Goal: Task Accomplishment & Management: Manage account settings

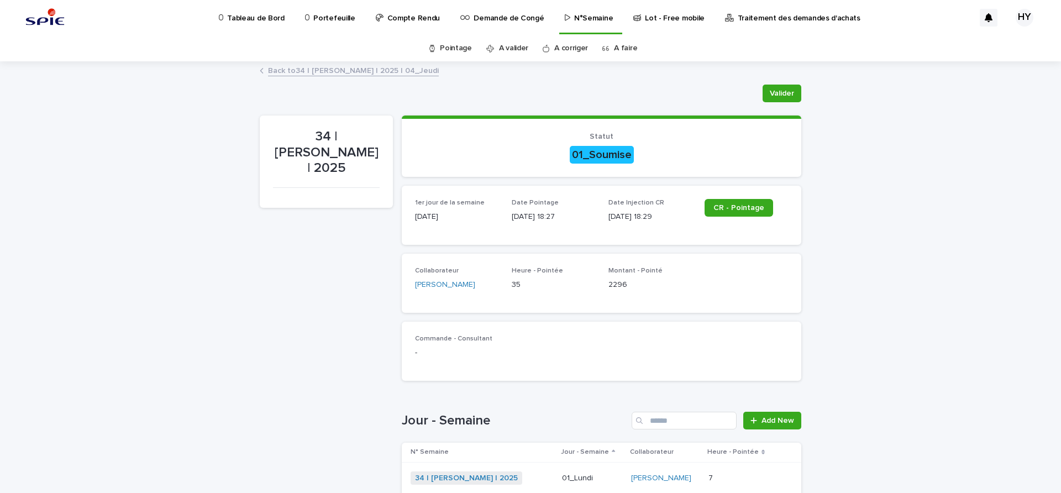
click at [327, 12] on p "Portefeuille" at bounding box center [333, 11] width 41 height 23
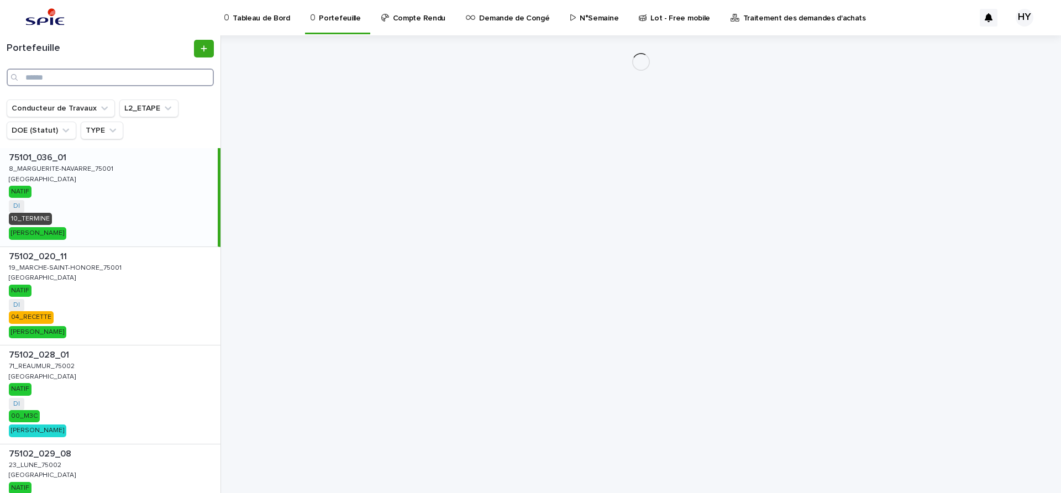
click at [132, 73] on input "Search" at bounding box center [110, 78] width 207 height 18
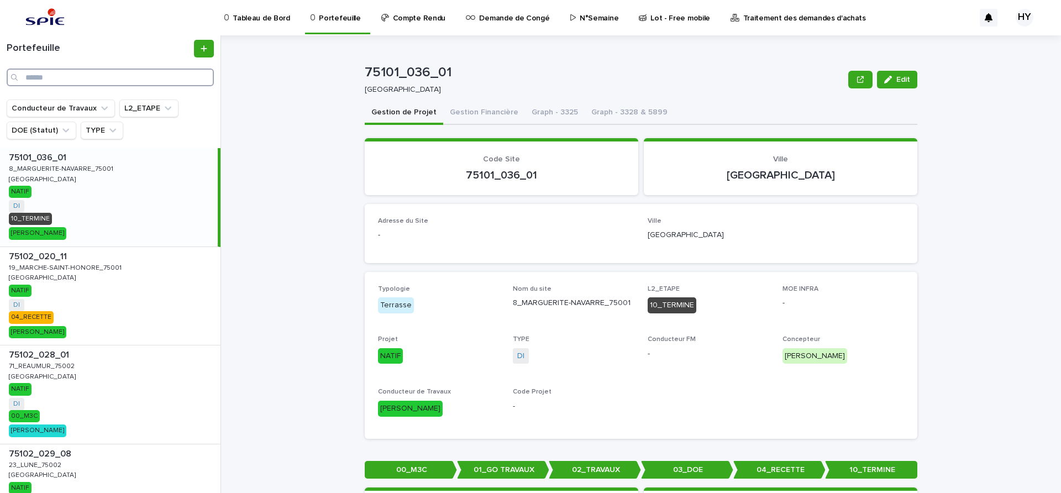
click at [63, 71] on input "Search" at bounding box center [110, 78] width 207 height 18
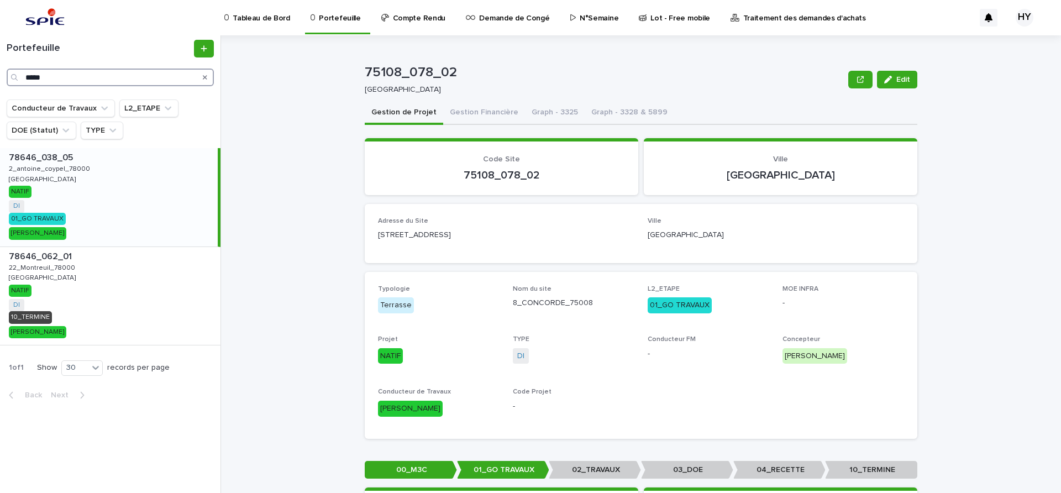
type input "*****"
click at [205, 77] on icon "Search" at bounding box center [205, 77] width 4 height 4
click at [160, 77] on input "*****" at bounding box center [110, 78] width 207 height 18
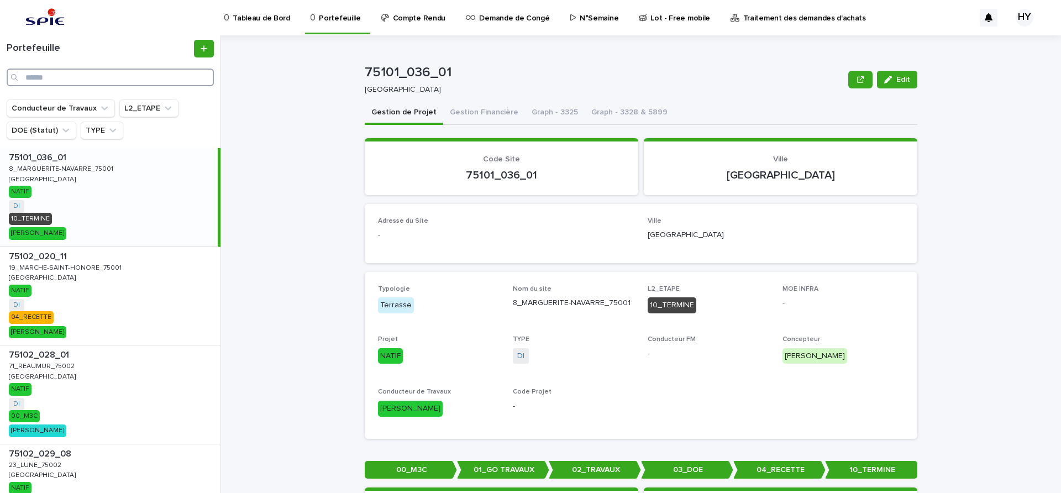
click at [117, 78] on input "Search" at bounding box center [110, 78] width 207 height 18
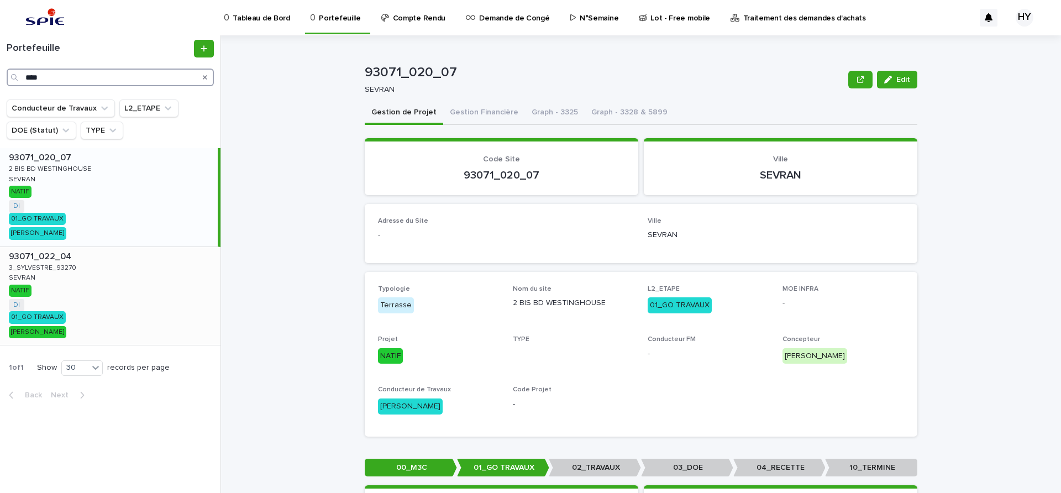
type input "****"
click at [120, 279] on div "93071_022_04 93071_022_04 3_SYLVESTRE_93270 3_SYLVESTRE_93270 SEVRAN SEVRAN NAT…" at bounding box center [110, 296] width 221 height 98
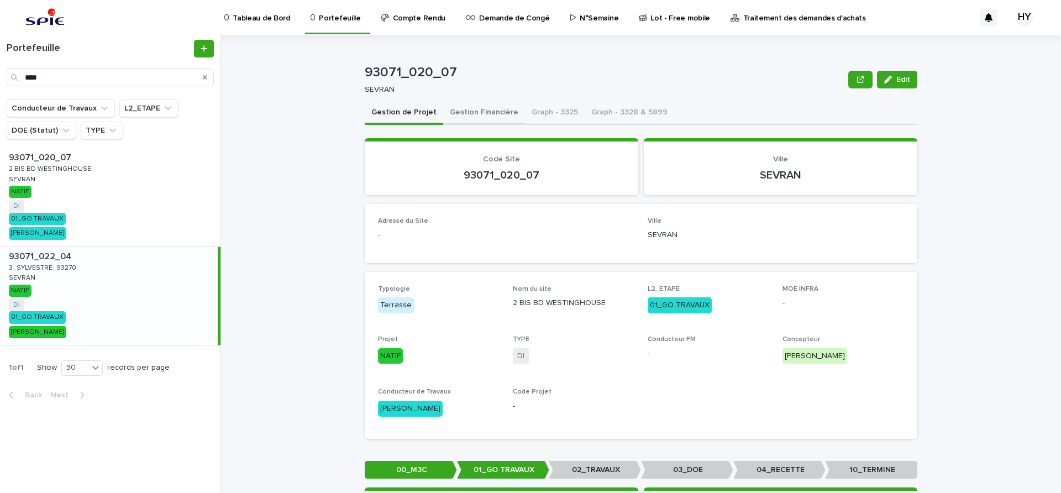
click at [478, 112] on button "Gestion Financière" at bounding box center [484, 113] width 82 height 23
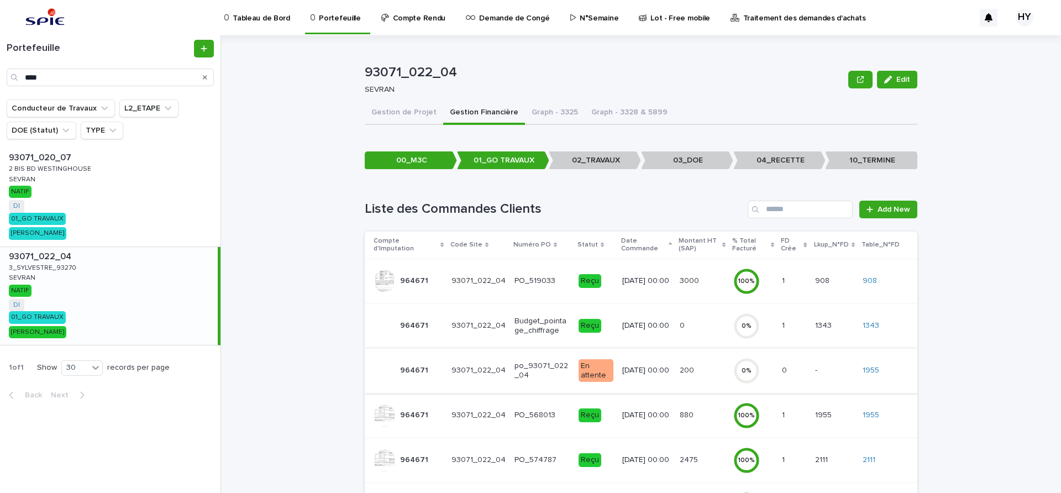
scroll to position [135, 0]
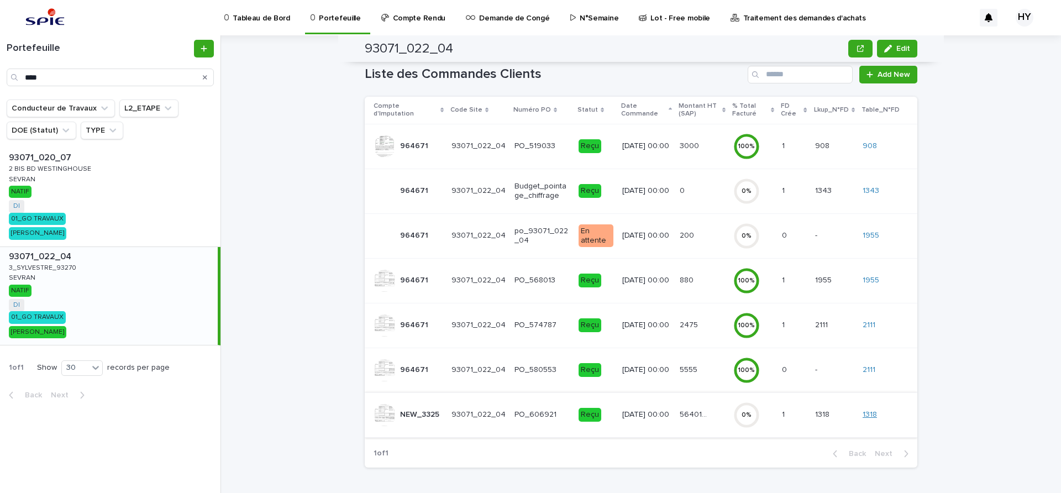
click at [871, 410] on link "1318" at bounding box center [870, 414] width 14 height 9
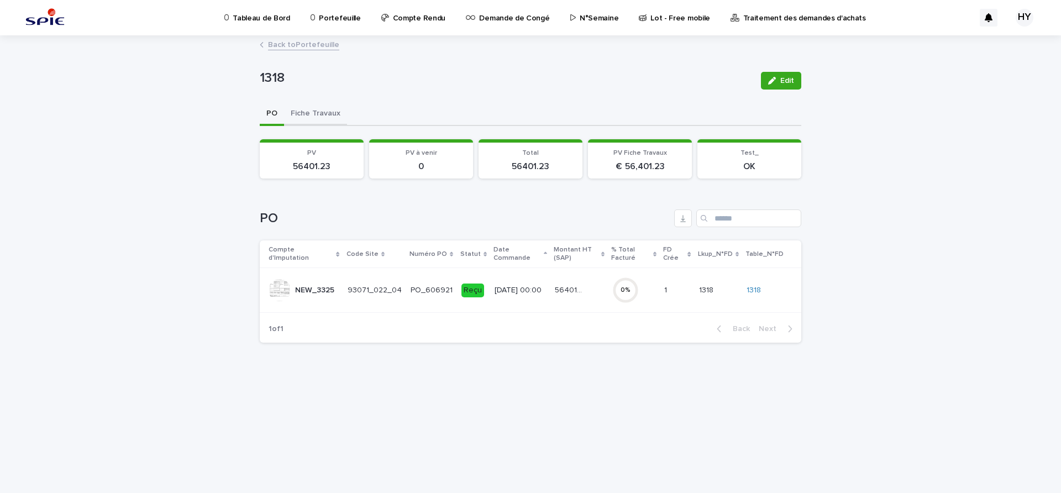
click at [320, 107] on button "Fiche Travaux" at bounding box center [315, 114] width 63 height 23
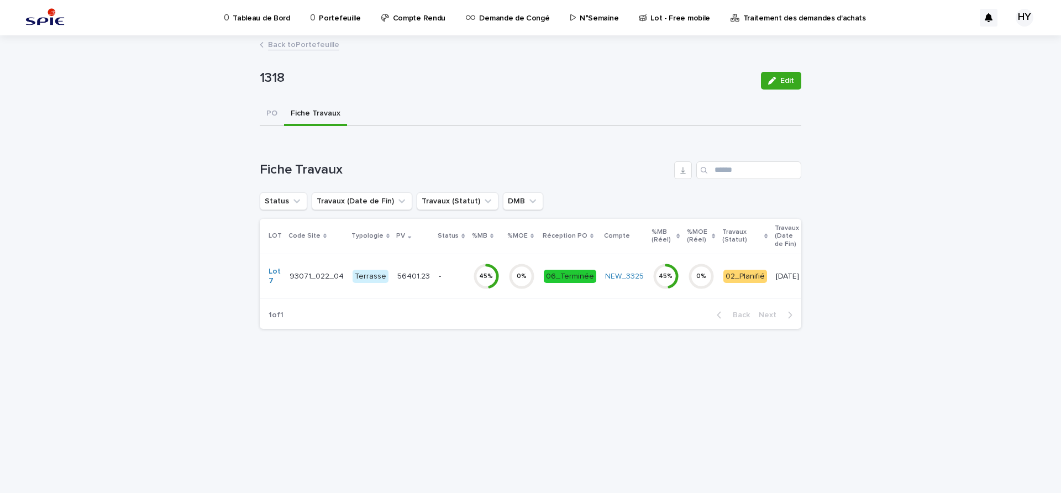
click at [504, 274] on td "0 %" at bounding box center [521, 276] width 35 height 45
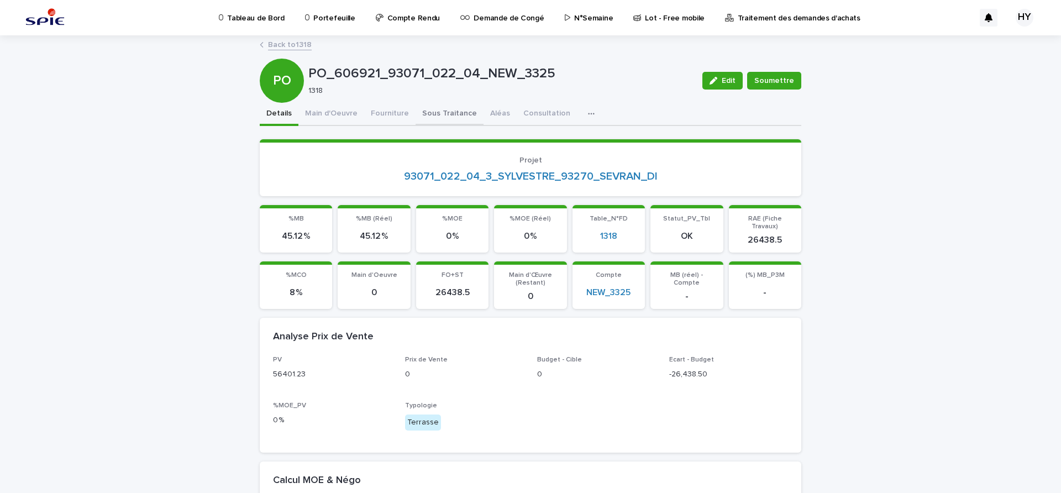
click at [423, 116] on button "Sous Traitance" at bounding box center [450, 114] width 68 height 23
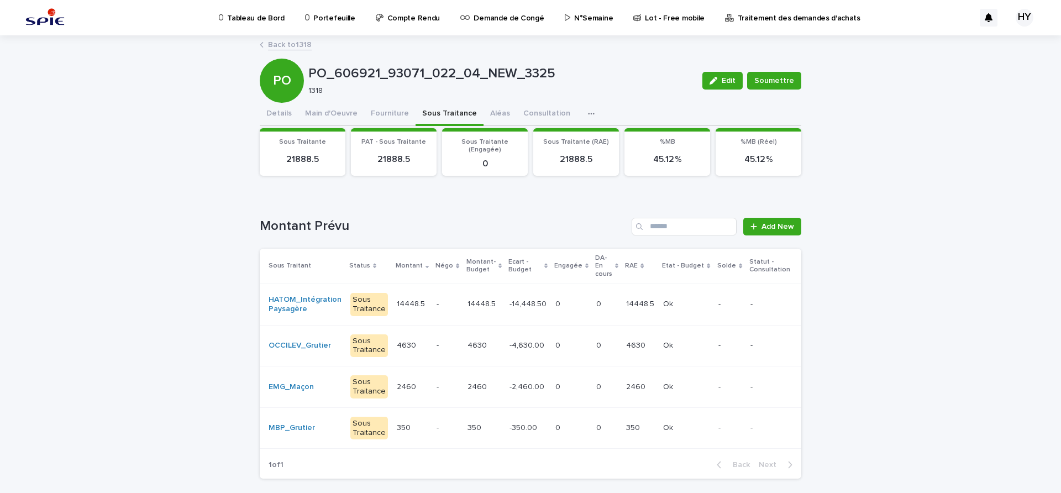
click at [318, 381] on div "EMG_Maçon" at bounding box center [305, 387] width 73 height 18
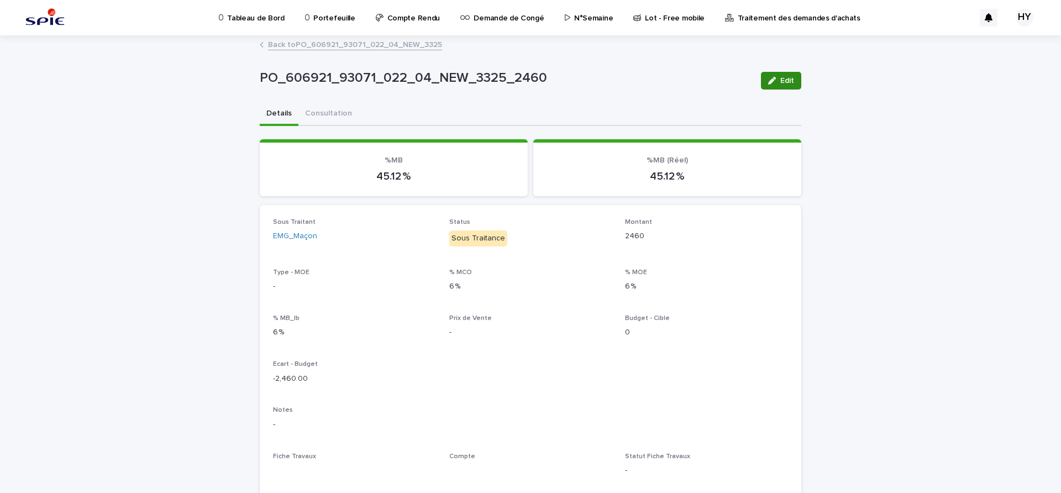
click at [777, 75] on button "Edit" at bounding box center [781, 81] width 40 height 18
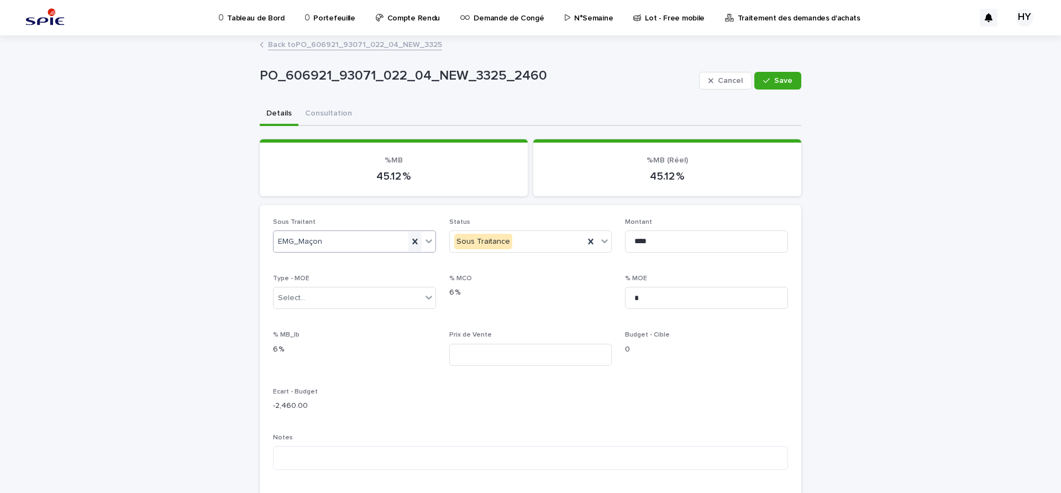
click at [412, 239] on icon at bounding box center [414, 242] width 5 height 6
click at [374, 240] on div "Select..." at bounding box center [348, 242] width 148 height 18
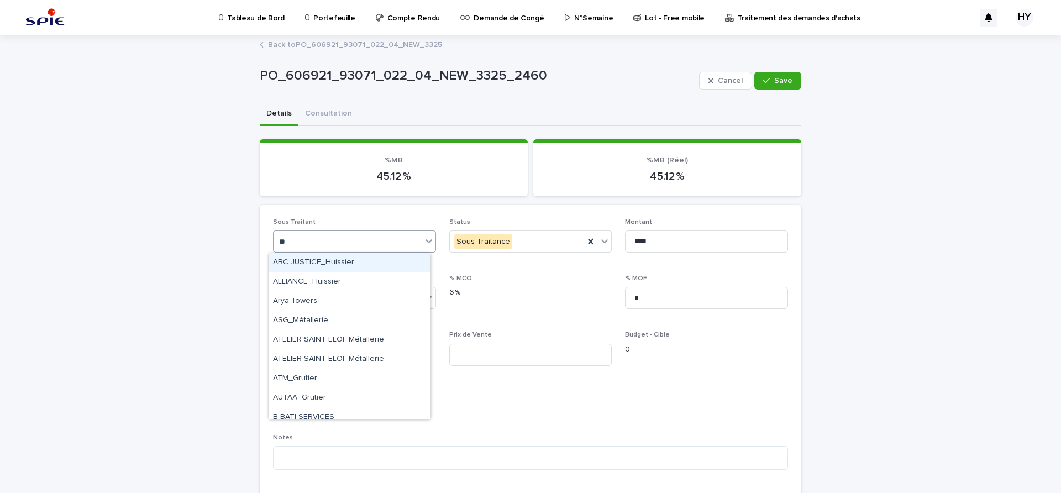
type input "***"
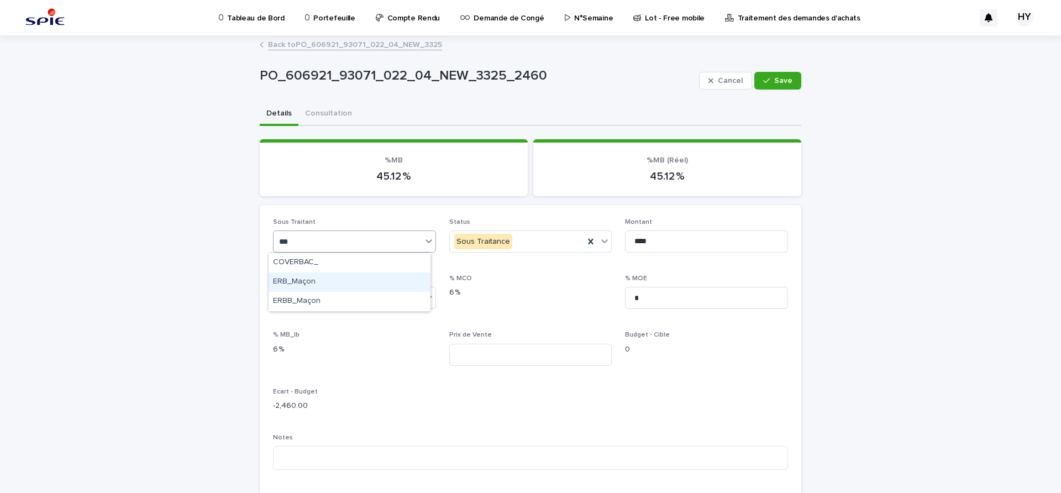
click at [296, 282] on div "ERB_Maçon" at bounding box center [350, 282] width 162 height 19
click at [663, 239] on input "****" at bounding box center [706, 242] width 163 height 22
type input "****"
click at [562, 306] on div "% MCO 6 %" at bounding box center [530, 291] width 163 height 33
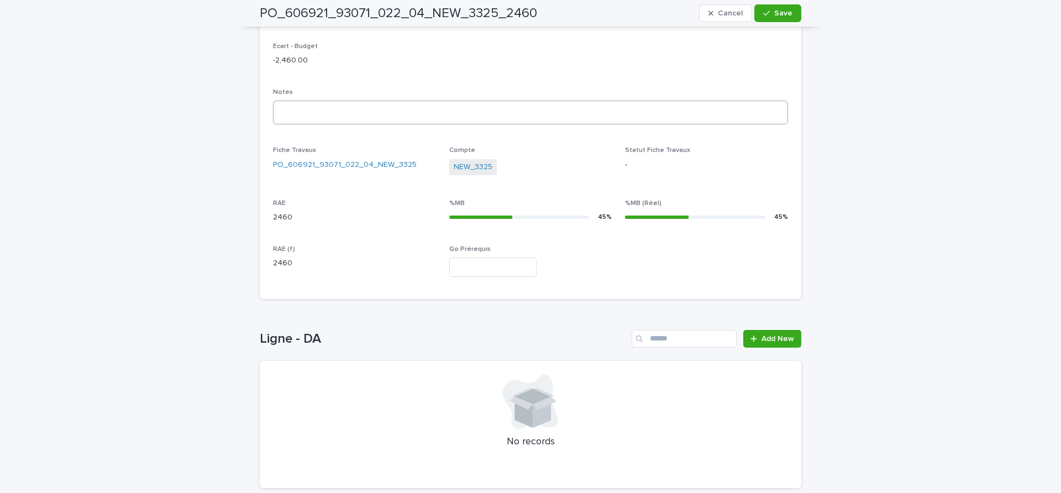
scroll to position [69, 0]
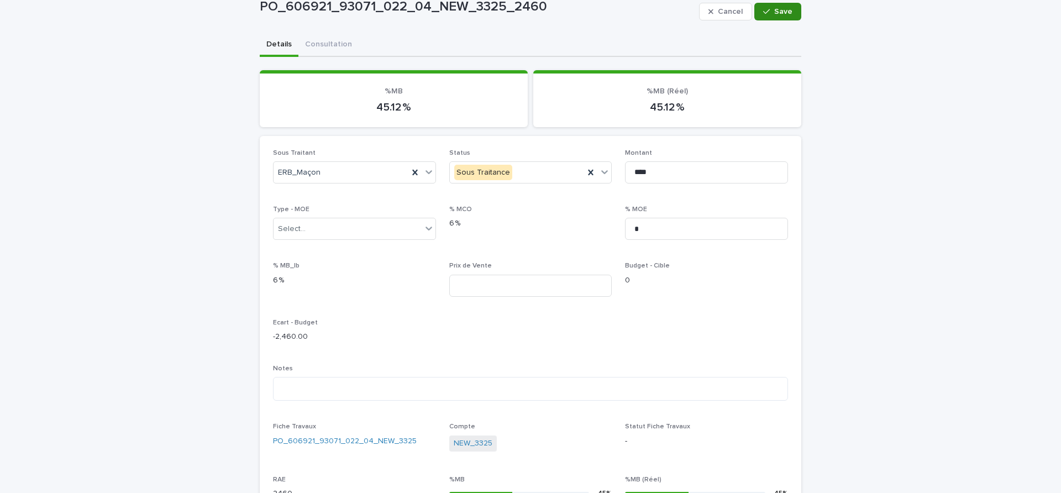
click at [790, 9] on button "Save" at bounding box center [778, 12] width 47 height 18
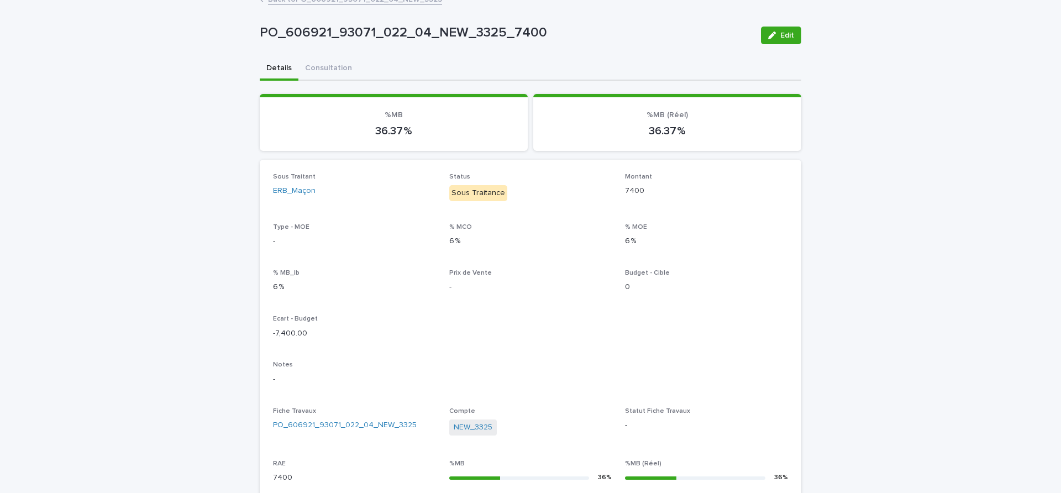
scroll to position [0, 0]
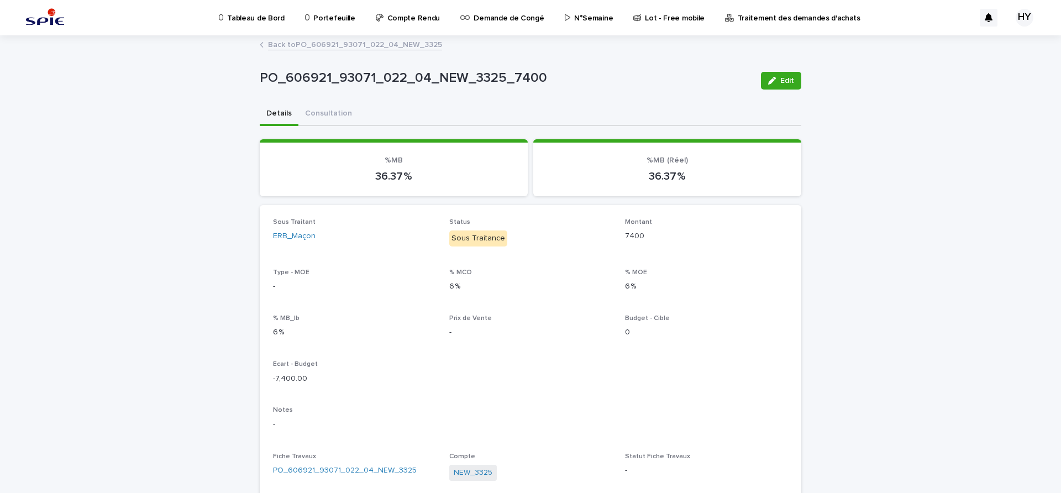
click at [346, 47] on link "Back to PO_606921_93071_022_04_NEW_3325" at bounding box center [355, 44] width 174 height 13
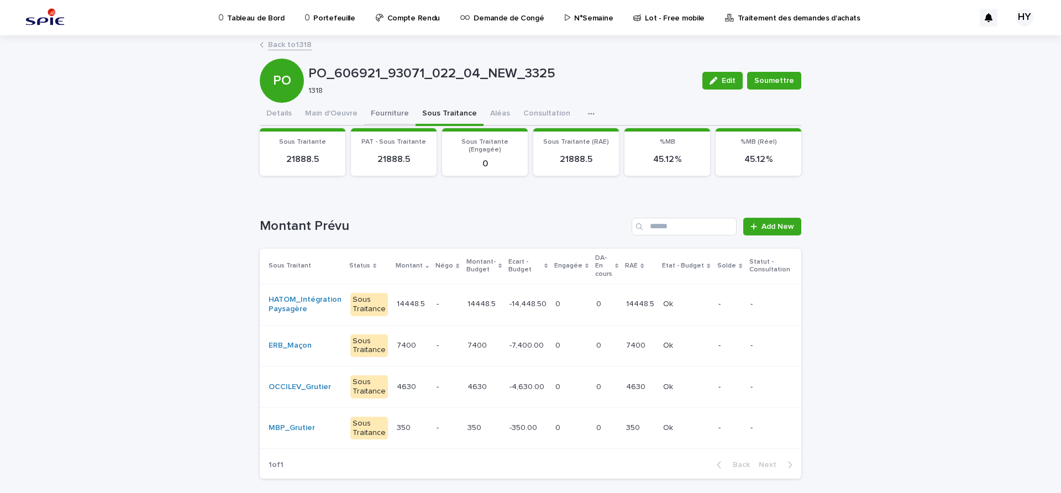
click at [385, 116] on button "Fourniture" at bounding box center [389, 114] width 51 height 23
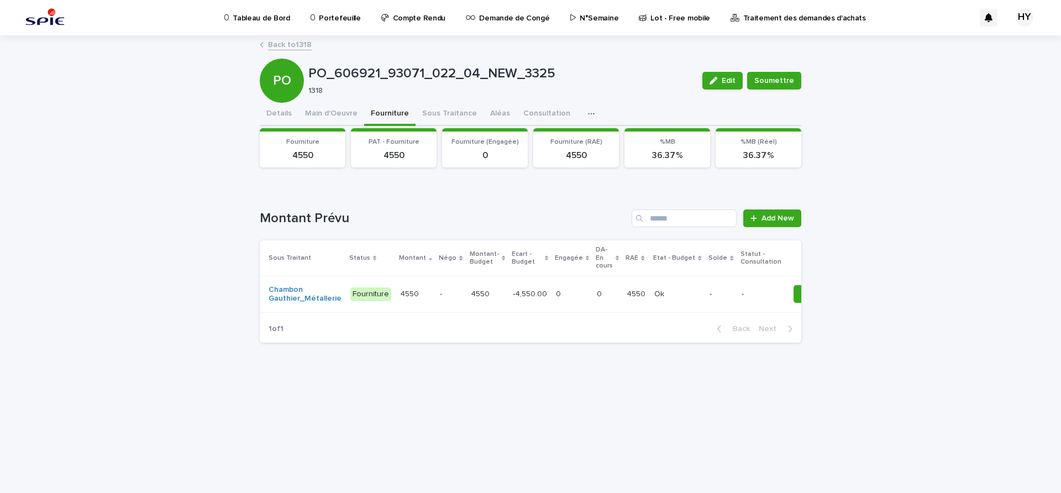
click at [471, 295] on p "4550" at bounding box center [481, 293] width 21 height 12
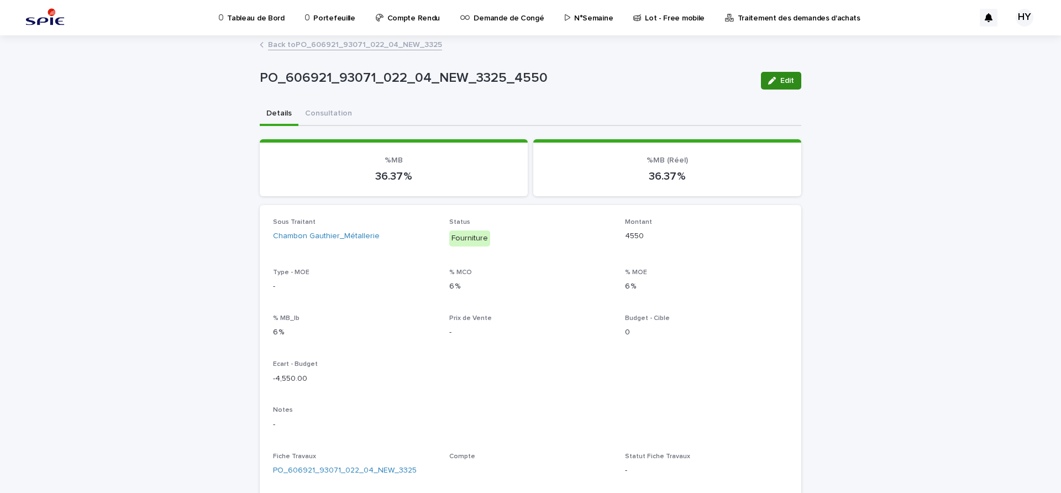
click at [781, 78] on span "Edit" at bounding box center [788, 81] width 14 height 8
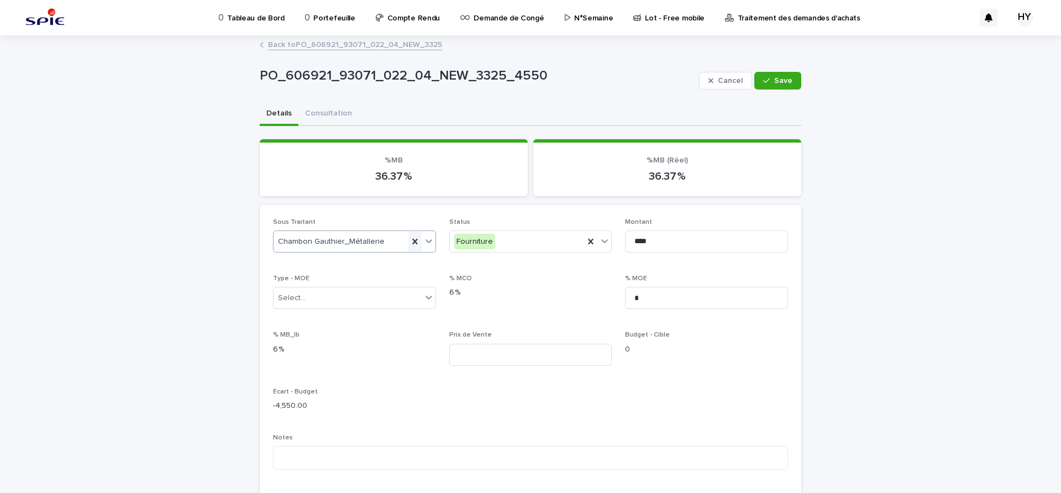
click at [410, 239] on icon at bounding box center [415, 241] width 11 height 11
click at [386, 239] on div "Select..." at bounding box center [348, 242] width 148 height 18
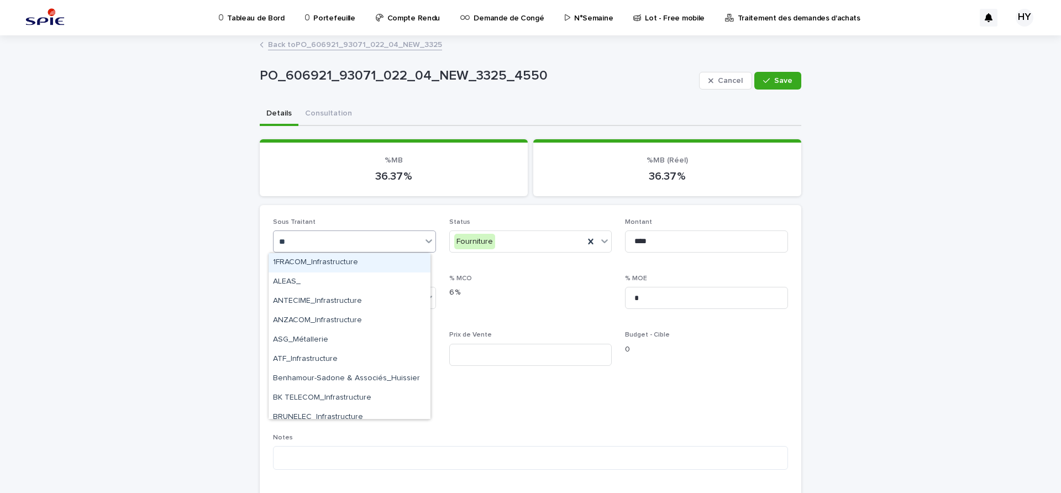
type input "***"
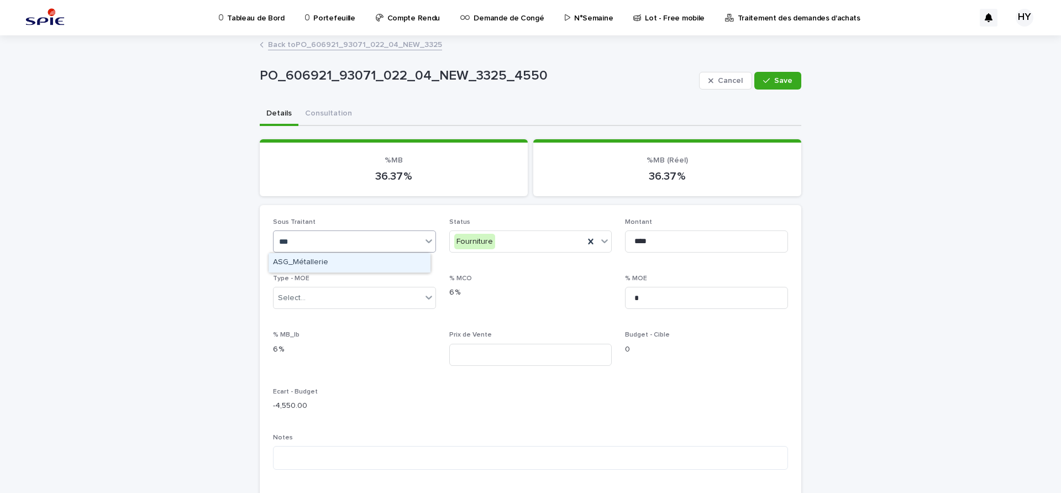
click at [392, 260] on div "ASG_Métallerie" at bounding box center [350, 262] width 162 height 19
click at [671, 248] on input "****" at bounding box center [706, 242] width 163 height 22
type input "****"
click at [641, 342] on div "0" at bounding box center [706, 349] width 163 height 14
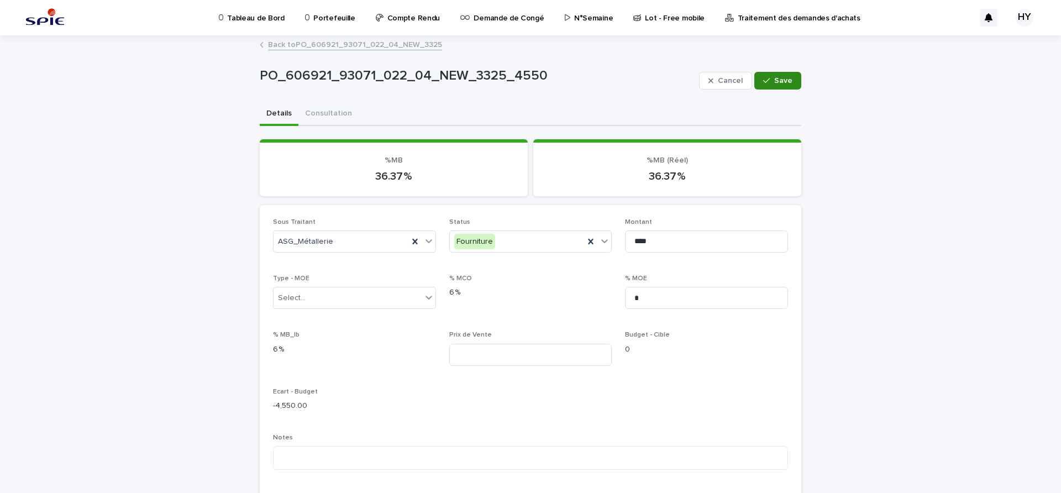
click at [774, 77] on span "Save" at bounding box center [783, 81] width 18 height 8
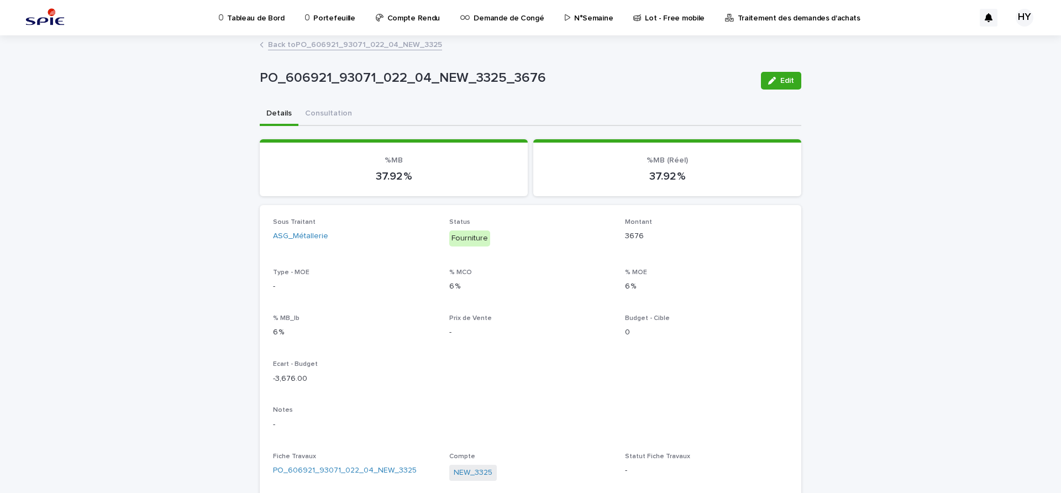
click at [345, 40] on link "Back to PO_606921_93071_022_04_NEW_3325" at bounding box center [355, 44] width 174 height 13
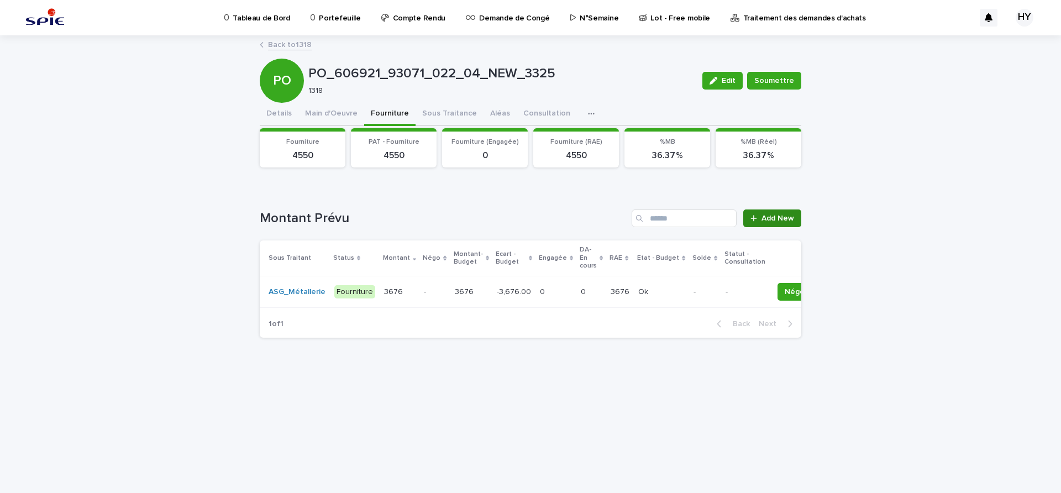
click at [789, 214] on span "Add New" at bounding box center [778, 218] width 33 height 8
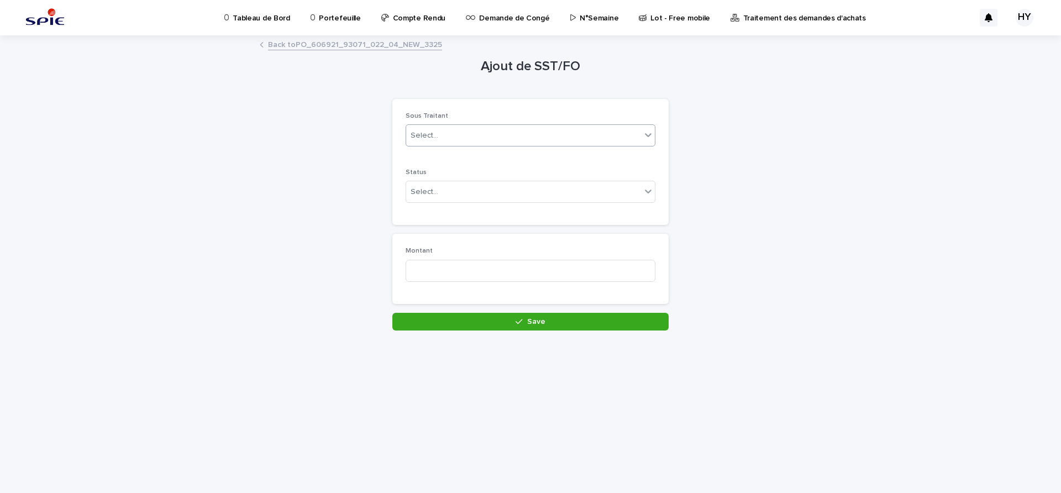
click at [505, 124] on div "Select..." at bounding box center [531, 135] width 250 height 22
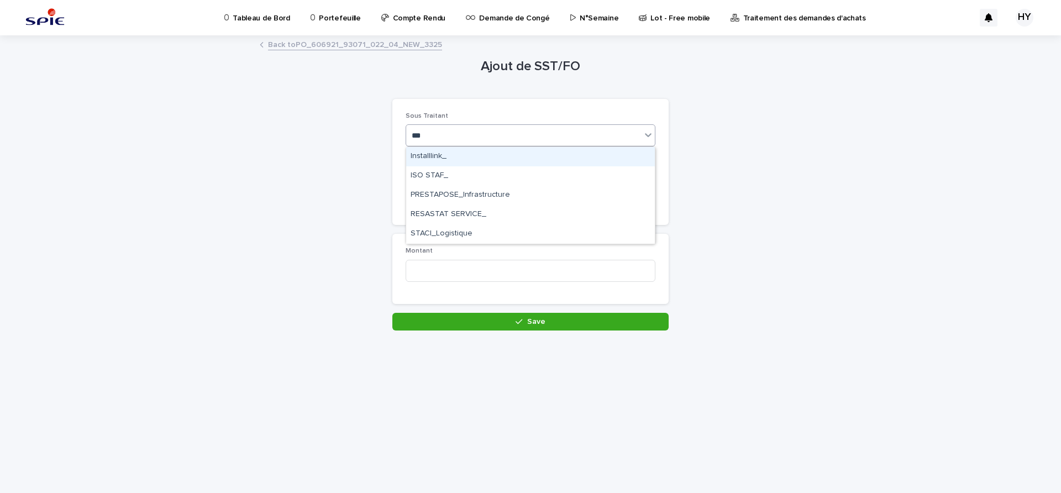
type input "****"
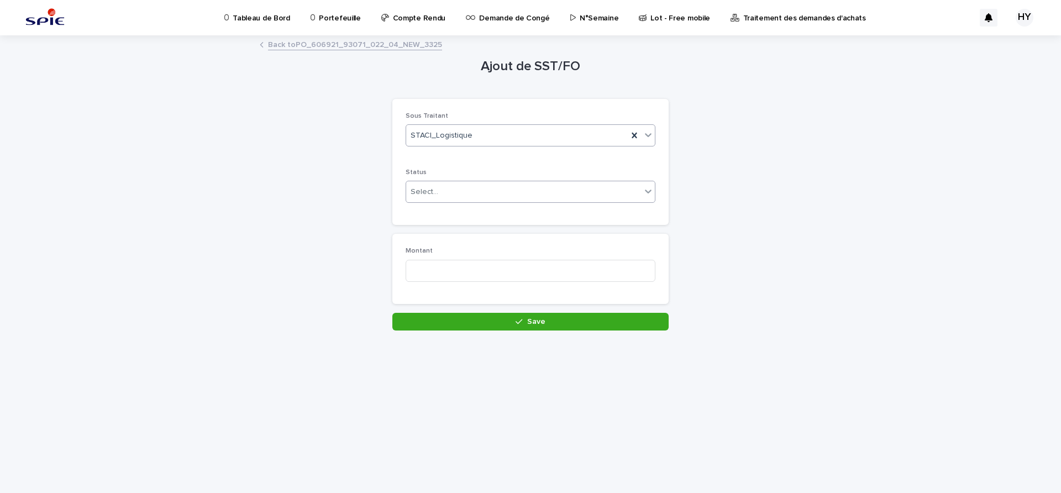
click at [439, 194] on div "Select..." at bounding box center [523, 192] width 235 height 18
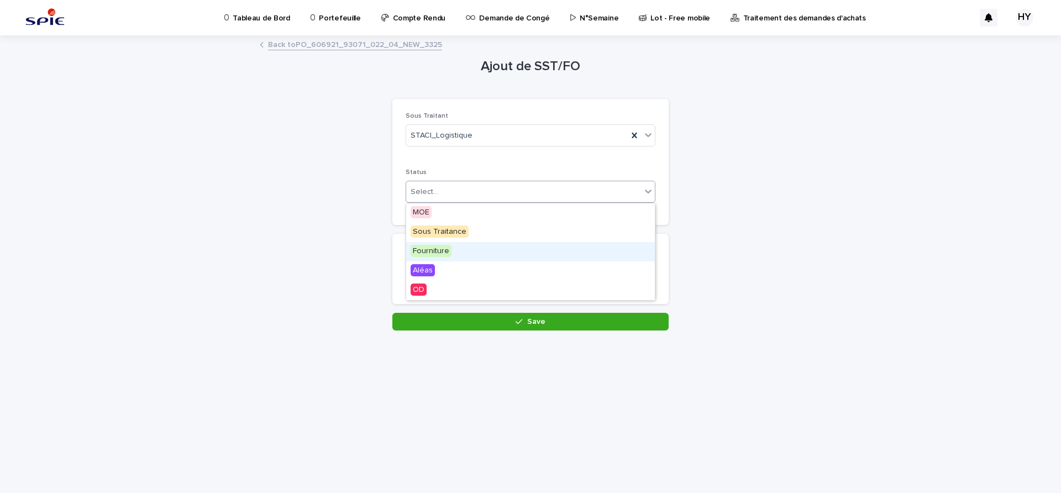
click at [444, 248] on span "Fourniture" at bounding box center [431, 251] width 41 height 12
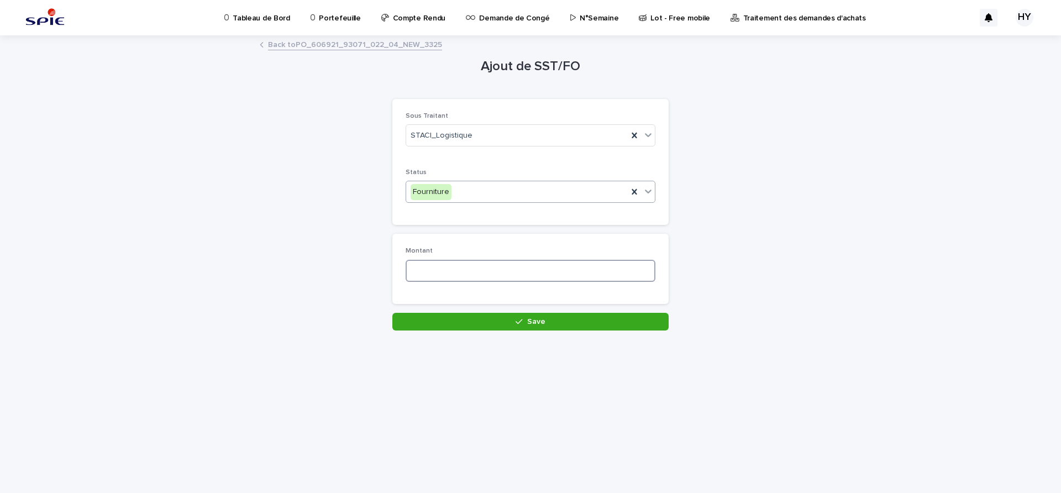
click at [446, 270] on input at bounding box center [531, 271] width 250 height 22
type input "****"
click at [504, 321] on button "Save" at bounding box center [530, 322] width 276 height 18
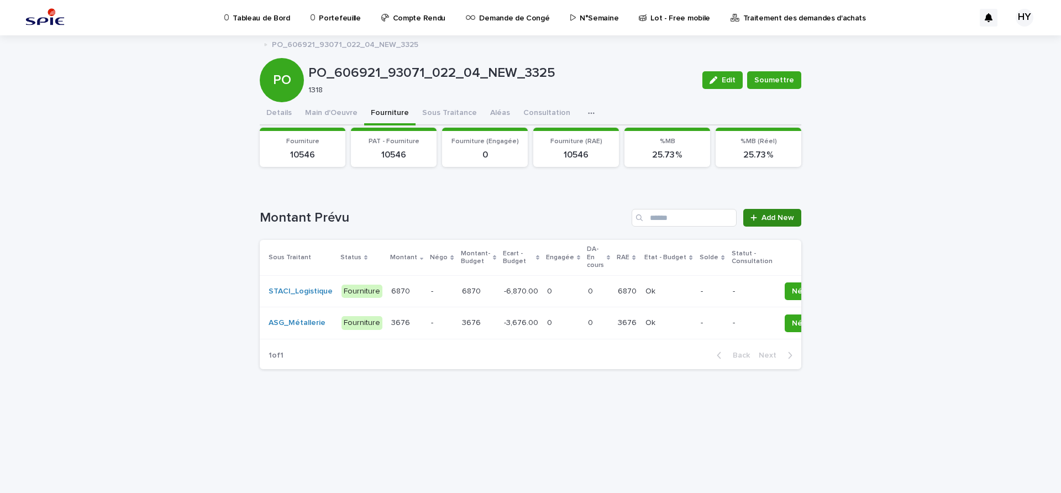
click at [781, 217] on span "Add New" at bounding box center [778, 218] width 33 height 8
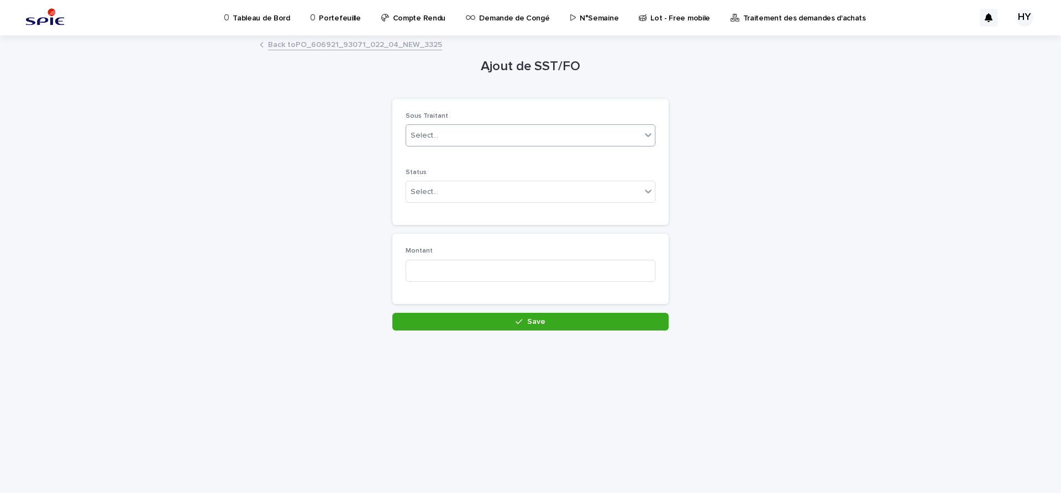
click at [524, 138] on div "Select..." at bounding box center [523, 136] width 235 height 18
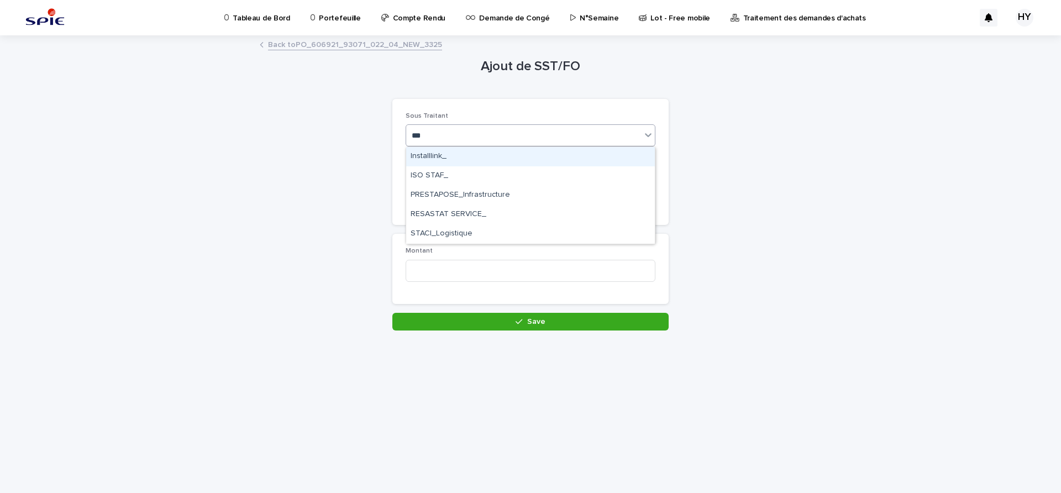
type input "****"
click at [476, 157] on div "STACI_Logistique" at bounding box center [530, 156] width 249 height 19
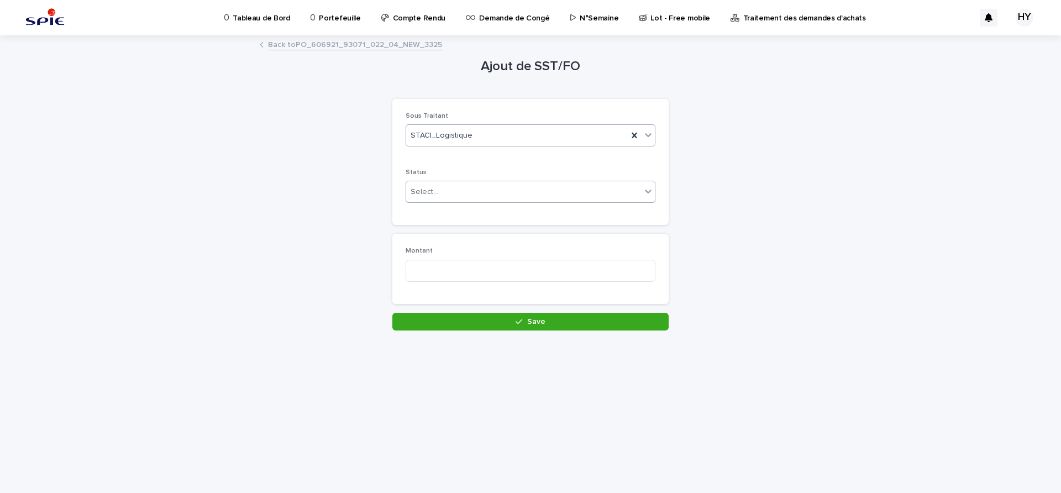
click at [457, 193] on div "Select..." at bounding box center [523, 192] width 235 height 18
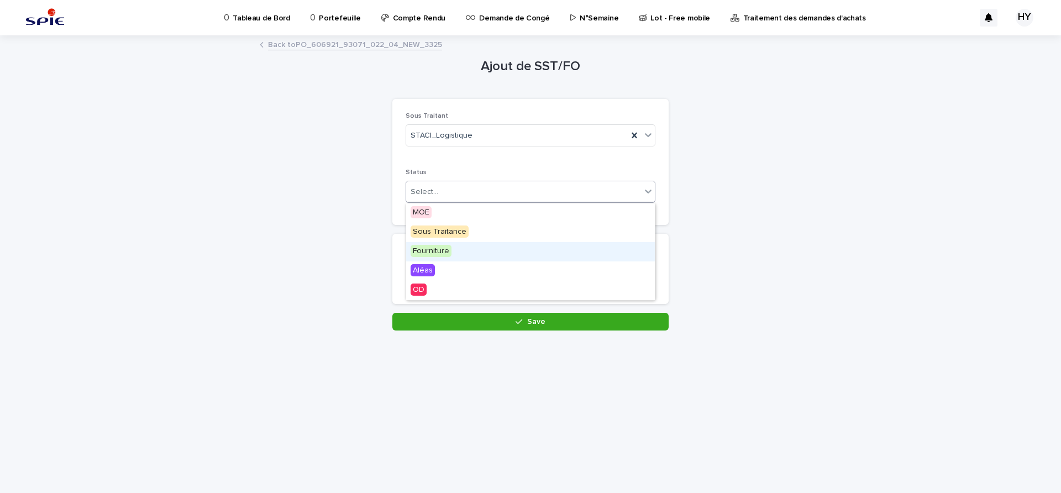
click at [443, 250] on span "Fourniture" at bounding box center [431, 251] width 41 height 12
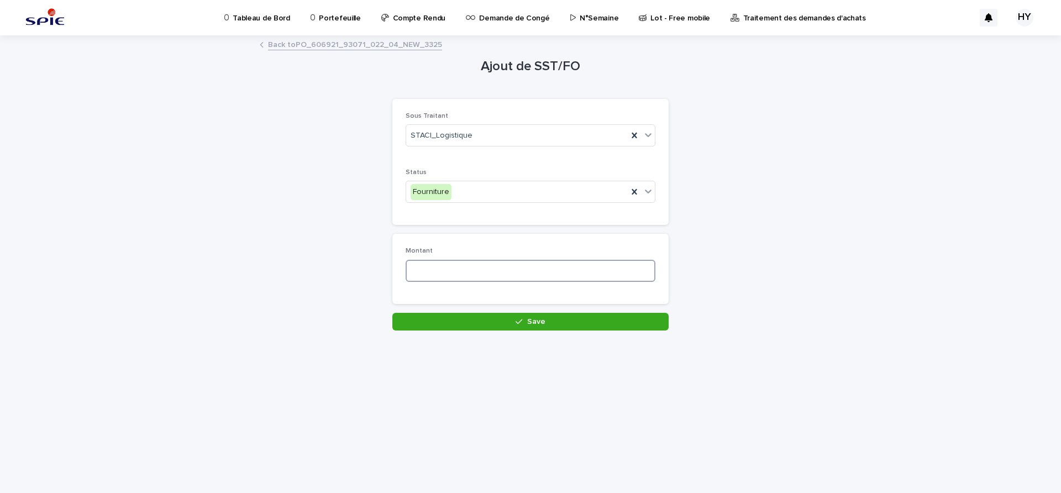
click at [463, 276] on input at bounding box center [531, 271] width 250 height 22
type input "***"
click at [504, 316] on button "Save" at bounding box center [530, 322] width 276 height 18
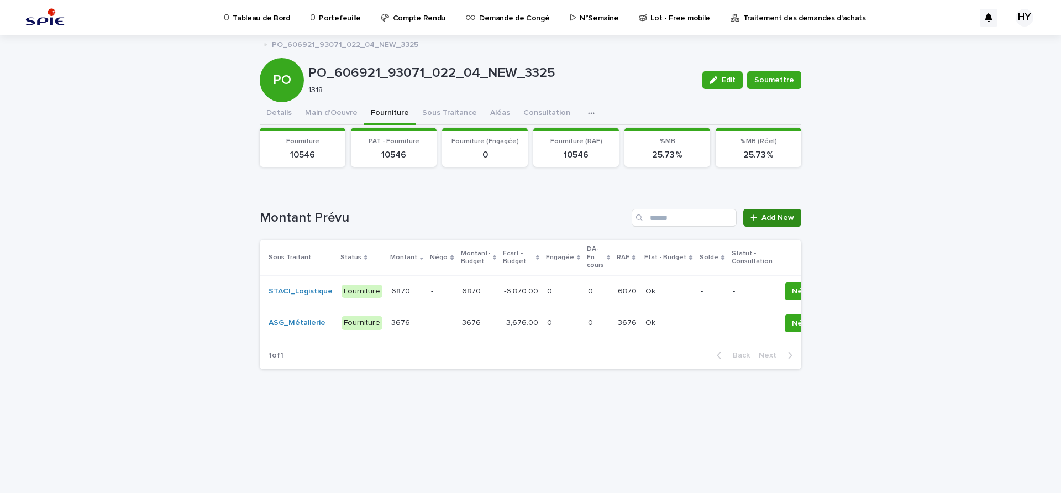
click at [773, 214] on span "Add New" at bounding box center [778, 218] width 33 height 8
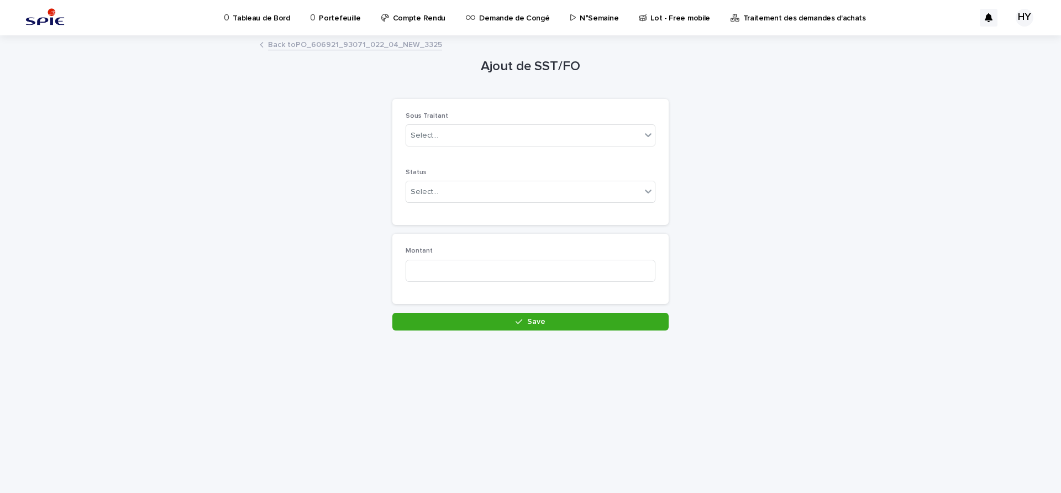
click at [507, 149] on div "Sous Traitant Select..." at bounding box center [531, 133] width 250 height 43
click at [507, 143] on div "Select..." at bounding box center [523, 136] width 235 height 18
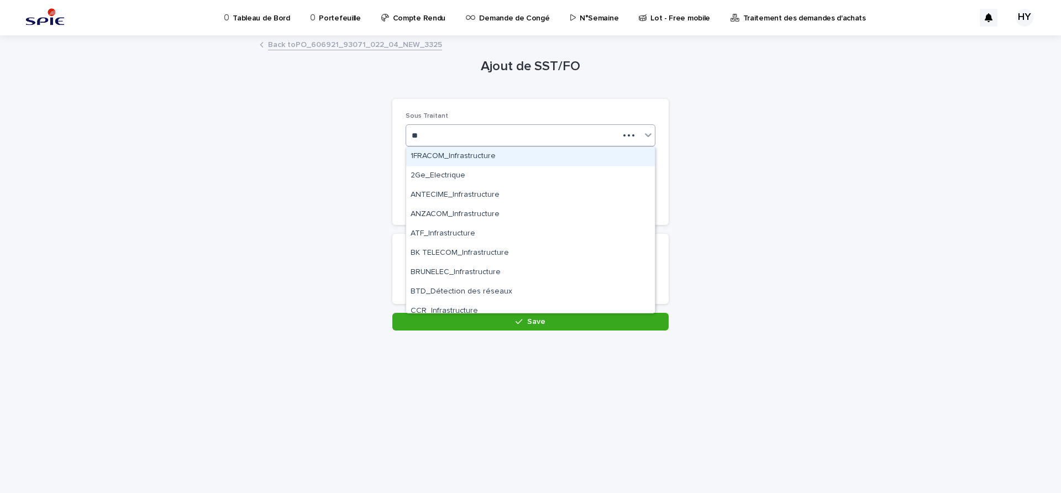
type input "***"
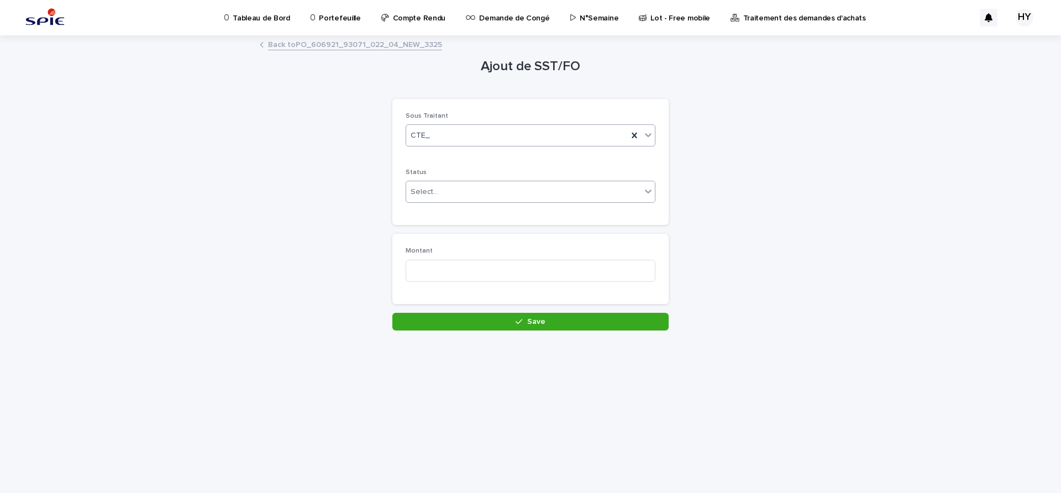
click at [453, 189] on div "Select..." at bounding box center [523, 192] width 235 height 18
click at [443, 233] on span "Sous Traitance" at bounding box center [440, 232] width 58 height 12
click at [452, 270] on input at bounding box center [531, 271] width 250 height 22
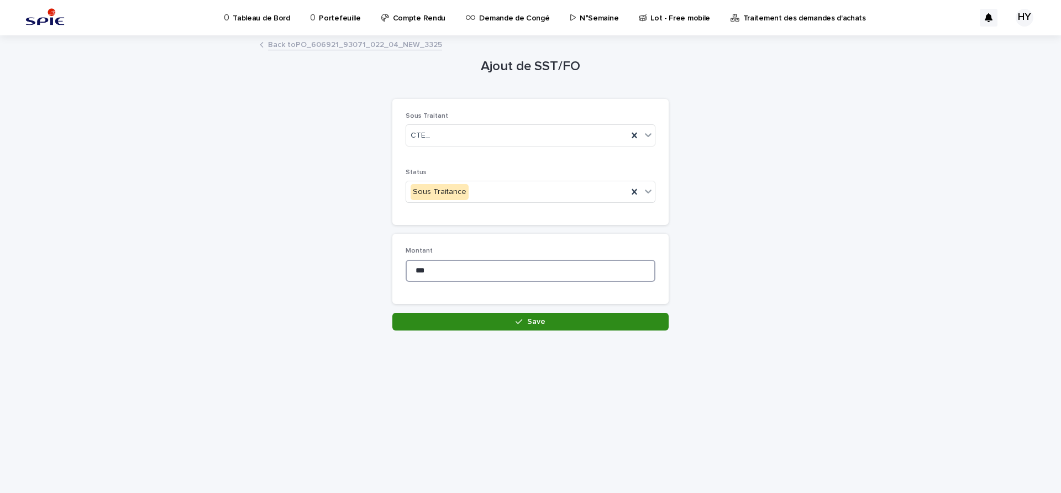
type input "***"
click at [494, 325] on button "Save" at bounding box center [530, 322] width 276 height 18
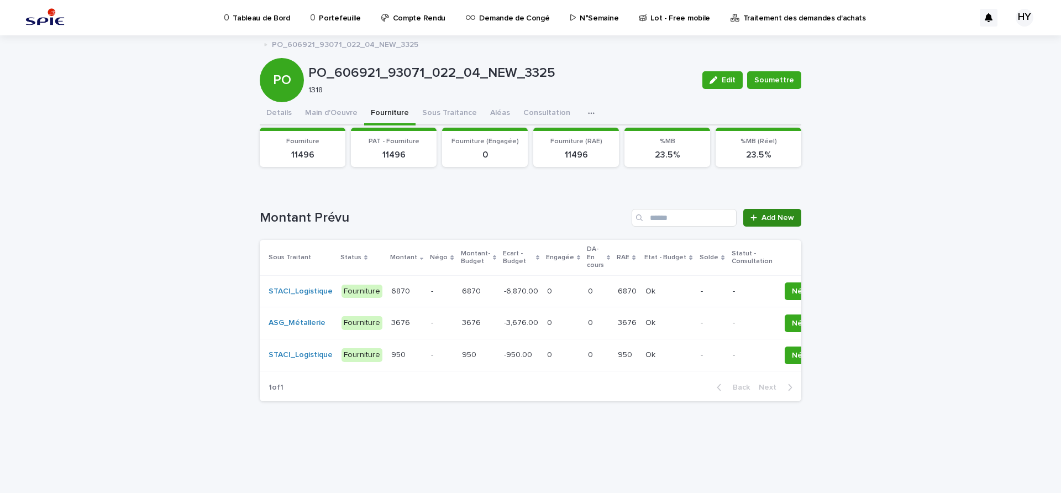
click at [777, 218] on span "Add New" at bounding box center [778, 218] width 33 height 8
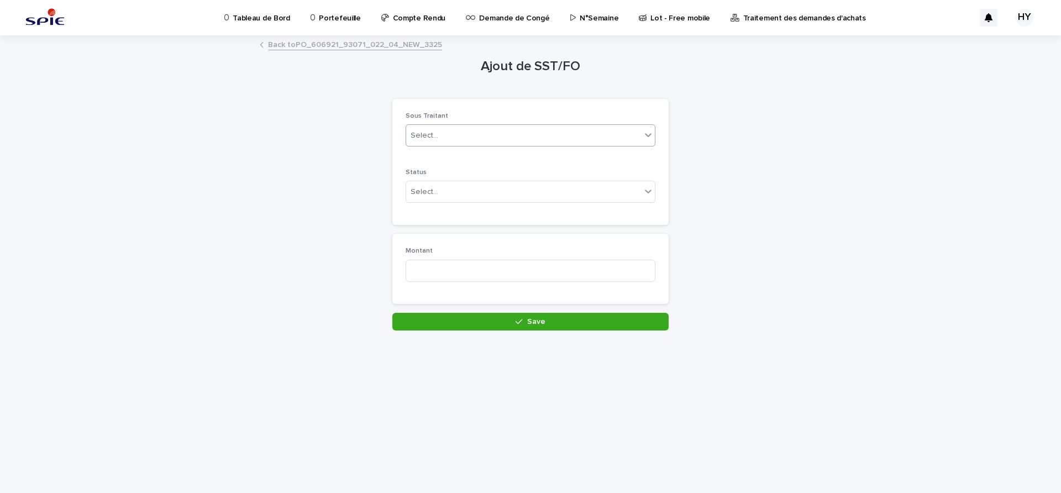
click at [491, 136] on div "Select..." at bounding box center [523, 136] width 235 height 18
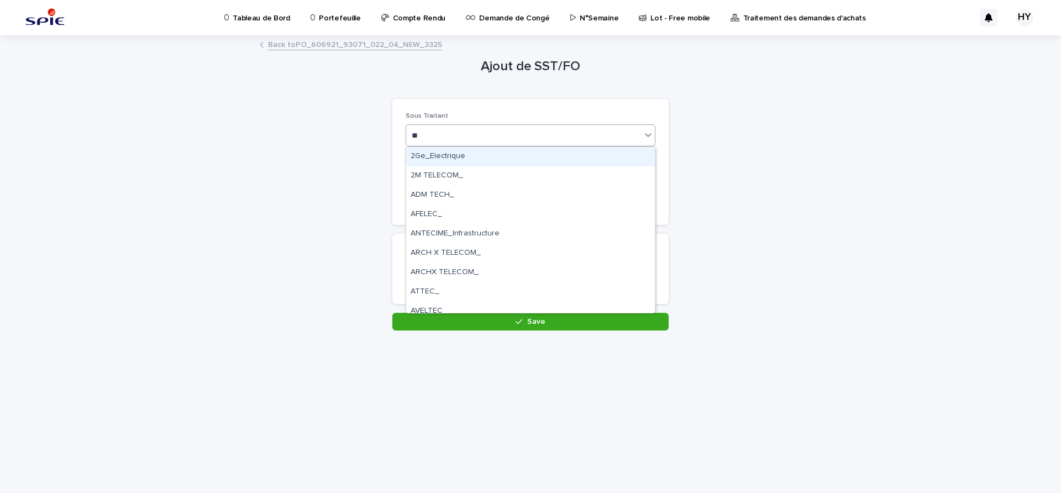
type input "***"
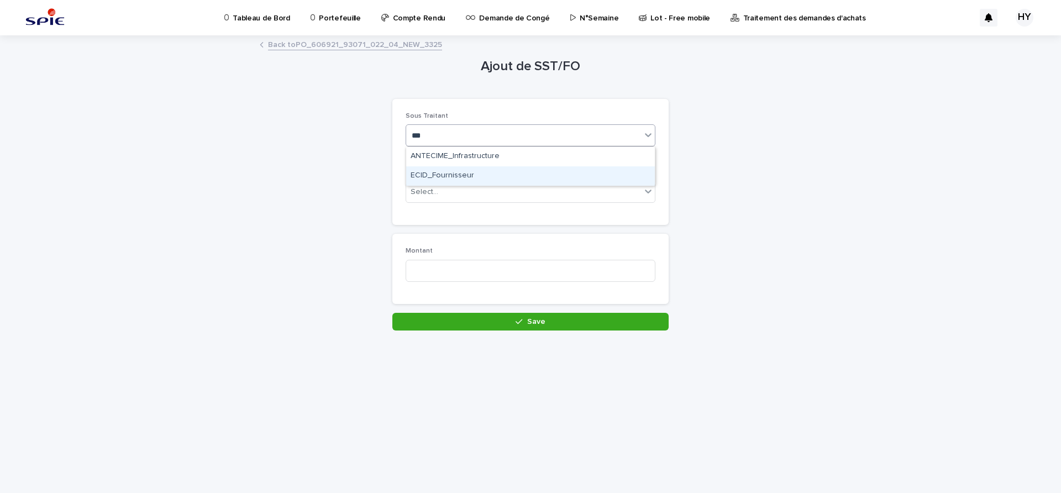
click at [453, 174] on div "ECID_Fournisseur" at bounding box center [530, 175] width 249 height 19
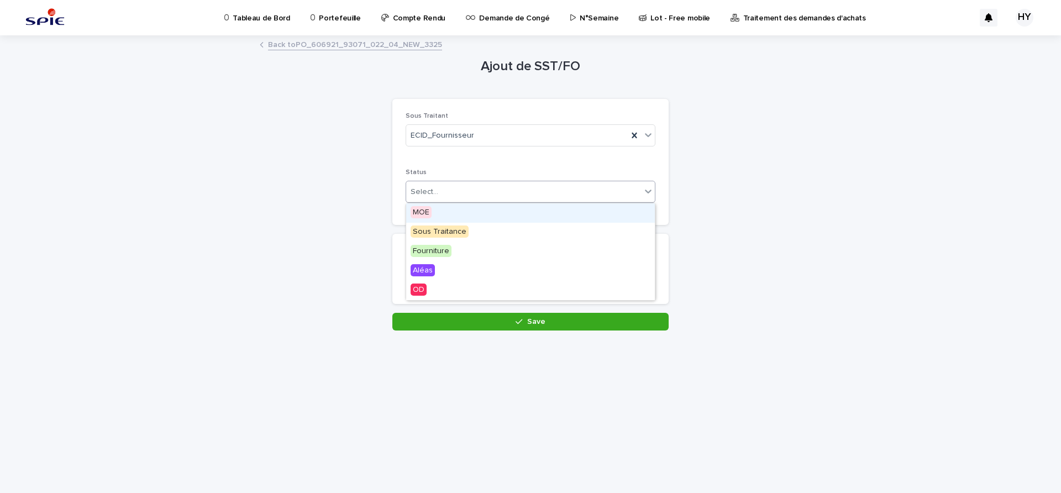
click at [458, 192] on div "Select..." at bounding box center [523, 192] width 235 height 18
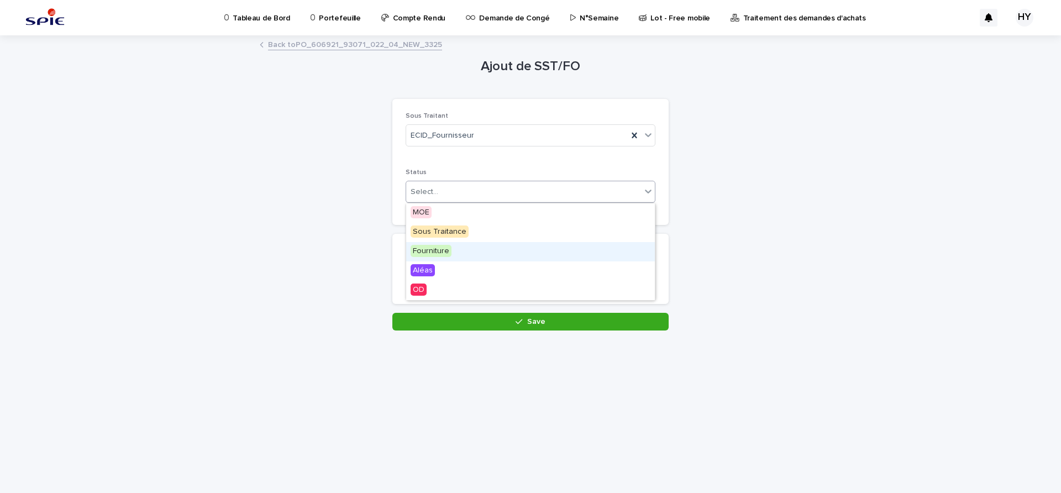
click at [444, 243] on div "Fourniture" at bounding box center [530, 251] width 249 height 19
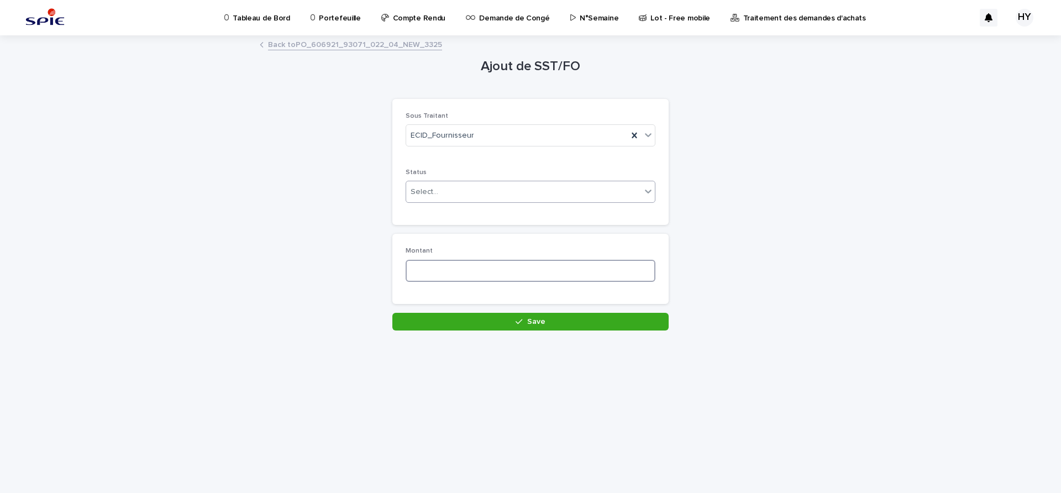
click at [446, 274] on input at bounding box center [531, 271] width 250 height 22
type input "***"
click at [499, 321] on button "Save" at bounding box center [530, 322] width 276 height 18
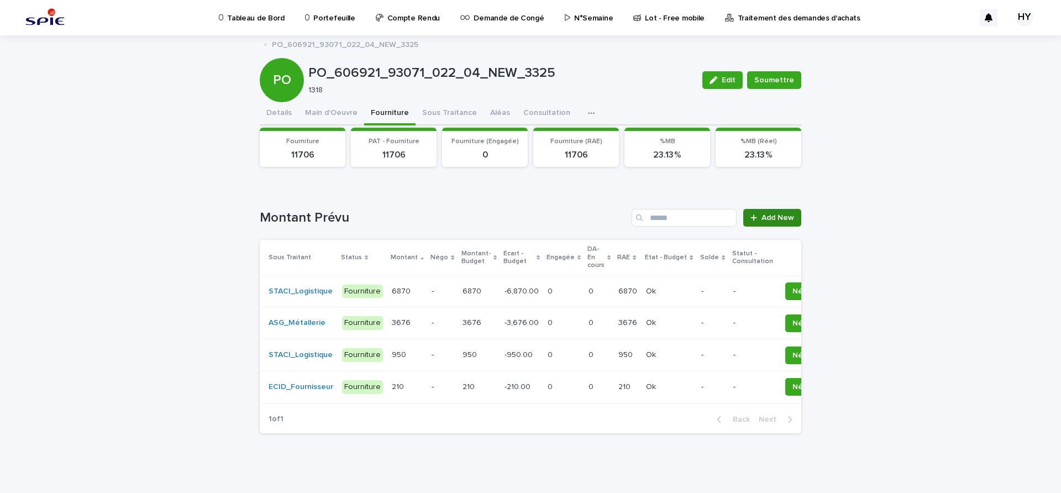
click at [766, 213] on link "Add New" at bounding box center [773, 218] width 58 height 18
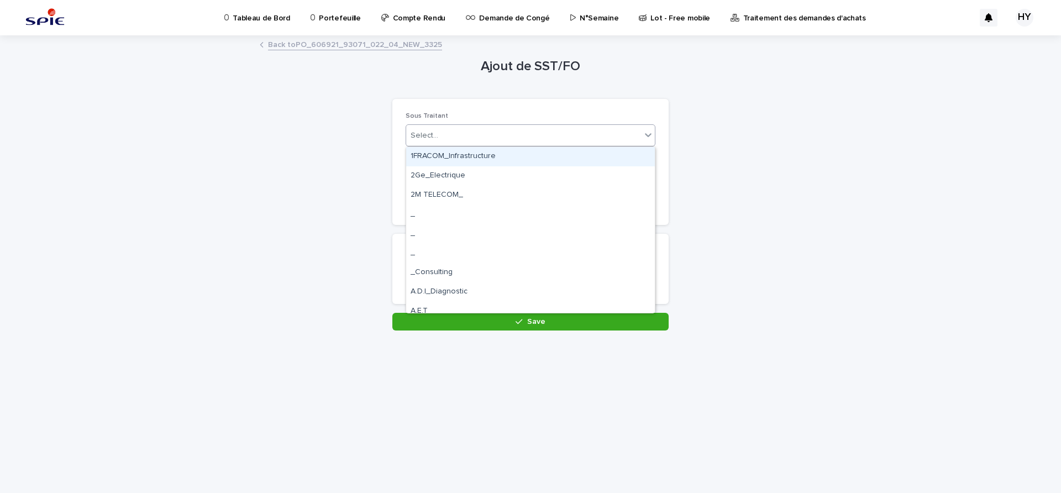
click at [501, 138] on div "Select..." at bounding box center [523, 136] width 235 height 18
type input "****"
click at [463, 161] on div "SODISTREL_Fournisseur" at bounding box center [530, 156] width 249 height 19
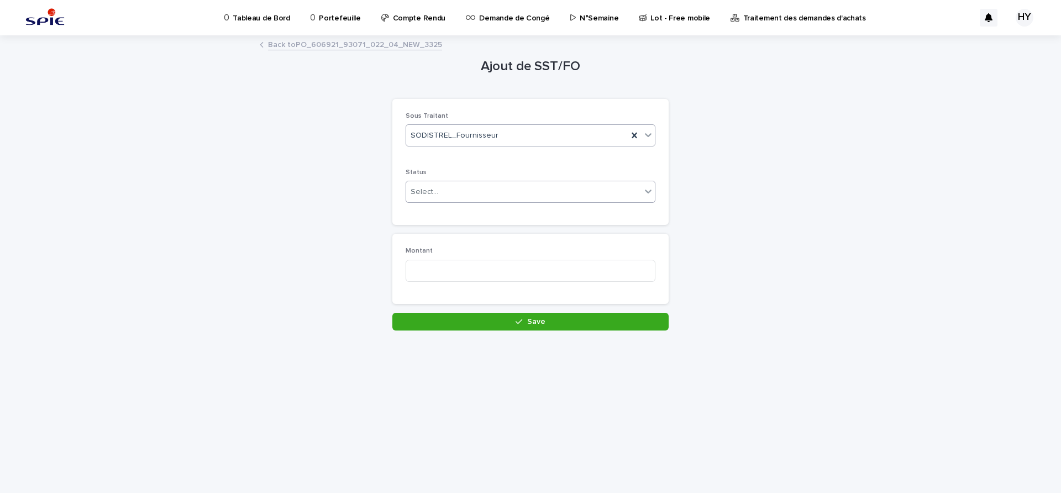
click at [454, 195] on div "Select..." at bounding box center [523, 192] width 235 height 18
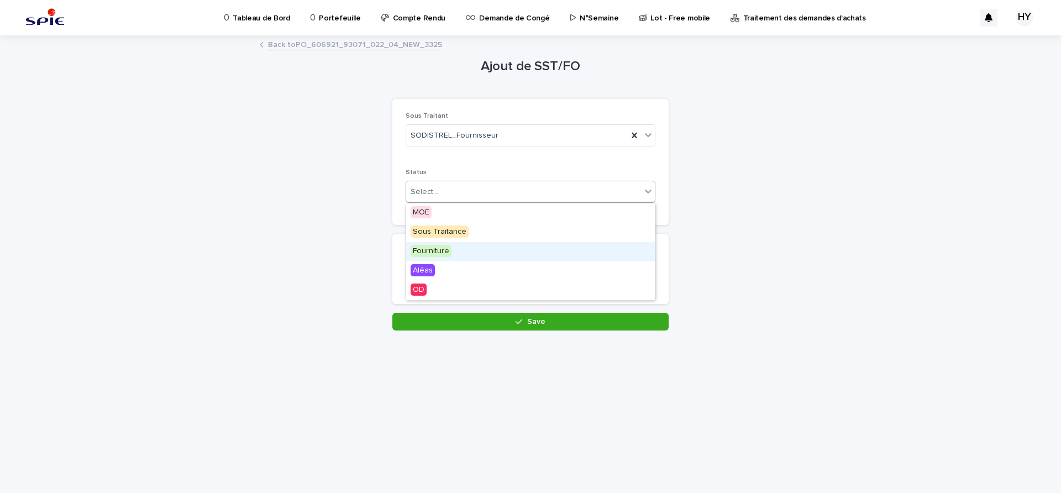
click at [449, 247] on span "Fourniture" at bounding box center [431, 251] width 41 height 12
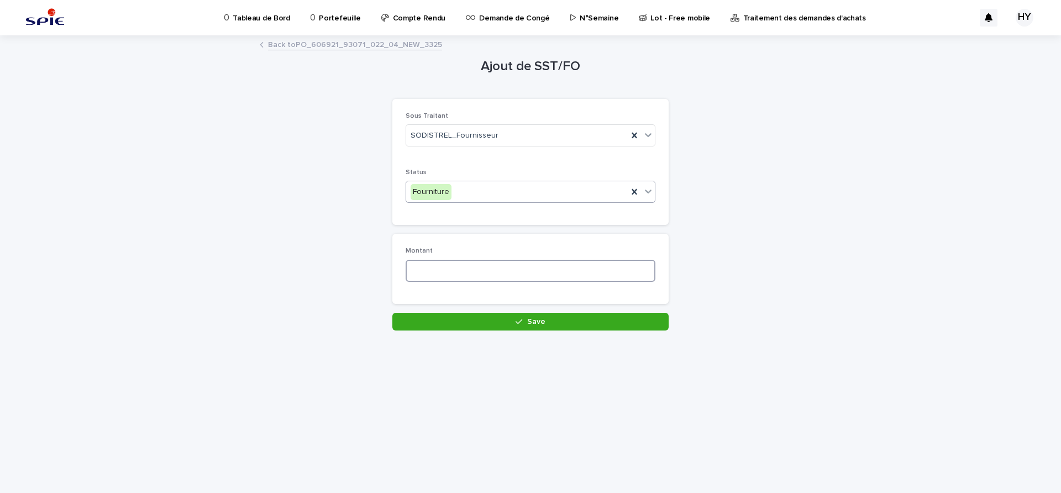
click at [449, 266] on input at bounding box center [531, 271] width 250 height 22
type input "***"
click at [504, 315] on button "Save" at bounding box center [530, 322] width 276 height 18
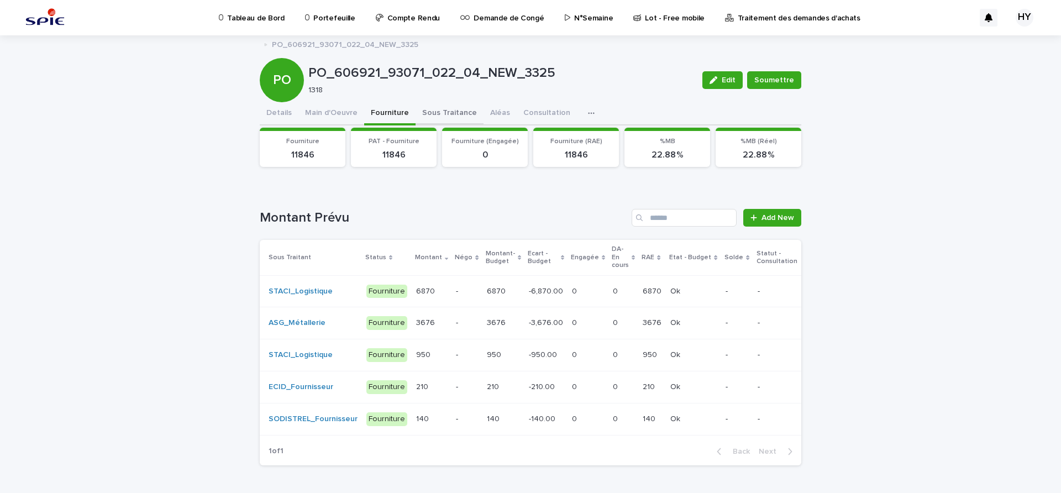
click at [423, 113] on button "Sous Traitance" at bounding box center [450, 113] width 68 height 23
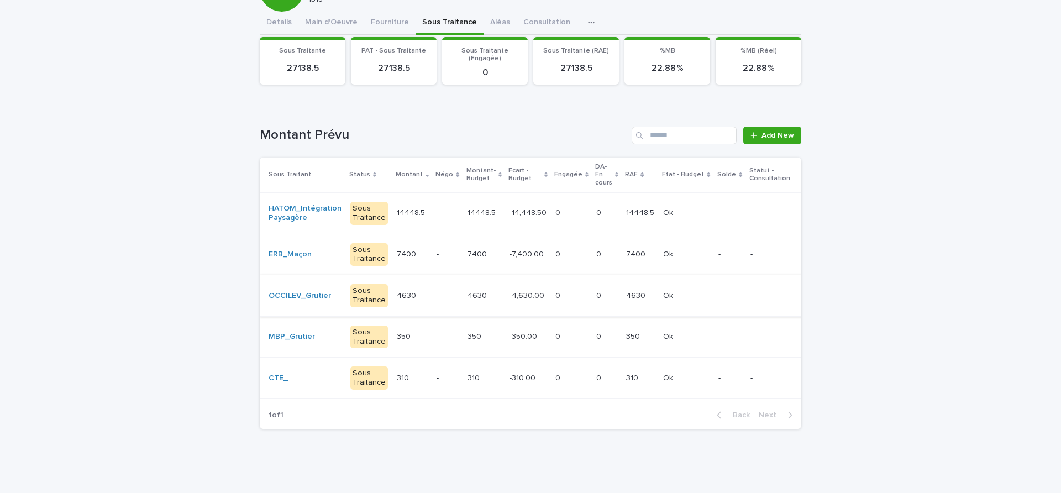
scroll to position [32, 0]
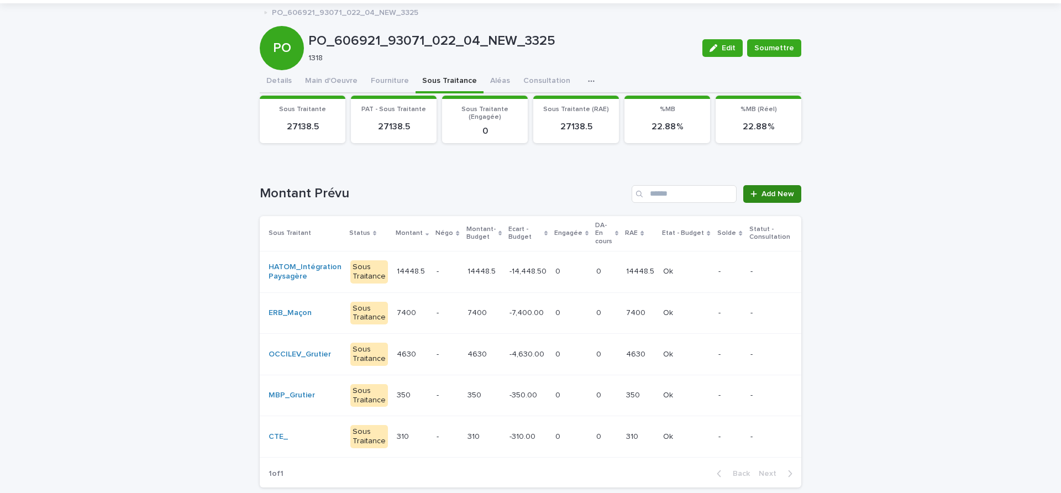
click at [776, 195] on span "Add New" at bounding box center [778, 194] width 33 height 8
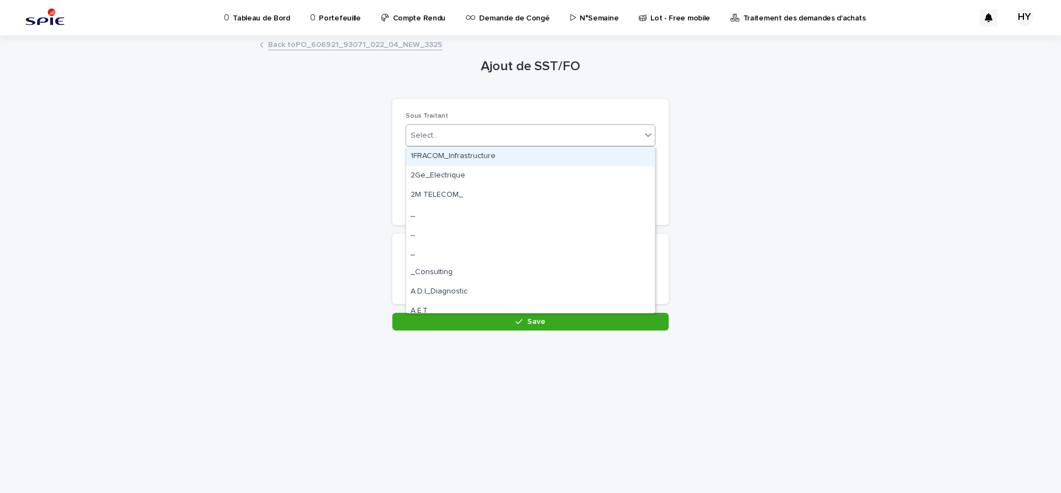
click at [452, 128] on div "Select..." at bounding box center [523, 136] width 235 height 18
type input "****"
click at [446, 155] on div "ANZACOM_Infrastructure" at bounding box center [530, 156] width 249 height 19
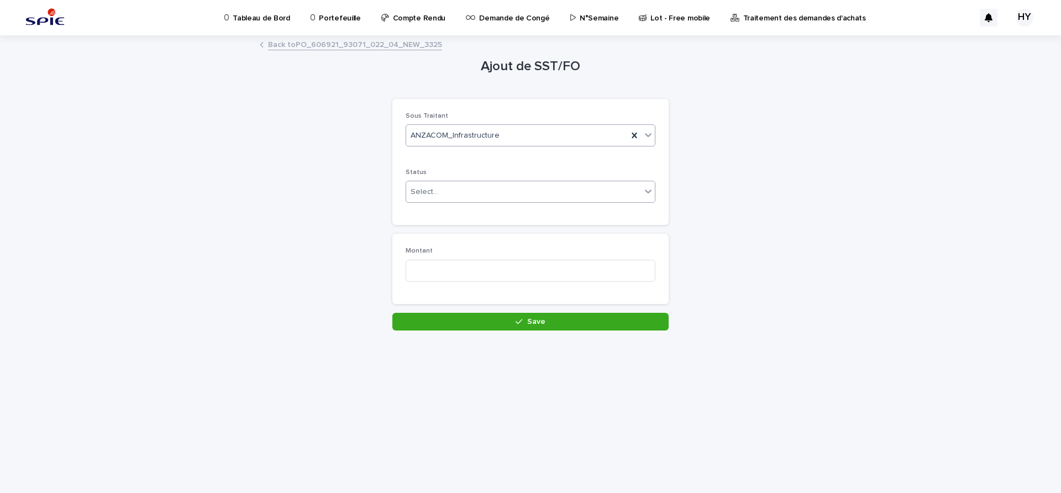
click at [453, 192] on div "Select..." at bounding box center [523, 192] width 235 height 18
click at [446, 235] on span "Sous Traitance" at bounding box center [440, 232] width 58 height 12
click at [439, 266] on input at bounding box center [531, 271] width 250 height 22
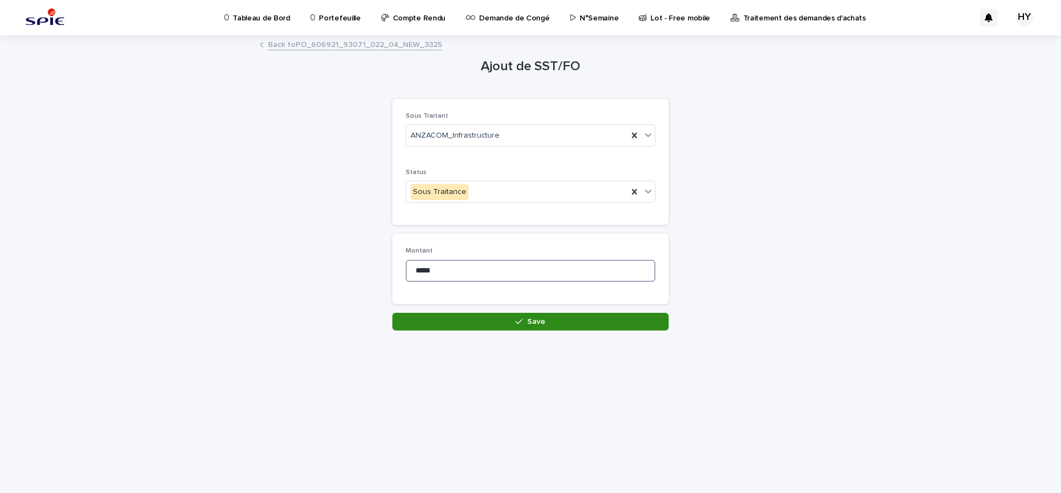
type input "*****"
click at [442, 320] on button "Save" at bounding box center [530, 322] width 276 height 18
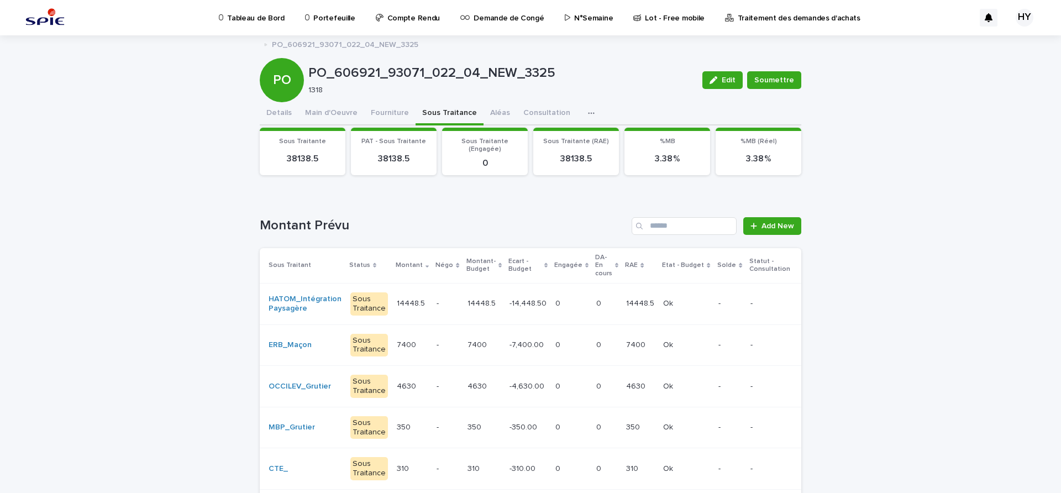
scroll to position [101, 0]
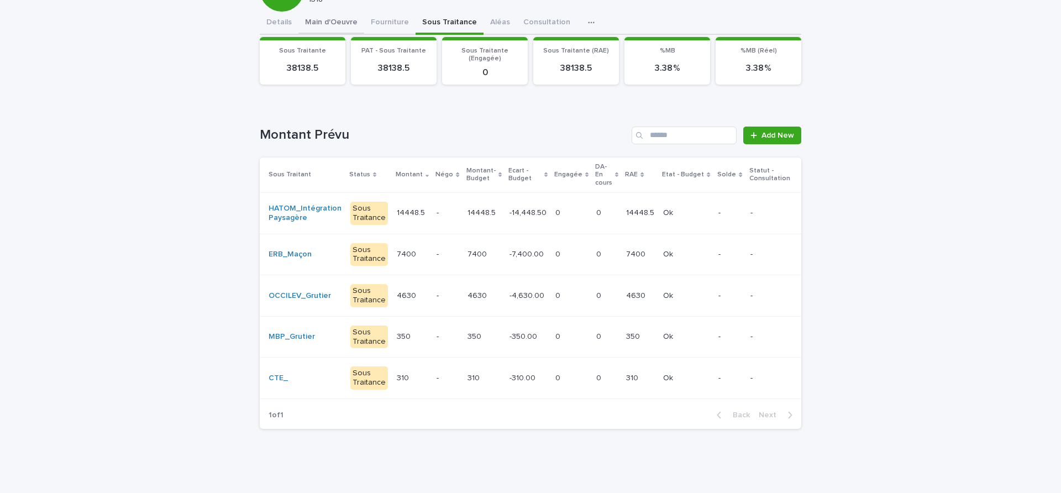
click at [309, 9] on div "Tableau de Bord Portefeuille Compte Rendu Demande de Congé N°Semaine Lot - Free…" at bounding box center [530, 201] width 1061 height 584
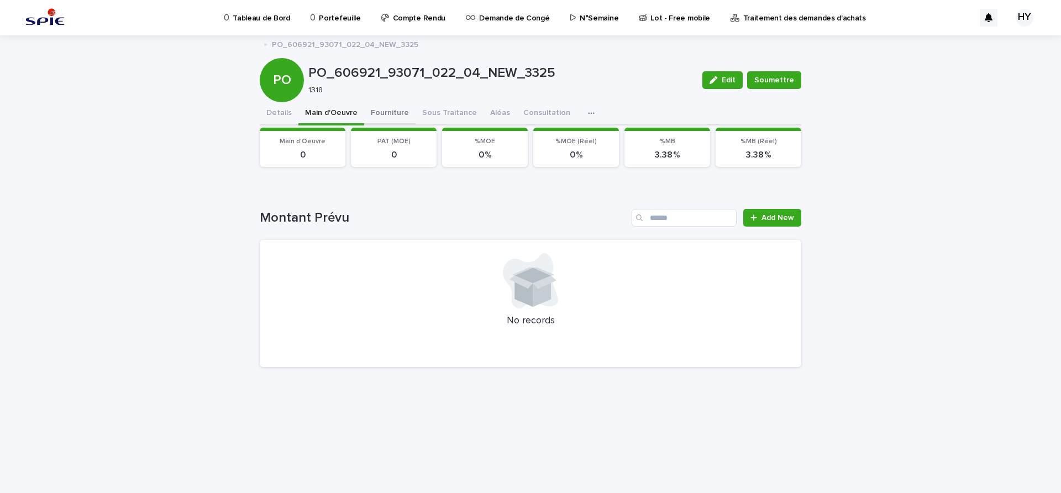
click at [379, 116] on button "Fourniture" at bounding box center [389, 113] width 51 height 23
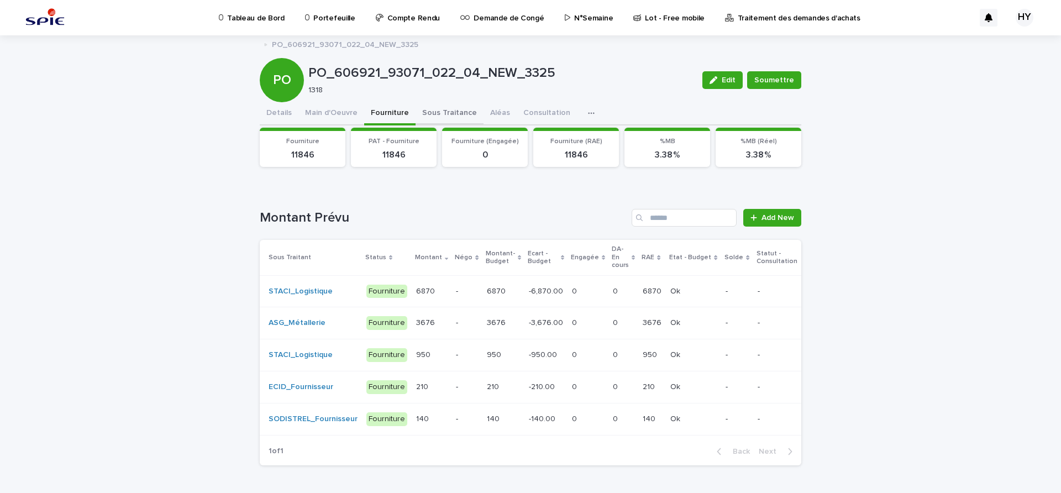
click at [416, 111] on button "Sous Traitance" at bounding box center [450, 113] width 68 height 23
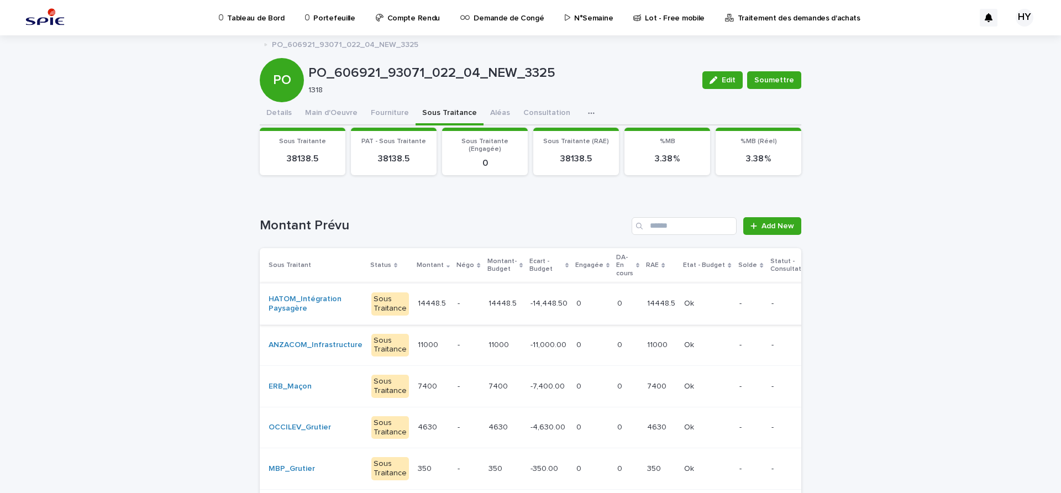
scroll to position [69, 0]
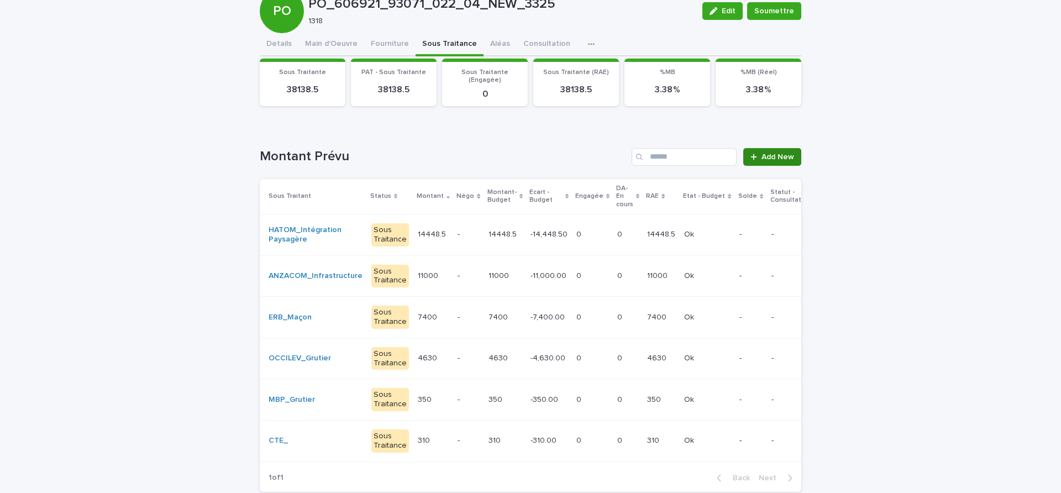
click at [762, 158] on span "Add New" at bounding box center [778, 157] width 33 height 8
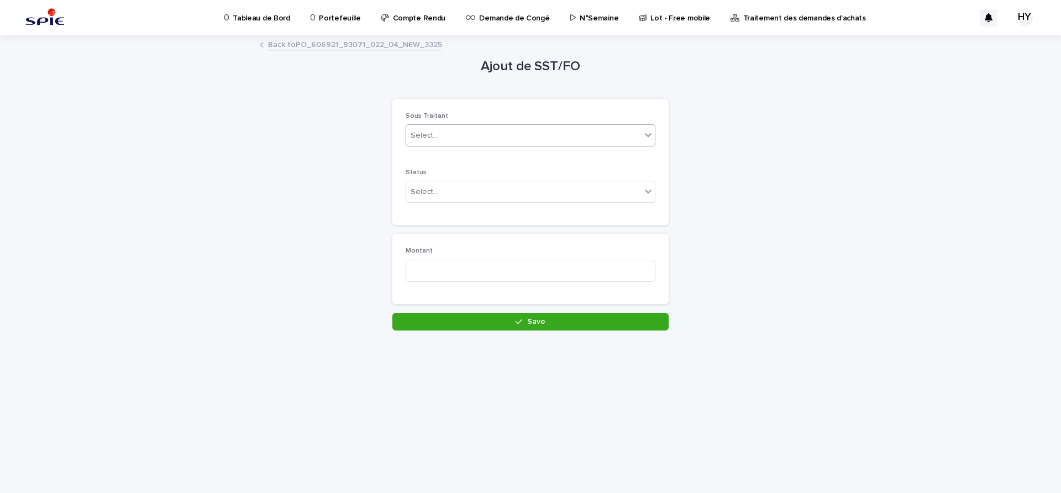
click at [509, 138] on div "Select..." at bounding box center [523, 136] width 235 height 18
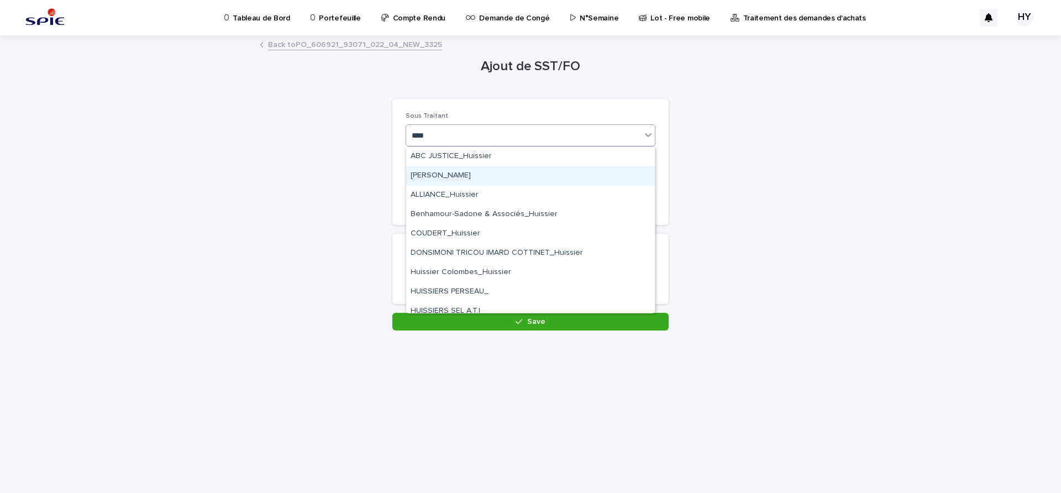
type input "*****"
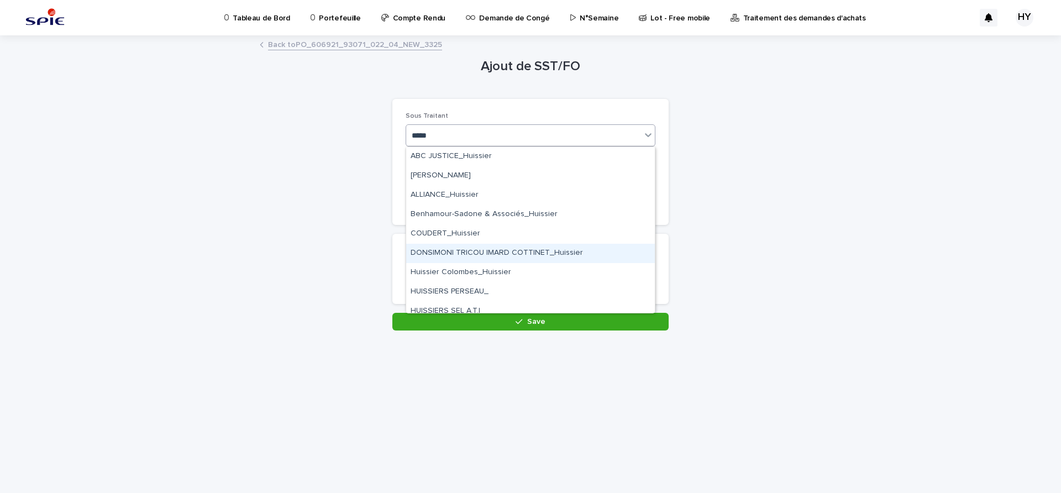
scroll to position [47, 0]
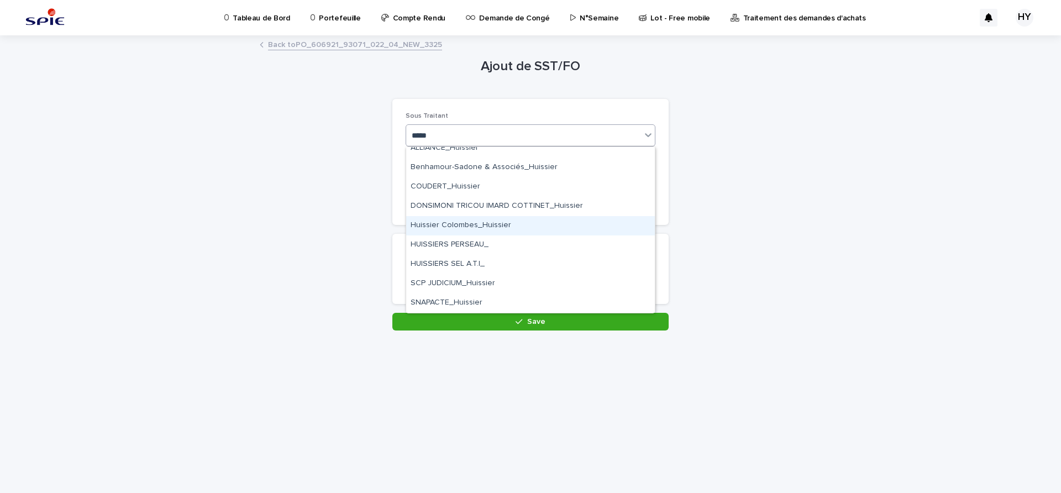
click at [477, 227] on div "Huissier Colombes_Huissier" at bounding box center [530, 225] width 249 height 19
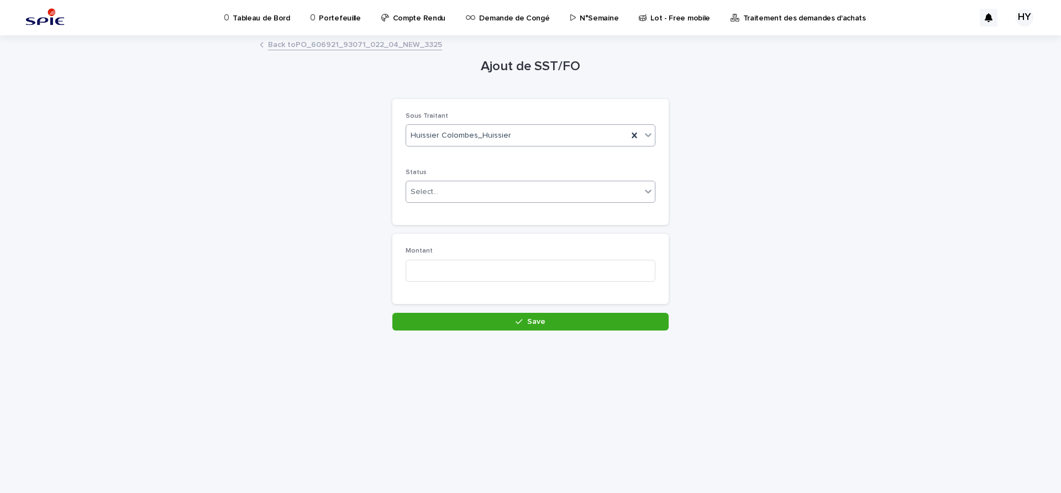
click at [478, 195] on div "Select..." at bounding box center [523, 192] width 235 height 18
click at [450, 234] on span "Sous Traitance" at bounding box center [440, 232] width 58 height 12
click at [449, 268] on input at bounding box center [531, 271] width 250 height 22
click at [461, 270] on input "***" at bounding box center [531, 271] width 250 height 22
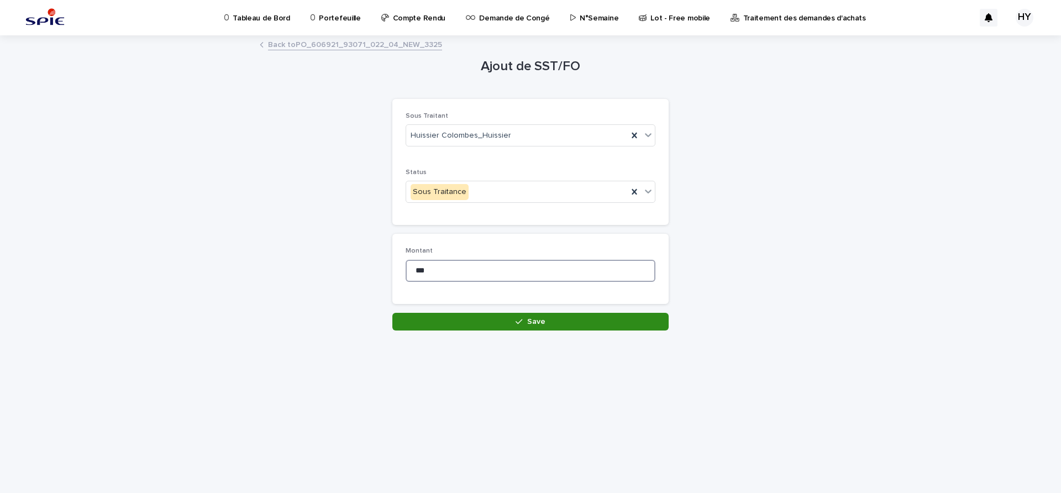
type input "***"
click at [483, 325] on button "Save" at bounding box center [530, 322] width 276 height 18
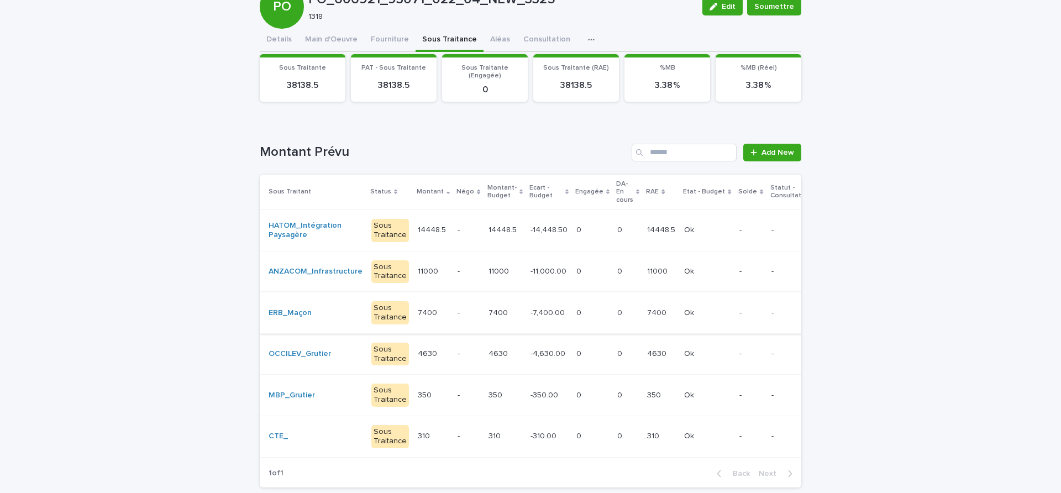
scroll to position [4, 0]
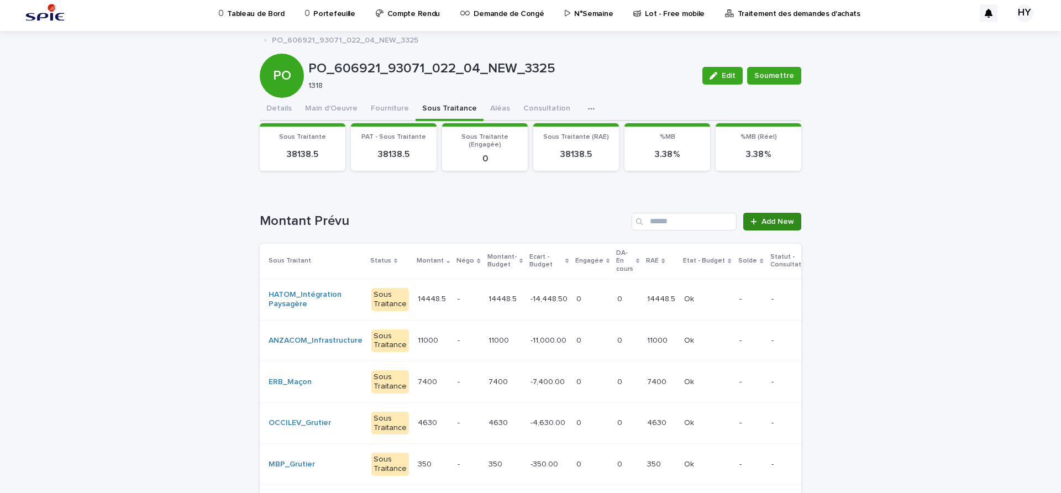
click at [763, 218] on span "Add New" at bounding box center [778, 222] width 33 height 8
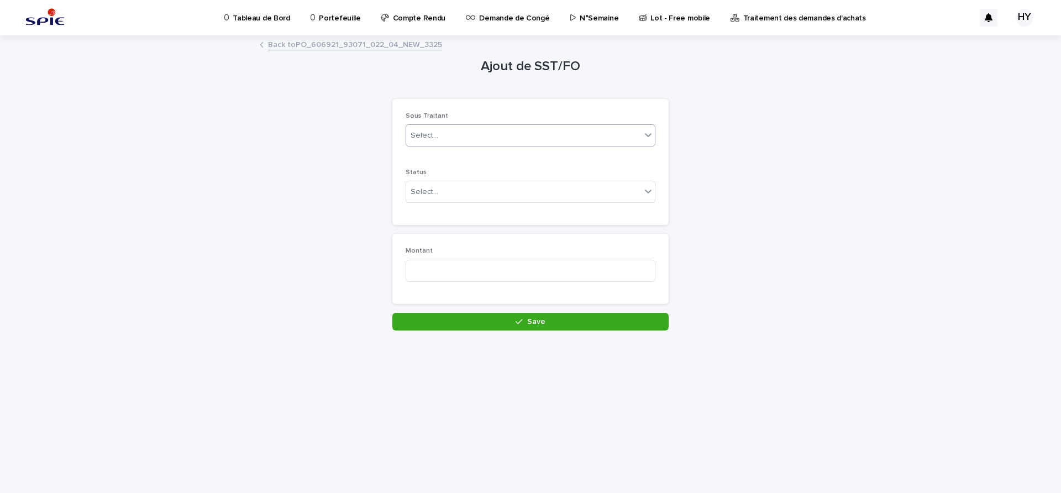
click at [499, 139] on div "Select..." at bounding box center [523, 136] width 235 height 18
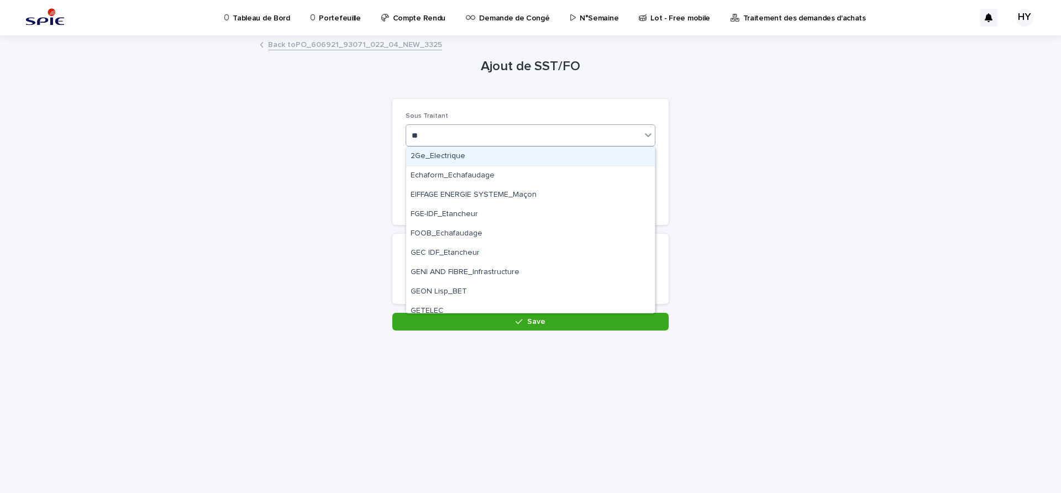
type input "***"
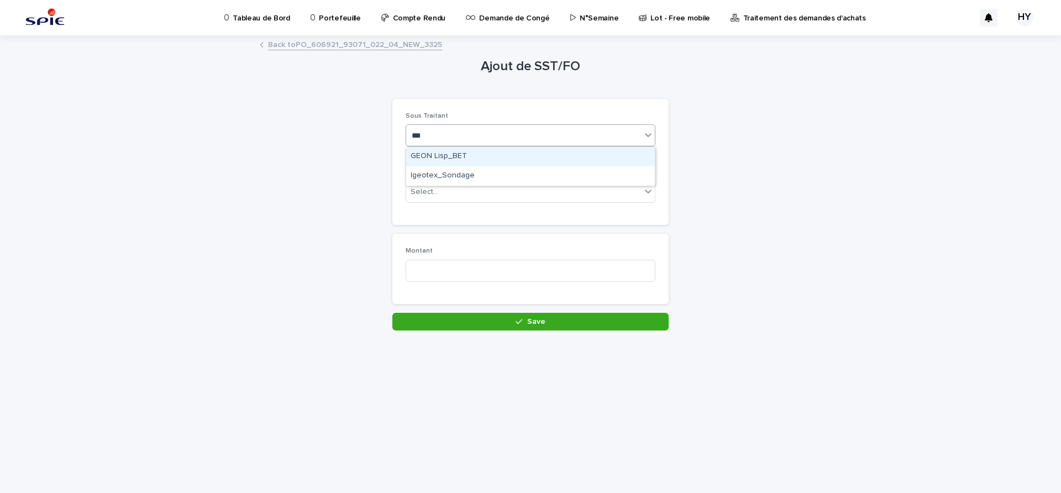
click at [448, 156] on div "GEON Lisp_BET" at bounding box center [530, 156] width 249 height 19
click at [445, 184] on div "Select..." at bounding box center [523, 192] width 235 height 18
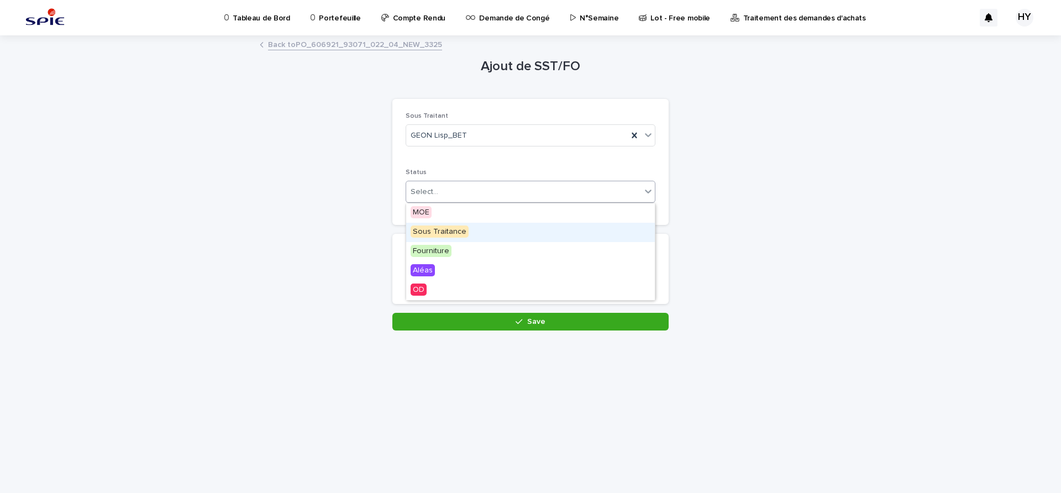
click at [440, 231] on span "Sous Traitance" at bounding box center [440, 232] width 58 height 12
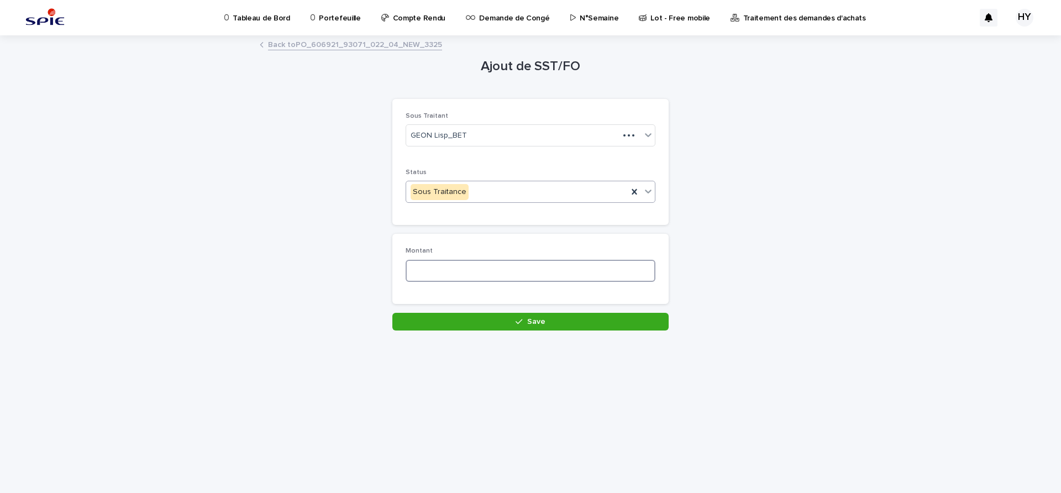
click at [463, 272] on input at bounding box center [531, 271] width 250 height 22
type input "***"
click at [509, 313] on button "Save" at bounding box center [530, 322] width 276 height 18
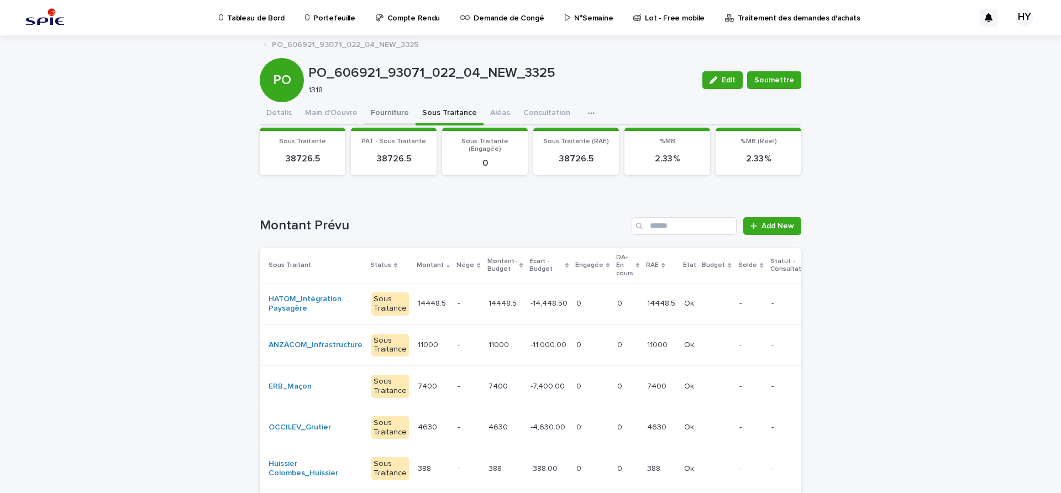
click at [378, 114] on button "Fourniture" at bounding box center [389, 113] width 51 height 23
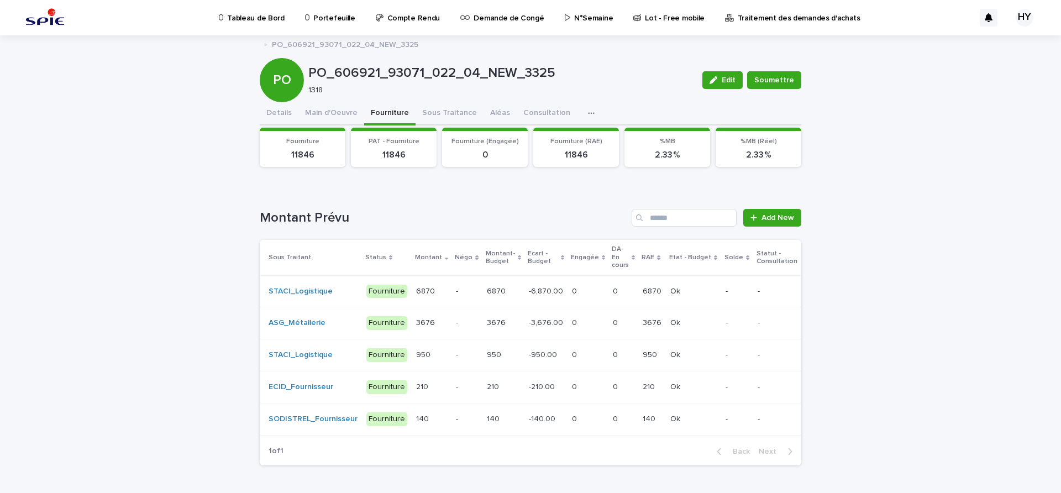
scroll to position [47, 0]
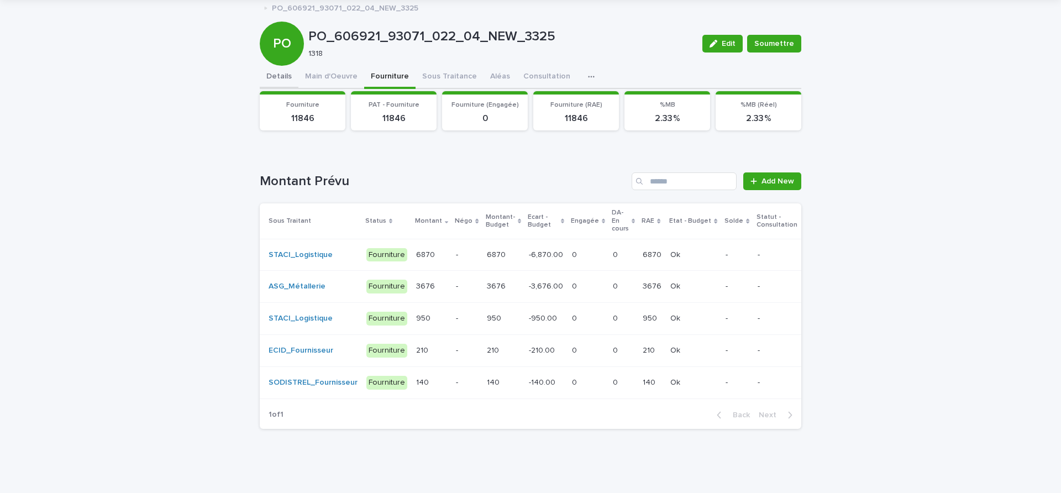
click at [265, 66] on button "Details" at bounding box center [279, 77] width 39 height 23
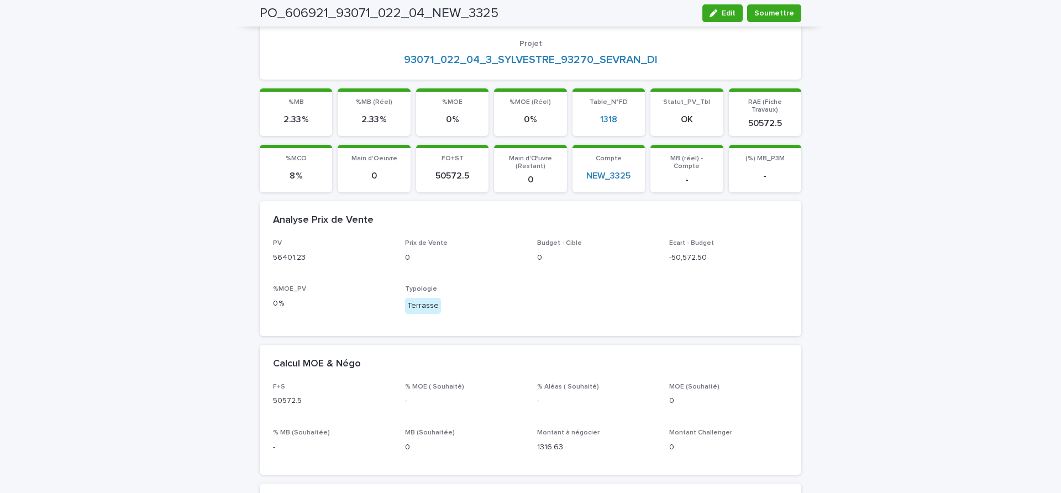
scroll to position [185, 0]
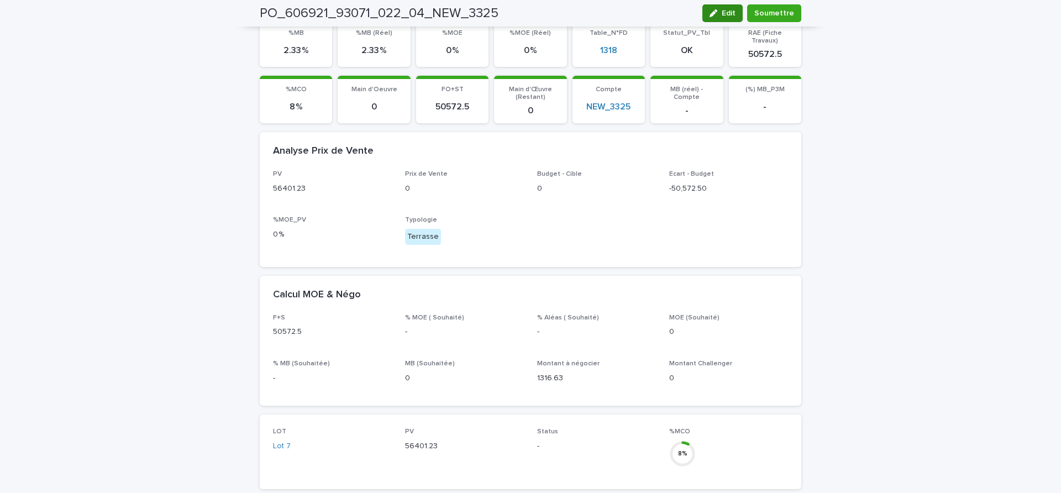
click at [720, 11] on div "button" at bounding box center [716, 13] width 12 height 8
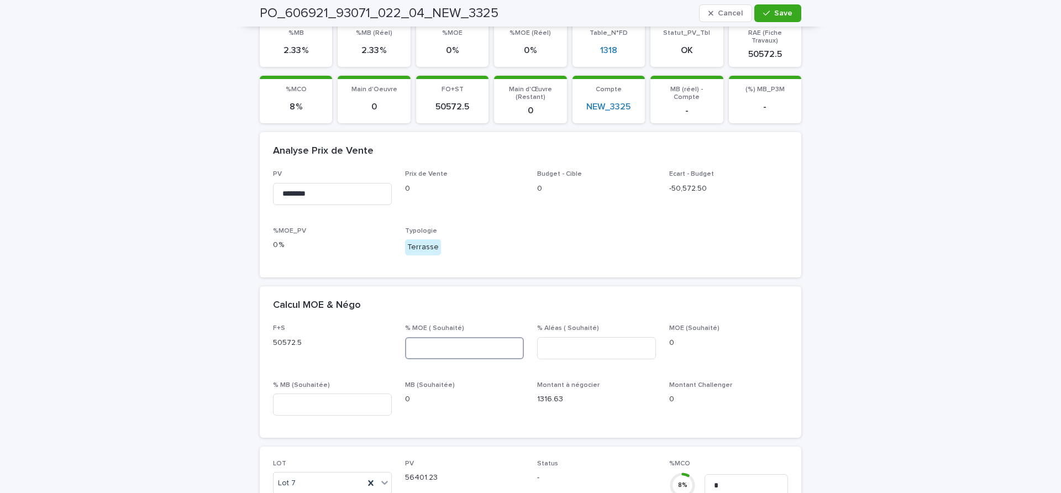
click at [457, 337] on input at bounding box center [464, 348] width 119 height 22
type input "**"
click at [615, 337] on input at bounding box center [596, 348] width 119 height 22
type input "*"
click at [343, 400] on input at bounding box center [332, 405] width 119 height 22
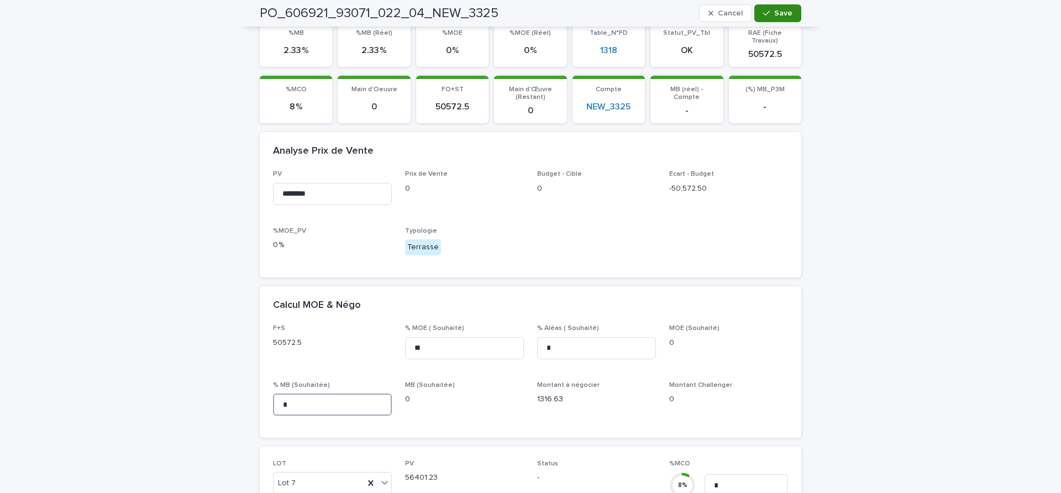
type input "*"
click at [787, 9] on span "Save" at bounding box center [783, 13] width 18 height 8
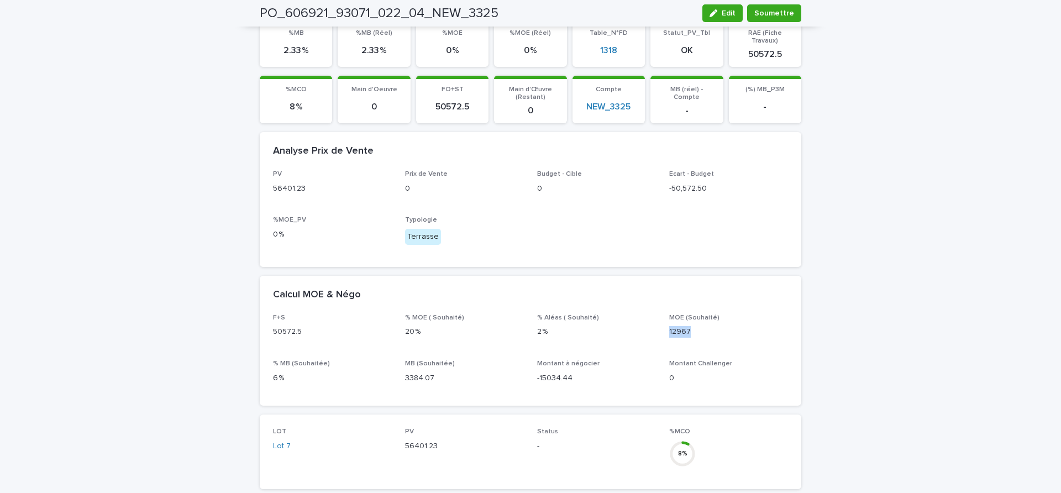
drag, startPoint x: 688, startPoint y: 323, endPoint x: 663, endPoint y: 322, distance: 25.5
click at [663, 322] on div "F+S 50572.5 % MOE ( Souhaité) 20 % % Aléas ( Souhaité) 2 % MOE (Souhaité) 12967…" at bounding box center [530, 353] width 515 height 78
copy p "12967"
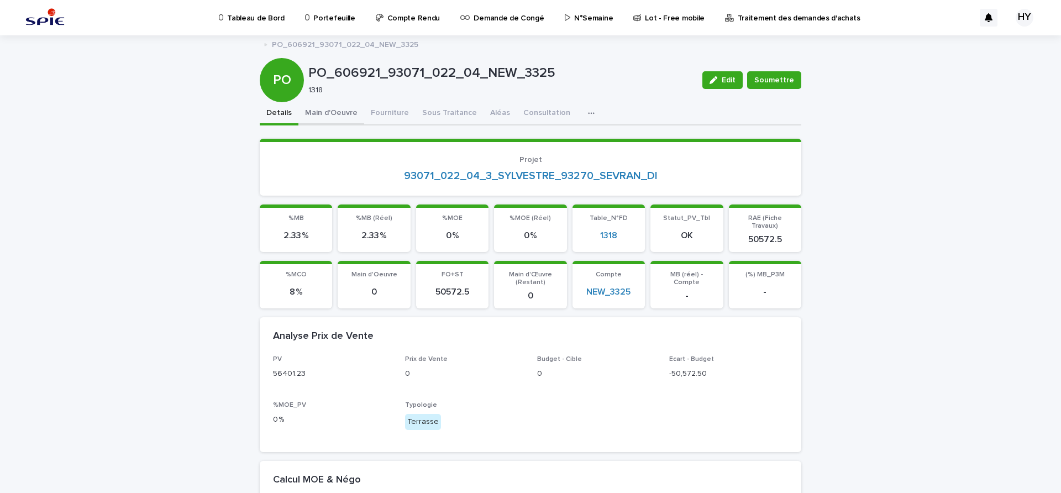
click at [324, 106] on button "Main d'Oeuvre" at bounding box center [332, 113] width 66 height 23
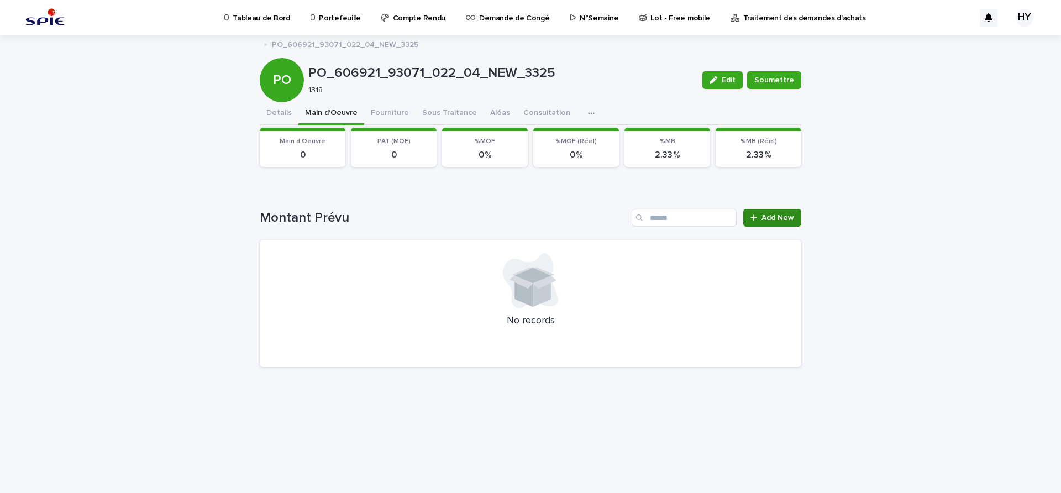
click at [772, 221] on span "Add New" at bounding box center [778, 218] width 33 height 8
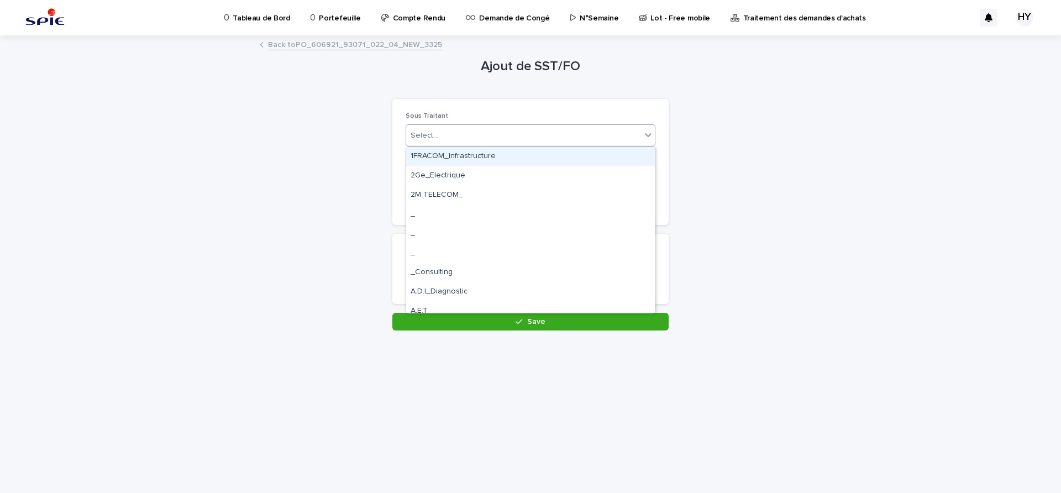
click at [458, 131] on div "Select..." at bounding box center [523, 136] width 235 height 18
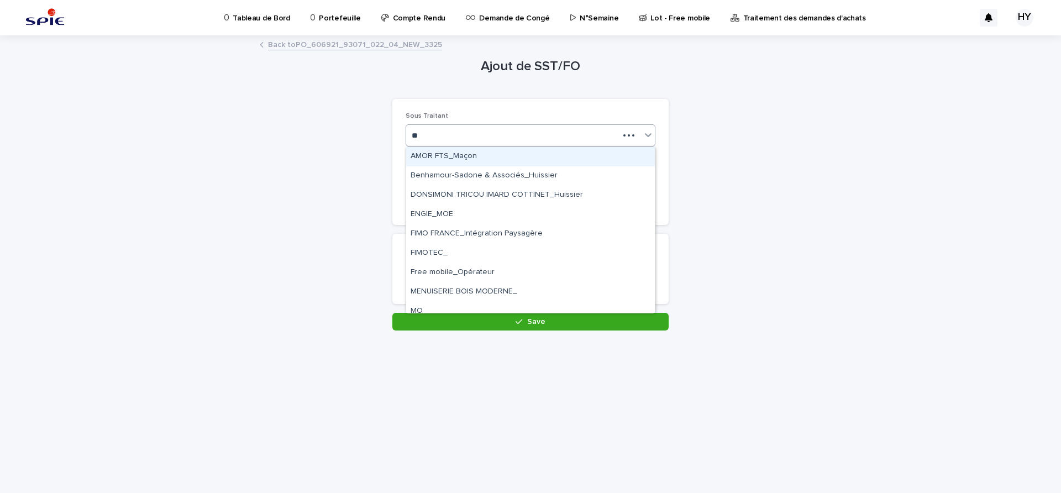
type input "***"
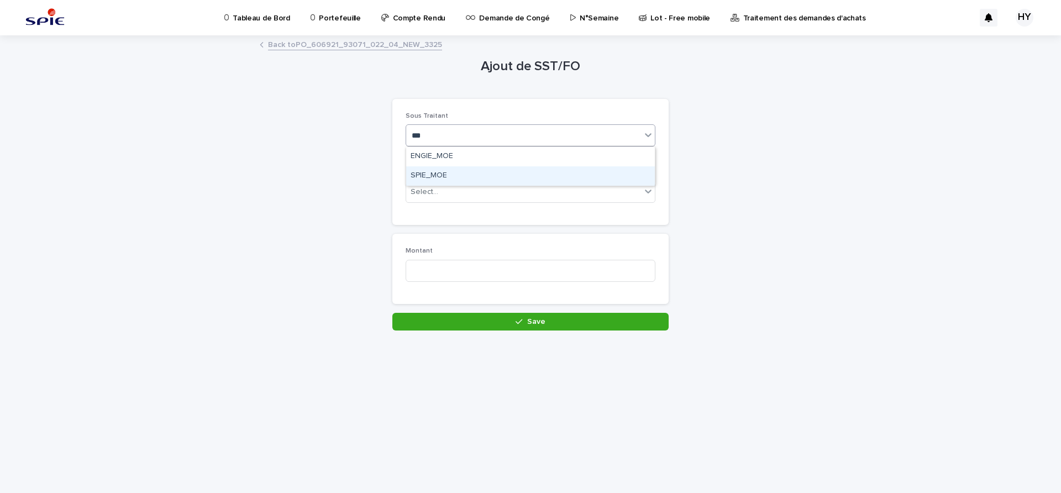
click at [433, 174] on div "SPIE_MOE" at bounding box center [530, 175] width 249 height 19
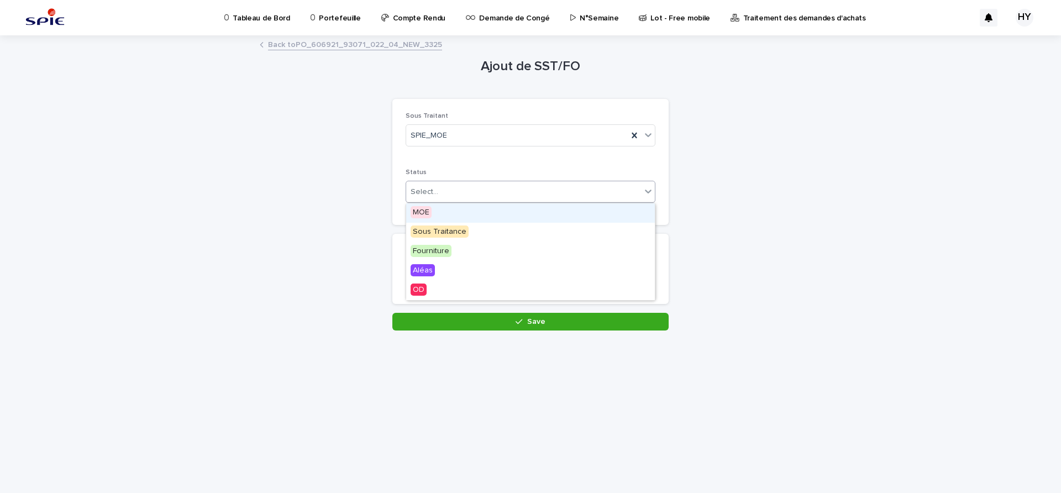
click at [424, 190] on div "Select..." at bounding box center [425, 192] width 28 height 12
click at [447, 212] on div "MOE" at bounding box center [530, 212] width 249 height 19
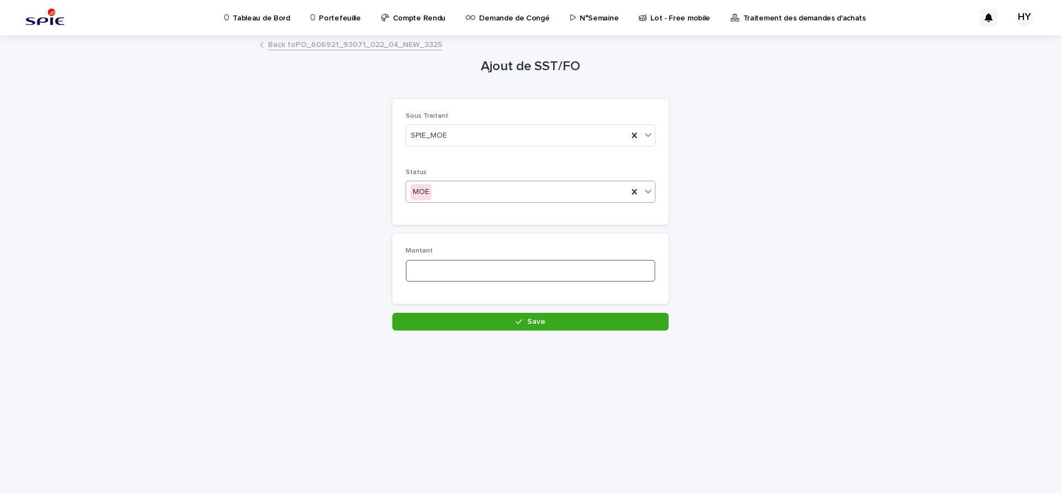
click at [453, 263] on input at bounding box center [531, 271] width 250 height 22
drag, startPoint x: 453, startPoint y: 263, endPoint x: 438, endPoint y: 269, distance: 16.1
click at [438, 269] on input at bounding box center [531, 271] width 250 height 22
paste input "*****"
type input "*****"
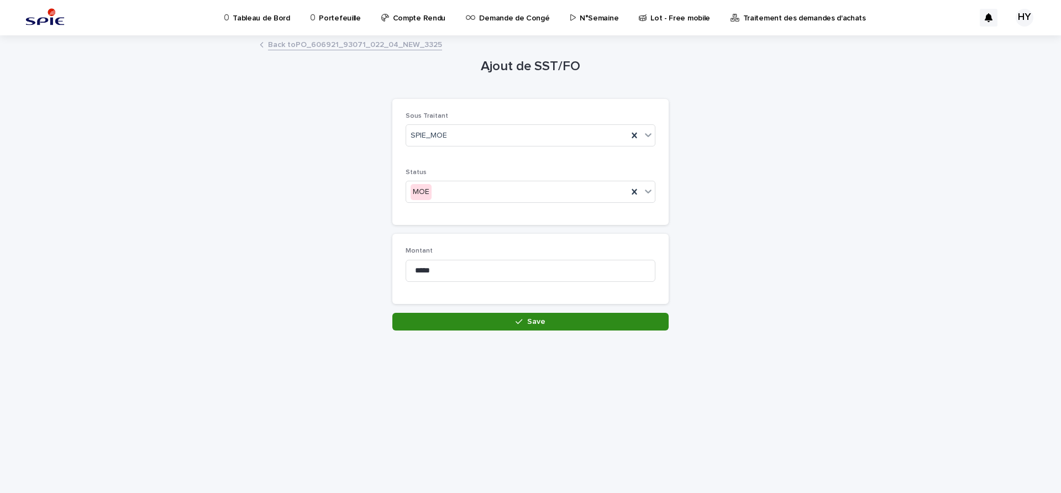
click at [518, 318] on icon "button" at bounding box center [519, 322] width 7 height 8
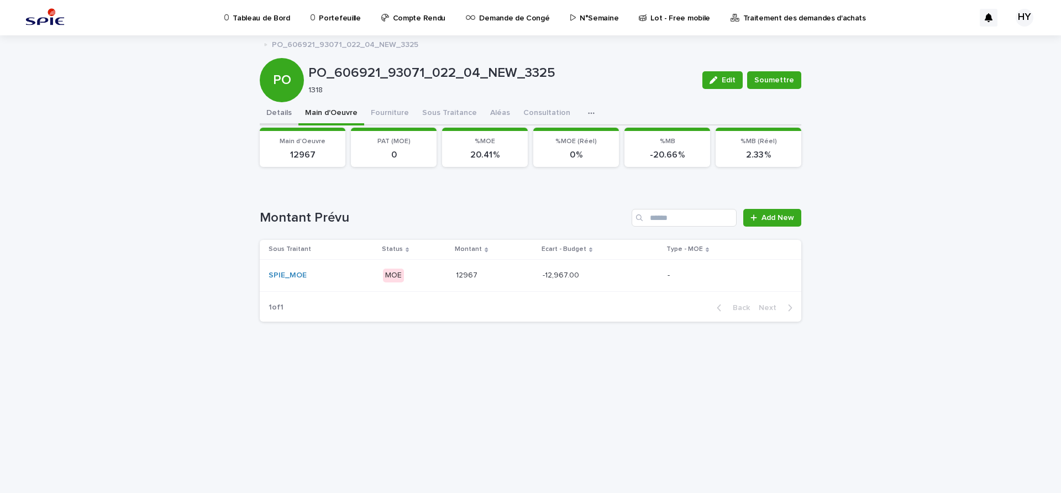
click at [288, 114] on button "Details" at bounding box center [279, 113] width 39 height 23
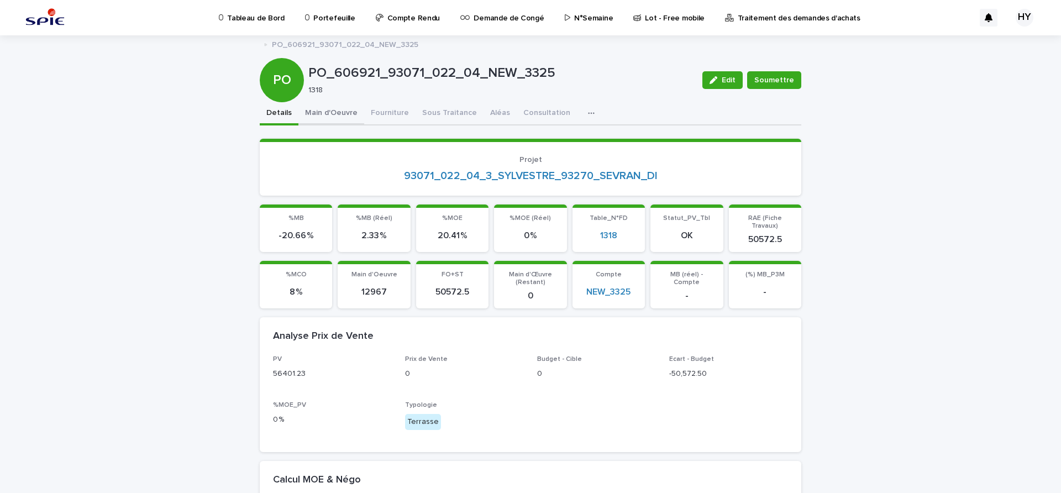
click at [346, 116] on button "Main d'Oeuvre" at bounding box center [332, 113] width 66 height 23
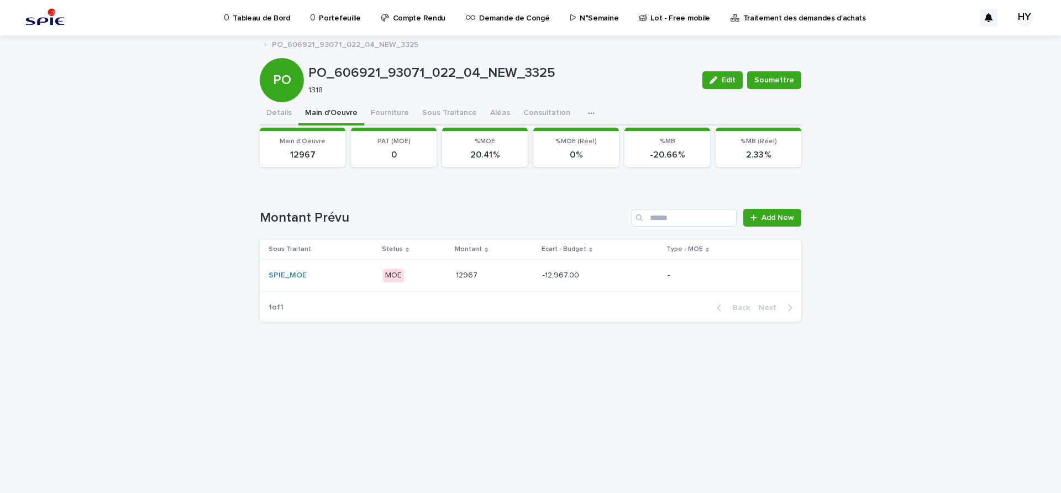
click at [303, 113] on button "Main d'Oeuvre" at bounding box center [332, 113] width 66 height 23
click at [278, 114] on button "Details" at bounding box center [279, 113] width 39 height 23
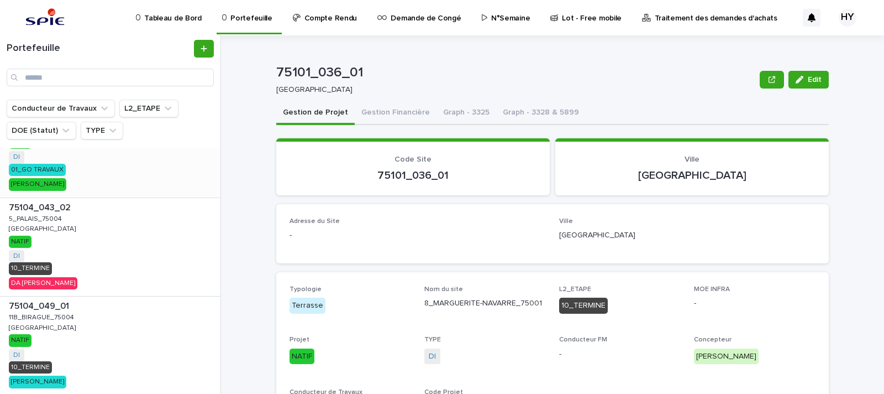
scroll to position [276, 0]
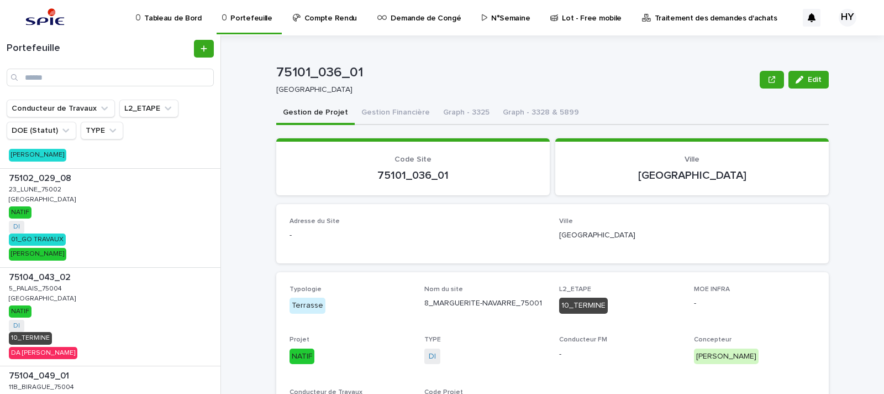
drag, startPoint x: 107, startPoint y: 200, endPoint x: 306, endPoint y: 210, distance: 199.8
click at [107, 200] on div "75102_029_08 75102_029_08 23_LUNE_75002 23_LUNE_75002 PARIS PARIS NATIF DI + 0 …" at bounding box center [110, 218] width 221 height 98
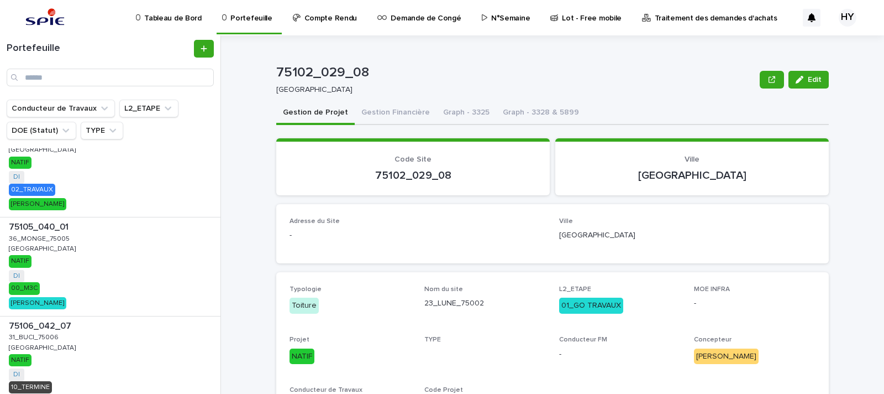
scroll to position [552, 0]
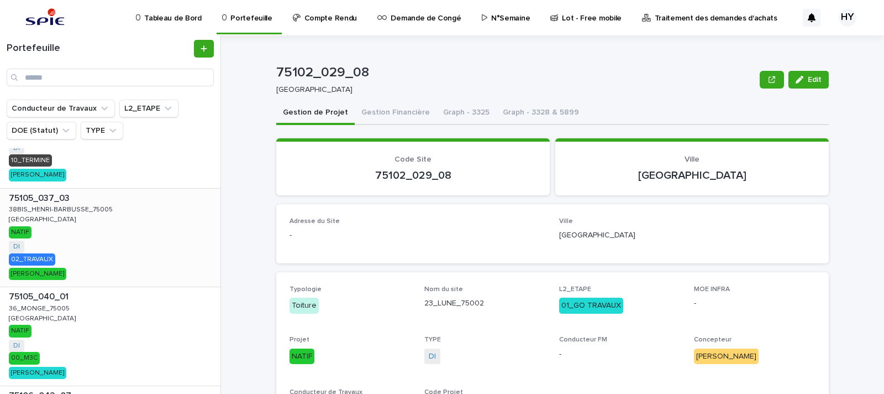
click at [100, 212] on div "75105_037_03 75105_037_03 38BIS_HENRI-BARBUSSE_75005 38BIS_HENRI-BARBUSSE_75005…" at bounding box center [110, 238] width 221 height 98
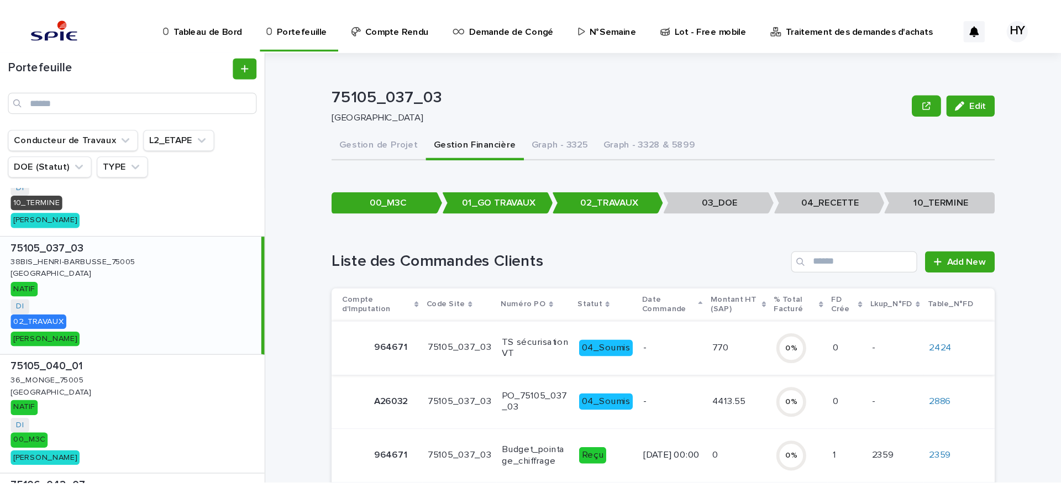
scroll to position [188, 0]
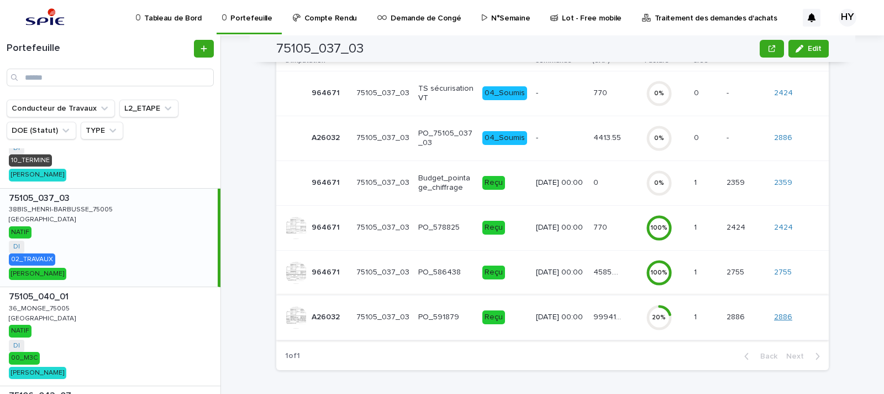
click at [781, 317] on link "2886" at bounding box center [783, 316] width 18 height 9
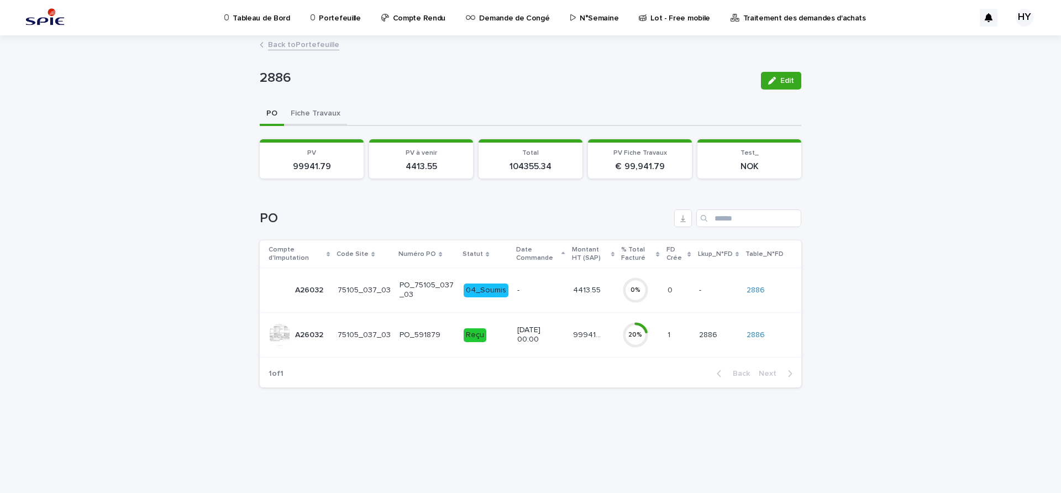
click at [327, 106] on button "Fiche Travaux" at bounding box center [315, 114] width 63 height 23
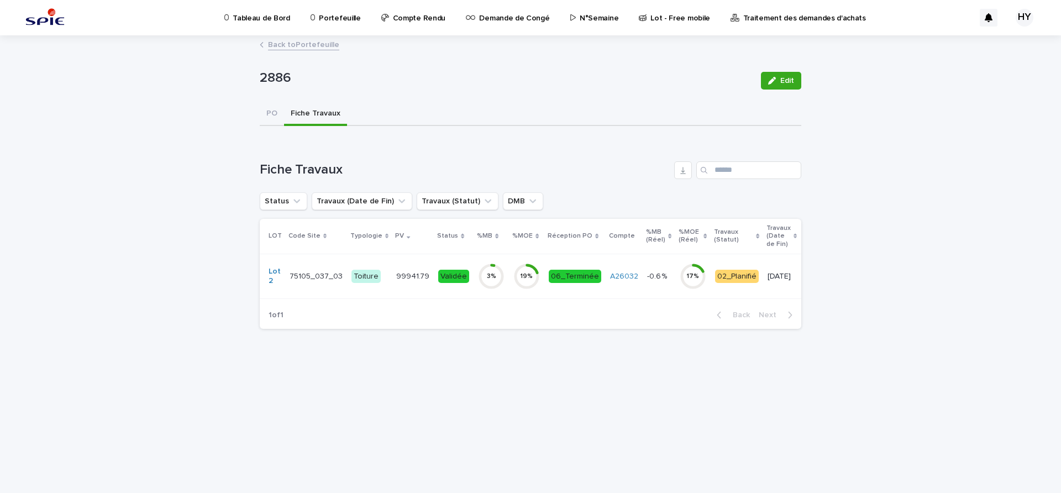
click at [423, 281] on td "99941.79 99941.79" at bounding box center [413, 276] width 42 height 45
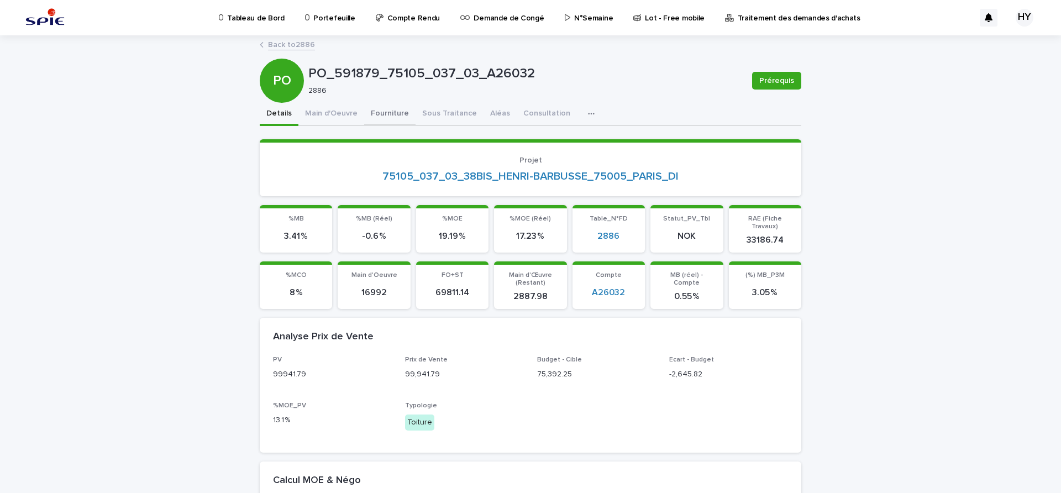
click at [394, 109] on button "Fourniture" at bounding box center [389, 114] width 51 height 23
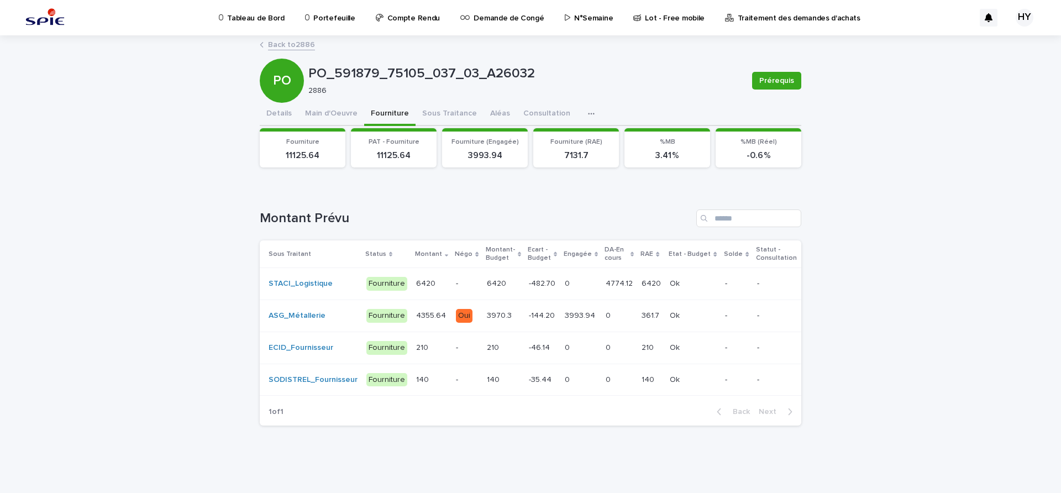
scroll to position [7, 0]
click at [436, 99] on div "PO_591879_75105_037_03_A26032 Prérequis PO PO_591879_75105_037_03_A26032 2886 P…" at bounding box center [531, 235] width 542 height 399
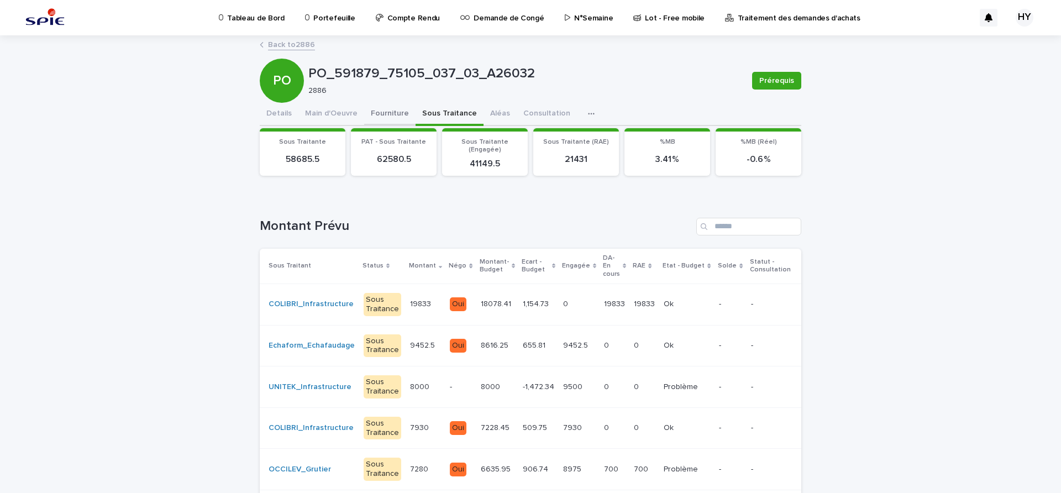
click at [377, 106] on button "Fourniture" at bounding box center [389, 114] width 51 height 23
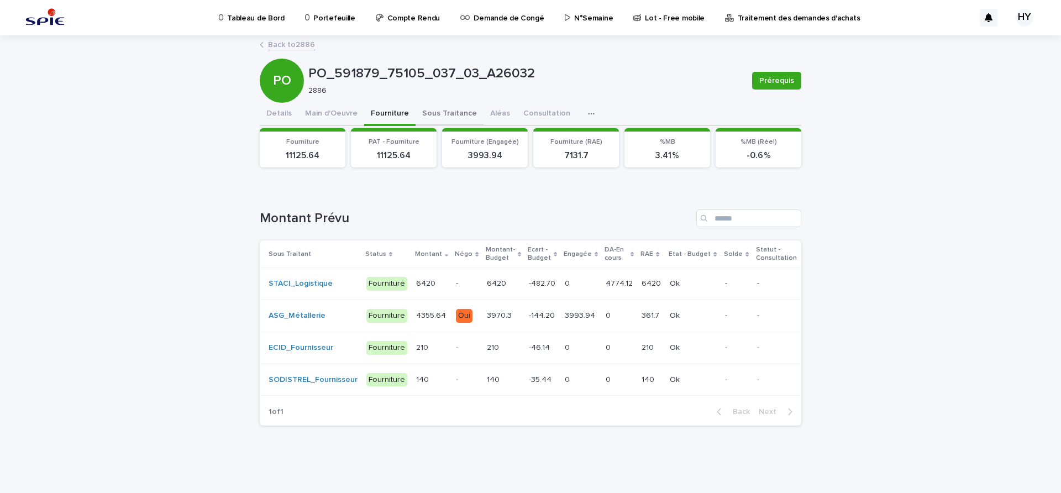
click at [436, 112] on button "Sous Traitance" at bounding box center [450, 114] width 68 height 23
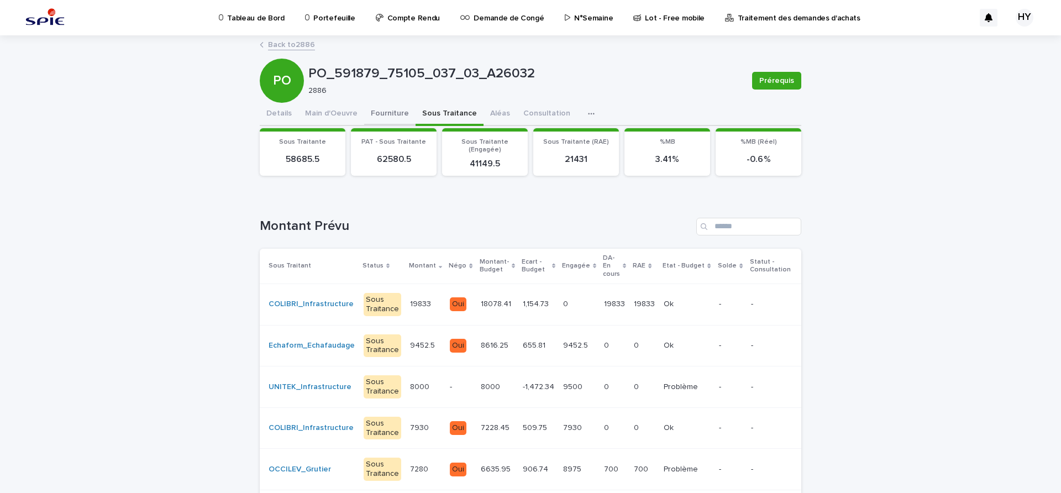
click at [390, 113] on button "Fourniture" at bounding box center [389, 114] width 51 height 23
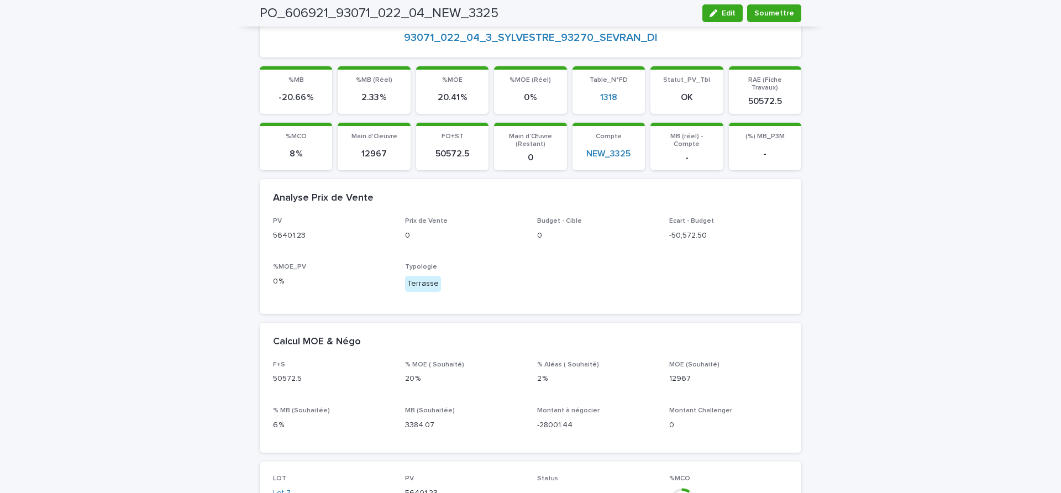
scroll to position [69, 0]
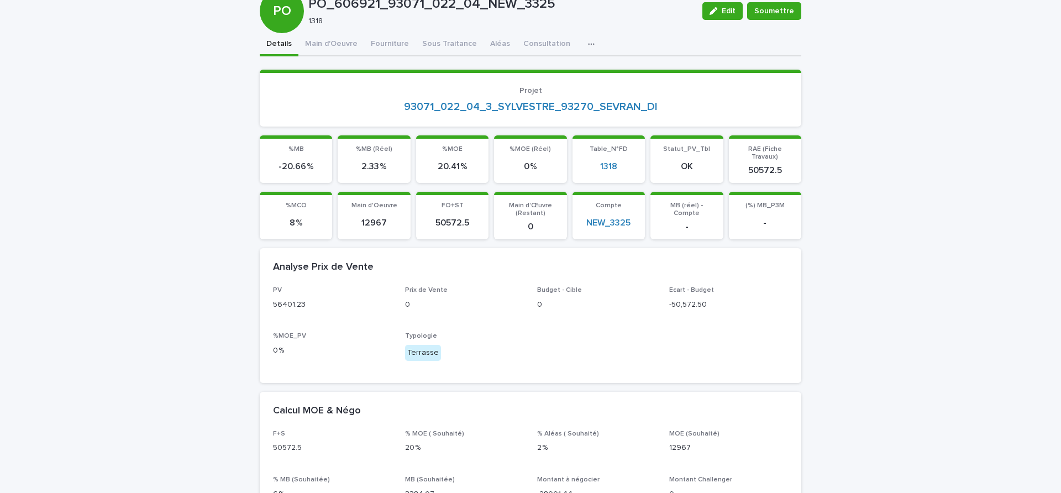
click at [584, 261] on div "Analyse Prix de Vente" at bounding box center [528, 267] width 511 height 12
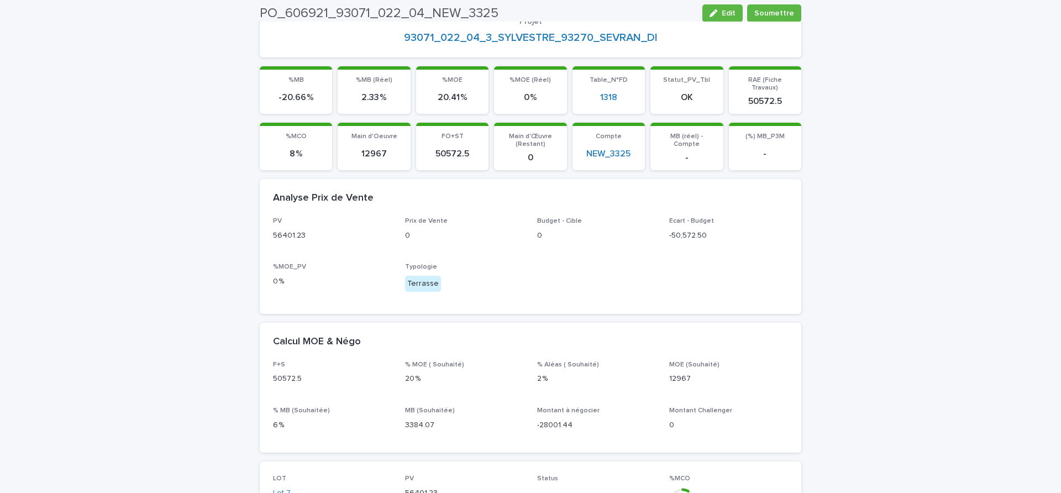
scroll to position [0, 0]
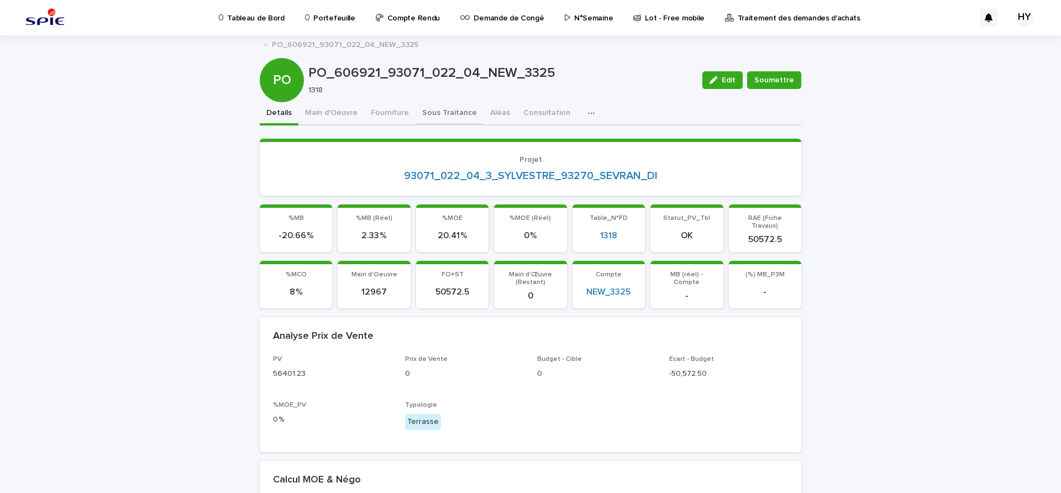
click at [454, 117] on button "Sous Traitance" at bounding box center [450, 113] width 68 height 23
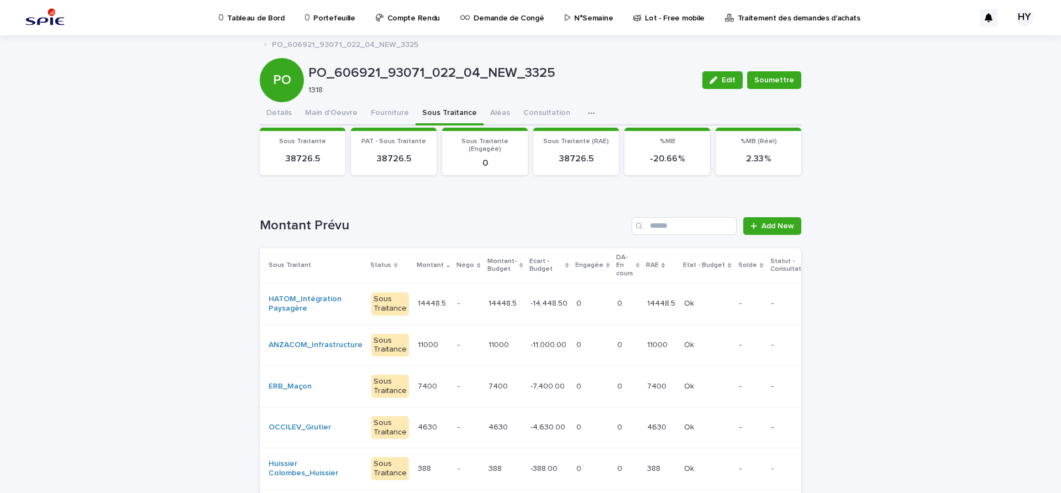
click at [572, 294] on td "0 0" at bounding box center [592, 303] width 41 height 41
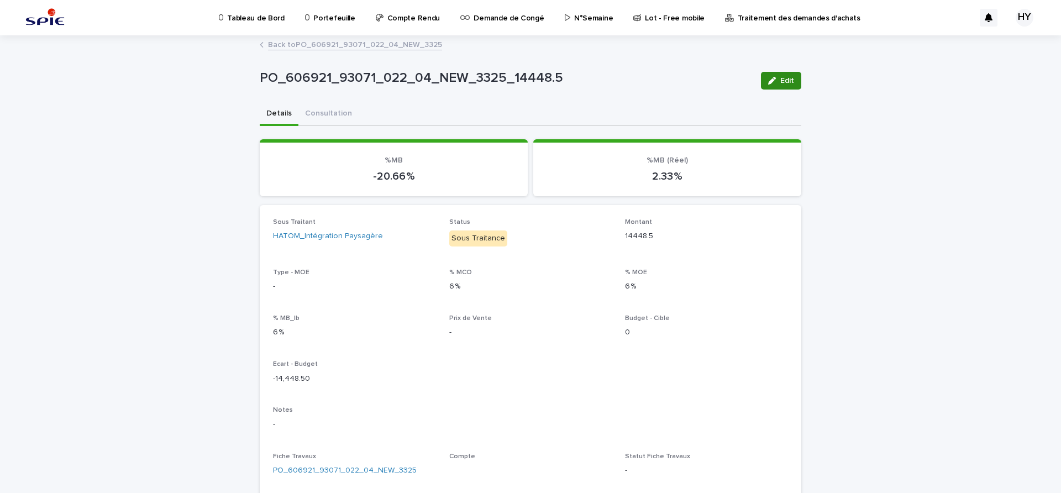
click at [791, 80] on button "Edit" at bounding box center [781, 81] width 40 height 18
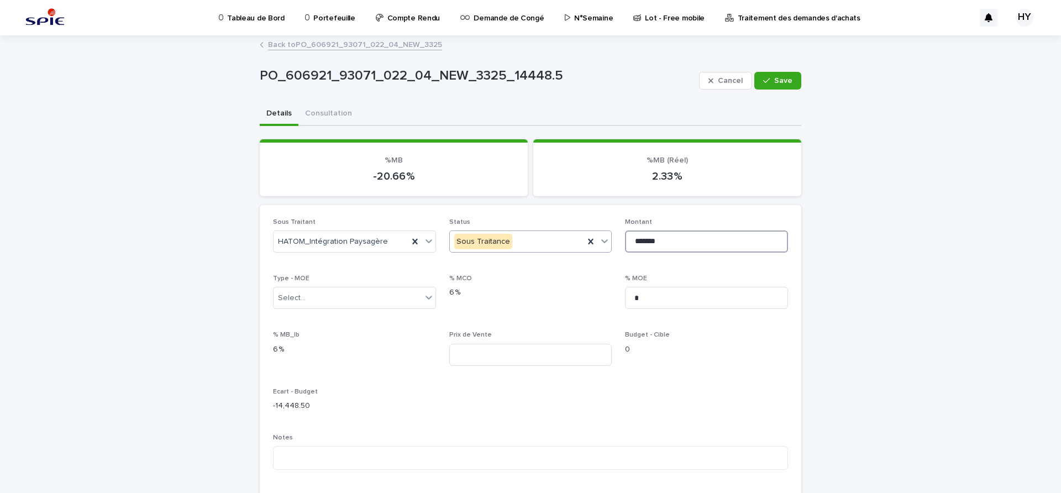
drag, startPoint x: 666, startPoint y: 240, endPoint x: 477, endPoint y: 242, distance: 189.6
click at [477, 242] on div "Sous Traitant HATOM_Intégration Paysagère Status Sous Traitance Montant *******…" at bounding box center [530, 424] width 515 height 413
paste input
click at [654, 242] on input "*******" at bounding box center [706, 242] width 163 height 22
click at [653, 242] on input "*******" at bounding box center [706, 242] width 163 height 22
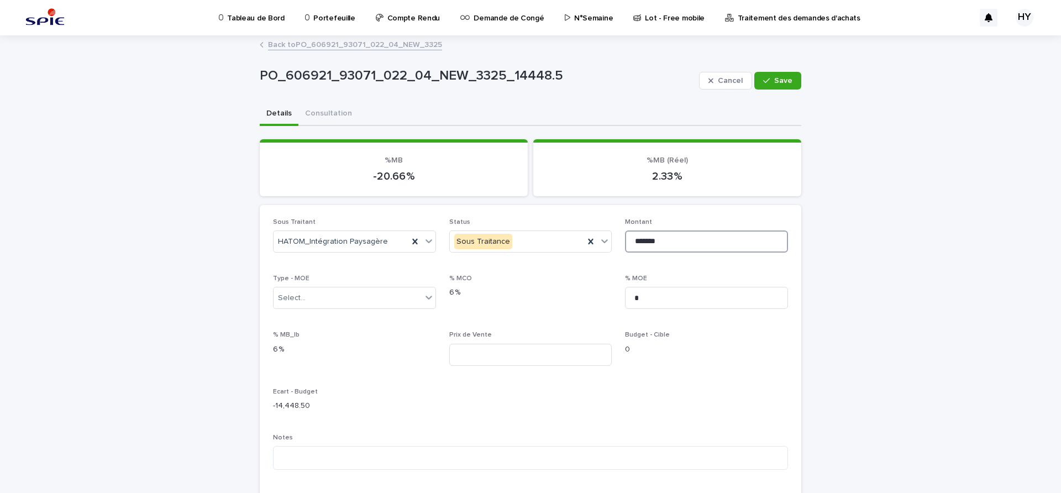
click at [650, 242] on input "*******" at bounding box center [706, 242] width 163 height 22
type input "********"
click at [775, 83] on span "Save" at bounding box center [783, 81] width 18 height 8
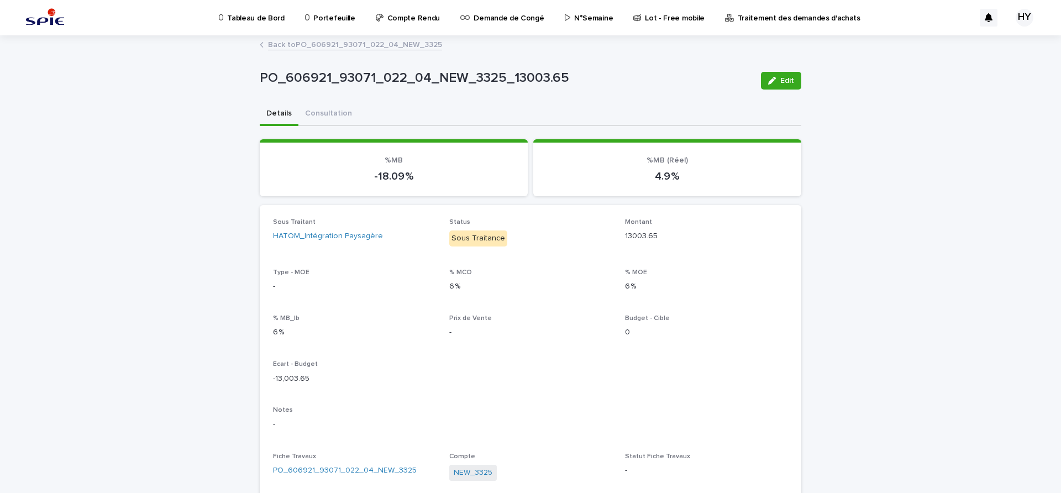
click at [364, 41] on link "Back to PO_606921_93071_022_04_NEW_3325" at bounding box center [355, 44] width 174 height 13
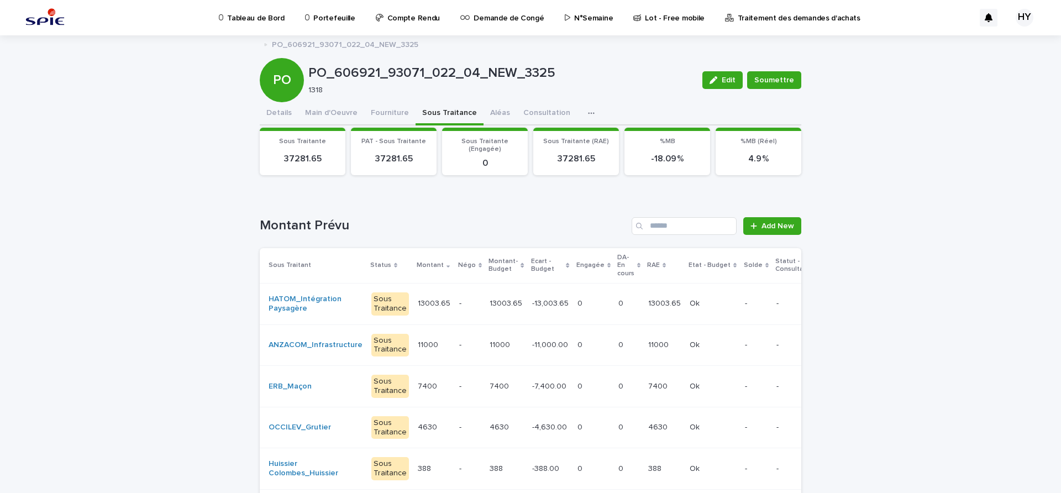
click at [578, 340] on p "0" at bounding box center [581, 344] width 7 height 12
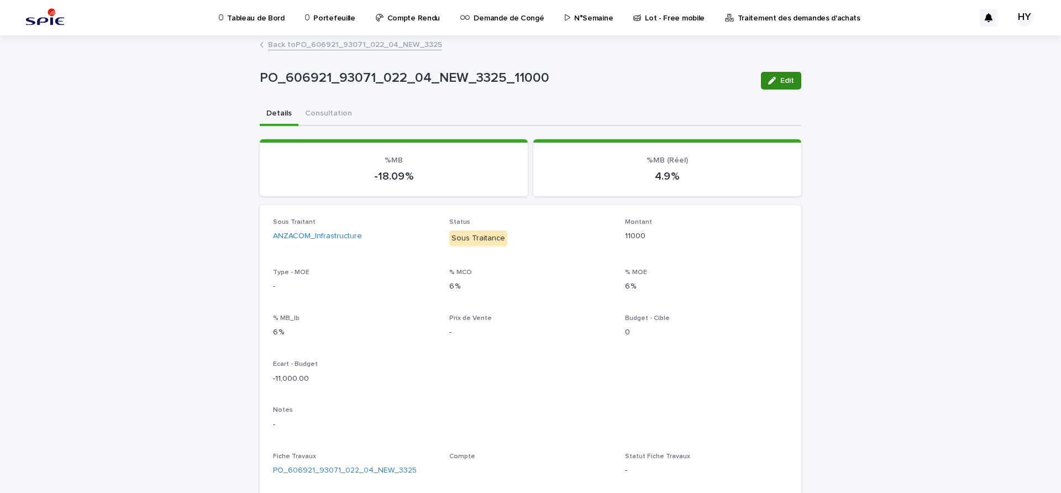
click at [768, 81] on icon "button" at bounding box center [772, 81] width 8 height 8
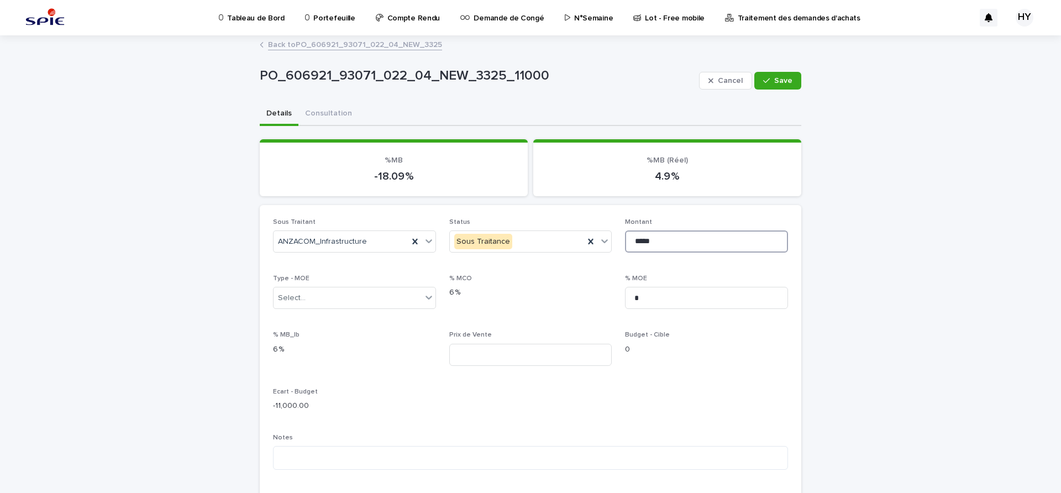
click at [701, 243] on input "*****" at bounding box center [706, 242] width 163 height 22
click at [700, 243] on input "*****" at bounding box center [706, 242] width 163 height 22
type input "****"
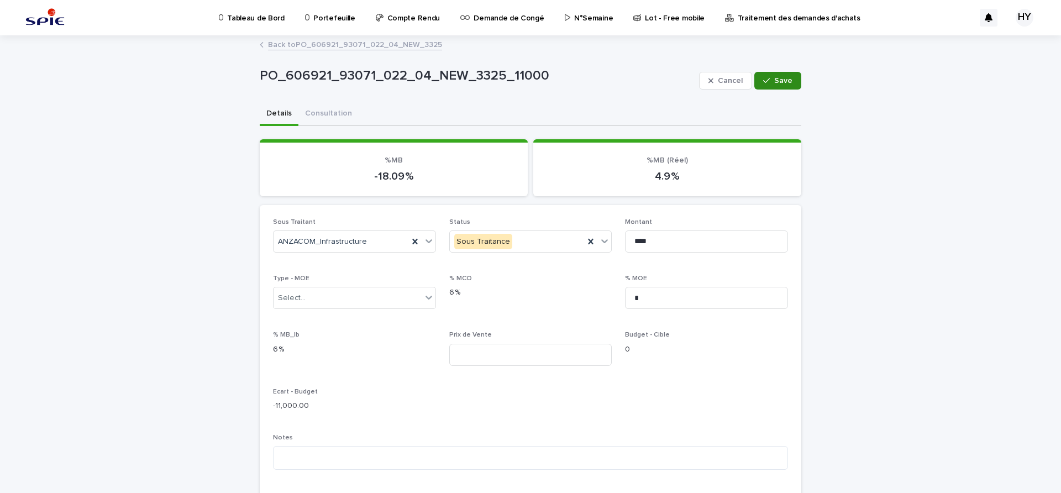
click at [768, 71] on div "Cancel Save" at bounding box center [750, 81] width 102 height 44
click at [776, 79] on span "Save" at bounding box center [783, 81] width 18 height 8
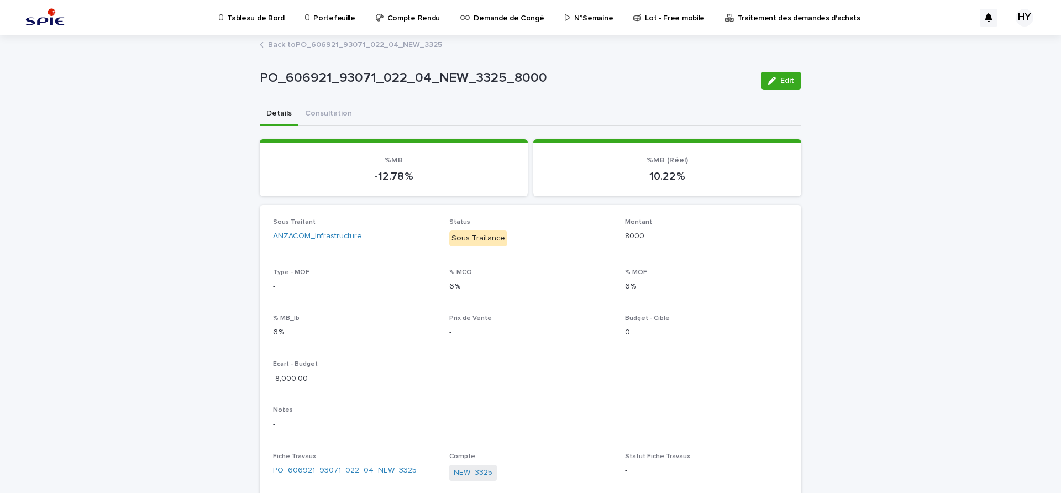
click at [372, 40] on link "Back to PO_606921_93071_022_04_NEW_3325" at bounding box center [355, 44] width 174 height 13
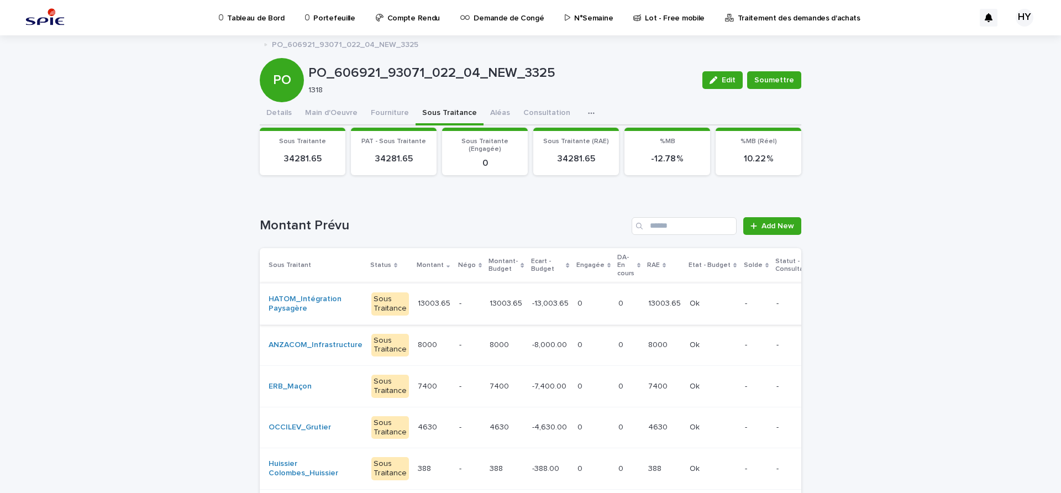
scroll to position [69, 0]
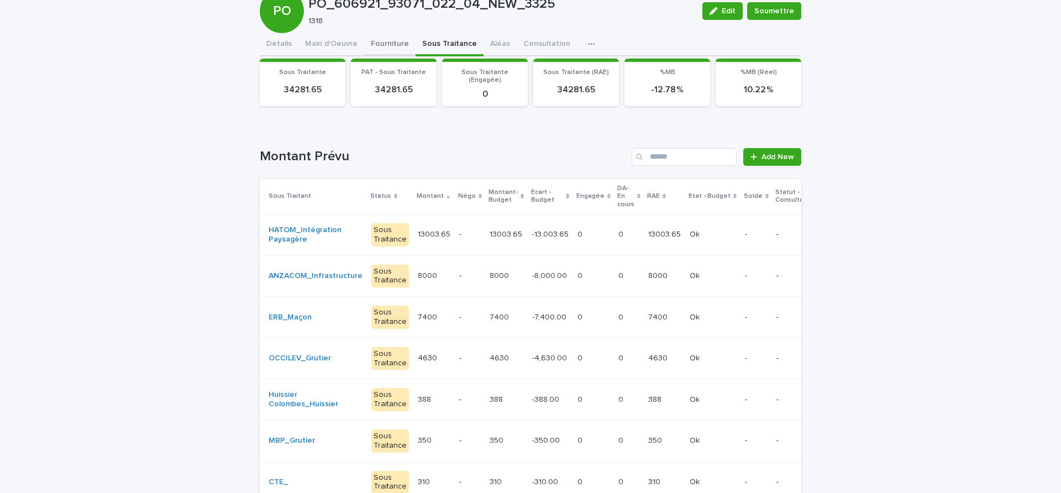
click at [386, 44] on div "Tableau de Bord Portefeuille Compte Rendu Demande de Congé N°Semaine Lot - Free…" at bounding box center [530, 285] width 1061 height 708
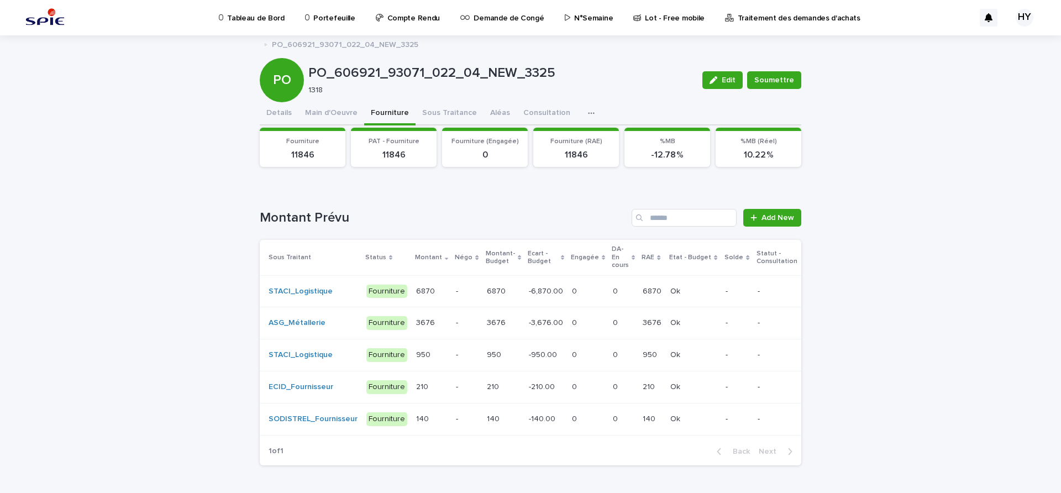
click at [613, 285] on p "0" at bounding box center [616, 291] width 7 height 12
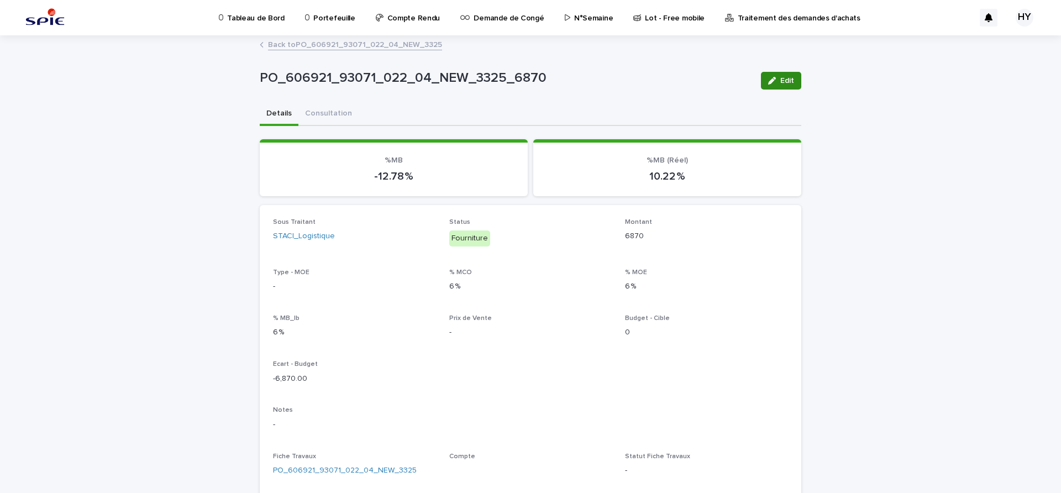
click at [783, 78] on span "Edit" at bounding box center [788, 81] width 14 height 8
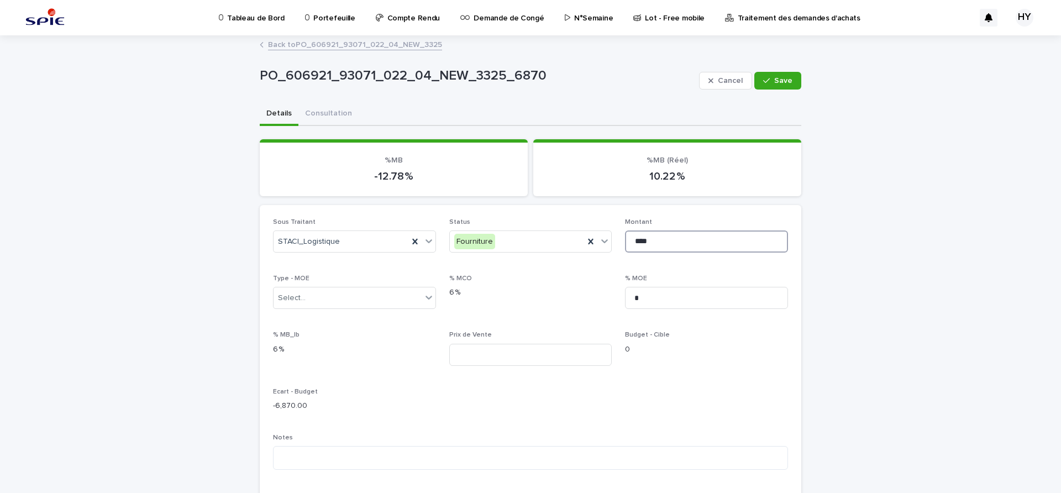
drag, startPoint x: 655, startPoint y: 244, endPoint x: 614, endPoint y: 239, distance: 41.8
click at [614, 239] on div "Sous Traitant STACI_Logistique Status Fourniture Montant **** Type - MOE Select…" at bounding box center [530, 426] width 515 height 416
type input "*"
type input "****"
click at [772, 74] on button "Save" at bounding box center [778, 81] width 47 height 18
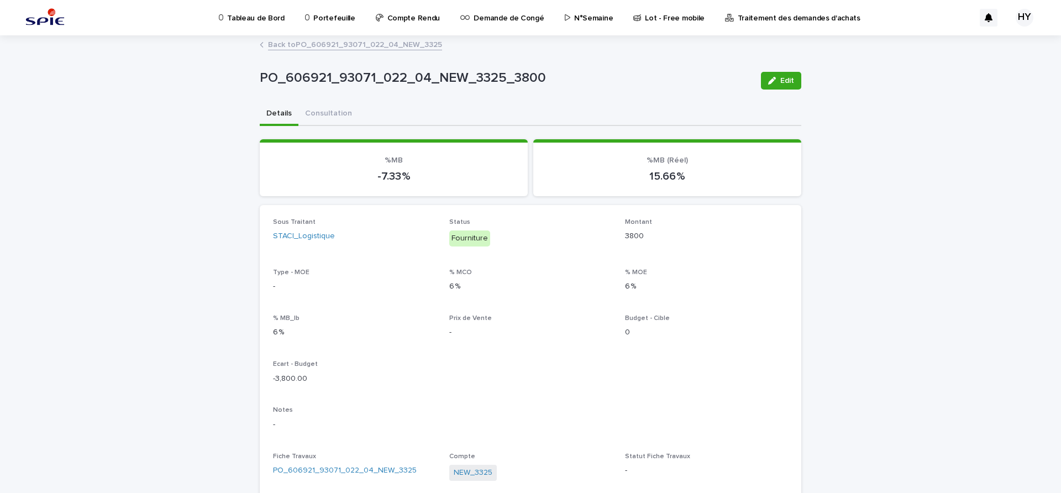
click at [370, 46] on link "Back to PO_606921_93071_022_04_NEW_3325" at bounding box center [355, 44] width 174 height 13
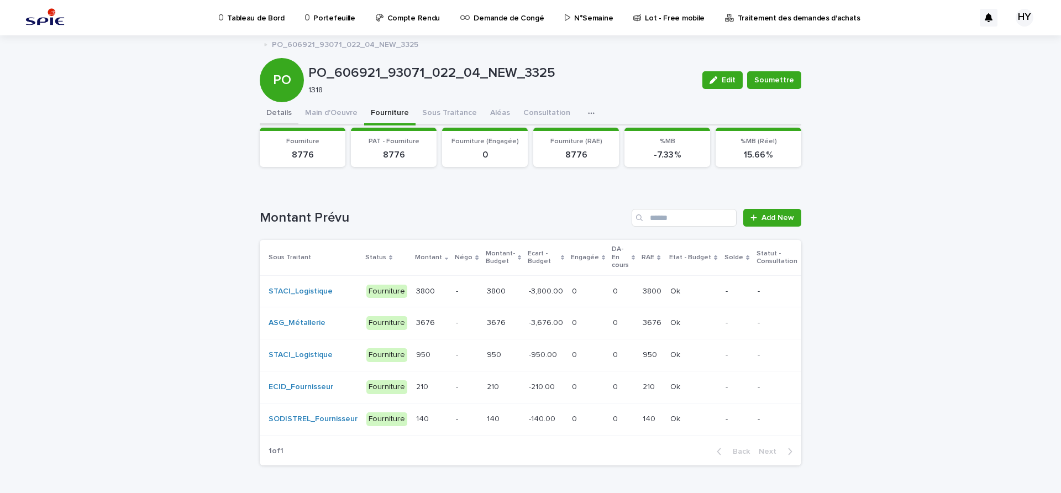
click at [268, 110] on button "Details" at bounding box center [279, 113] width 39 height 23
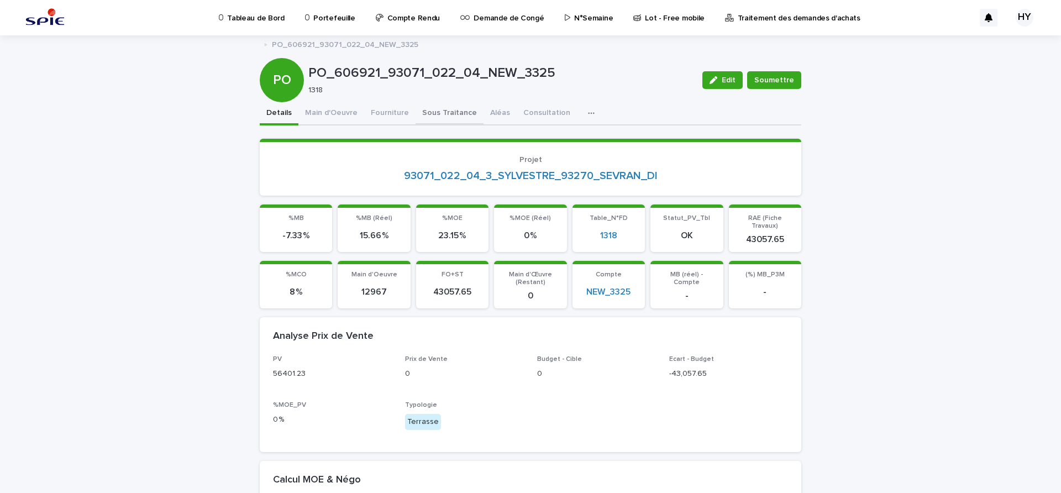
click at [416, 116] on button "Sous Traitance" at bounding box center [450, 113] width 68 height 23
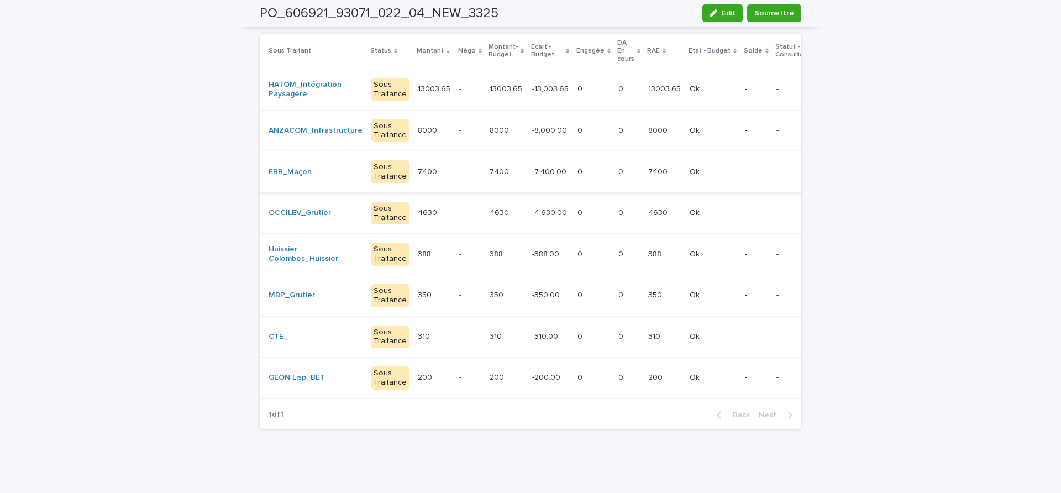
scroll to position [156, 0]
